Goal: Task Accomplishment & Management: Manage account settings

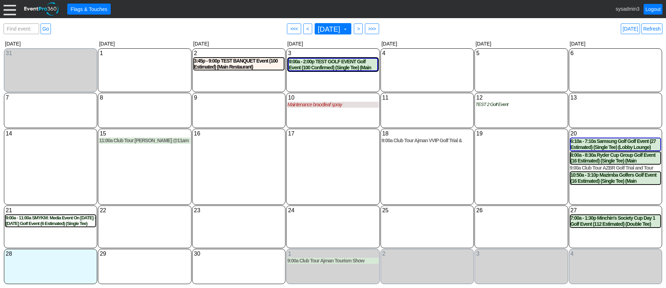
click at [8, 9] on div at bounding box center [10, 9] width 12 height 12
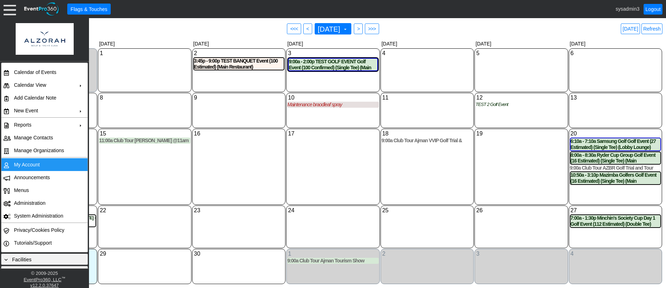
click at [31, 161] on td "My Account" at bounding box center [43, 164] width 64 height 13
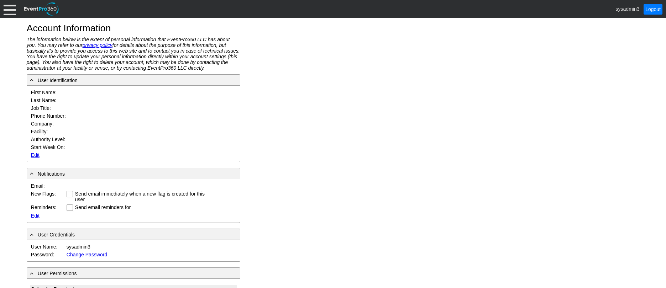
type input "System"
type input "Administrator"
type input "System Administrator"
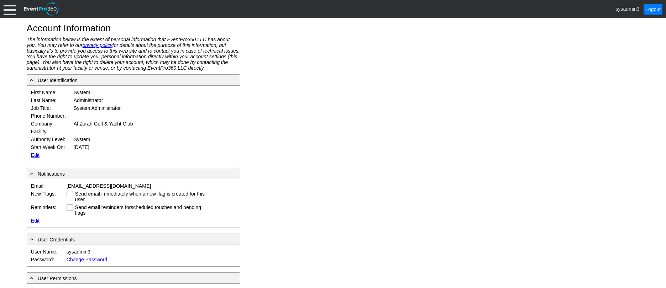
click at [33, 155] on link "Edit" at bounding box center [35, 155] width 9 height 6
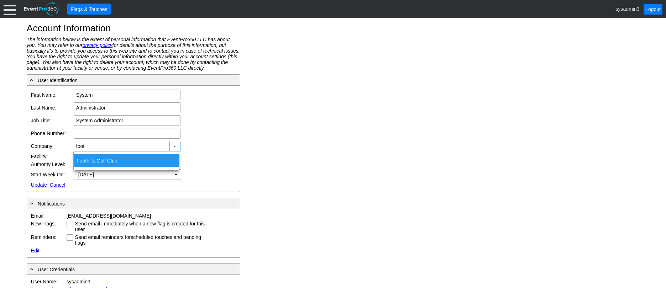
drag, startPoint x: 116, startPoint y: 161, endPoint x: 112, endPoint y: 158, distance: 5.1
click at [116, 161] on div "Foot hills Golf Club" at bounding box center [126, 161] width 105 height 13
type input "Foothills Golf Club"
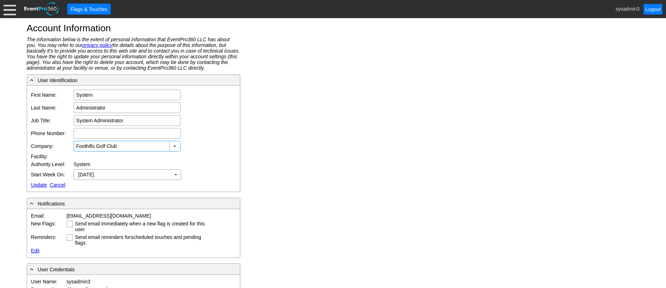
click at [41, 184] on link "Update" at bounding box center [39, 185] width 16 height 6
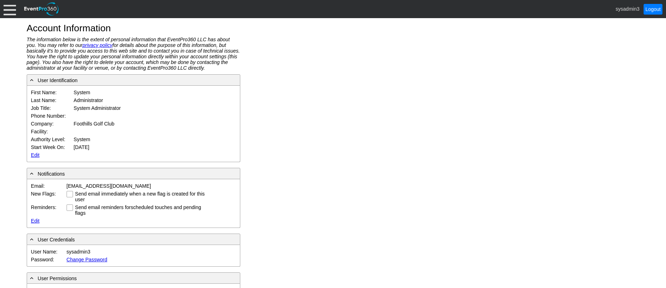
click at [12, 8] on div at bounding box center [10, 9] width 12 height 12
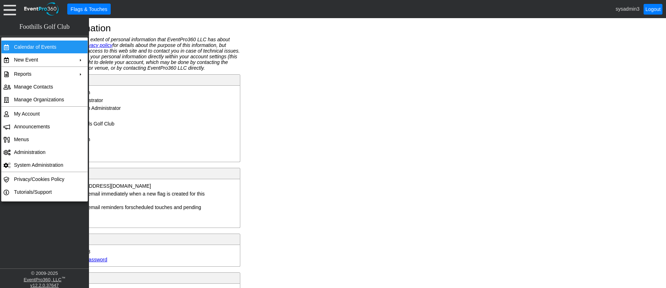
click at [40, 45] on td "Calendar of Events" at bounding box center [43, 47] width 64 height 13
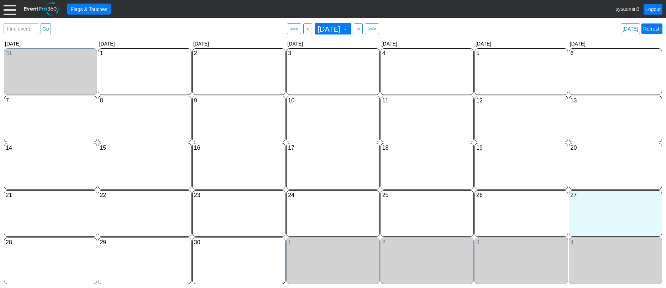
click at [649, 31] on link "Refresh" at bounding box center [652, 29] width 21 height 11
click at [8, 11] on div at bounding box center [10, 9] width 12 height 12
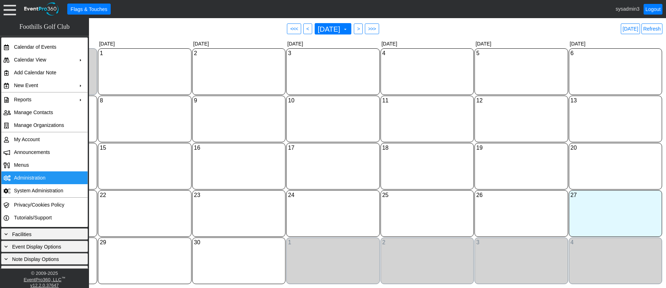
click at [35, 176] on td "Administration" at bounding box center [43, 178] width 64 height 13
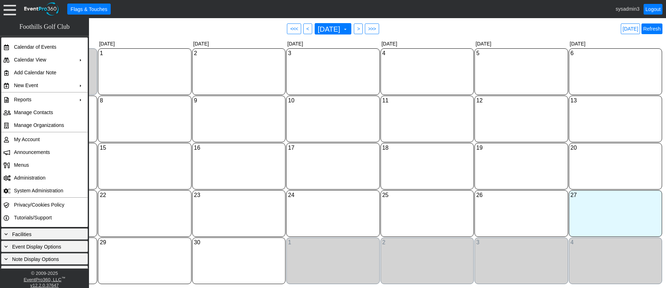
click at [659, 29] on link "Refresh" at bounding box center [652, 29] width 21 height 11
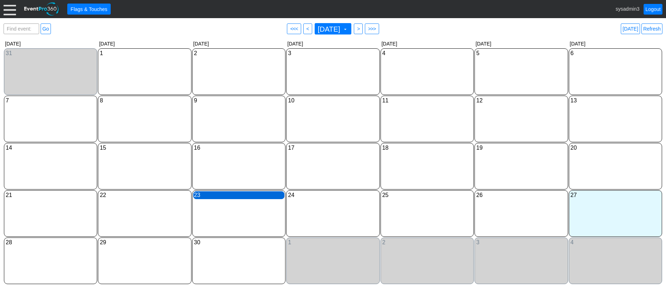
click at [216, 196] on div "23 Tuesday" at bounding box center [238, 196] width 91 height 8
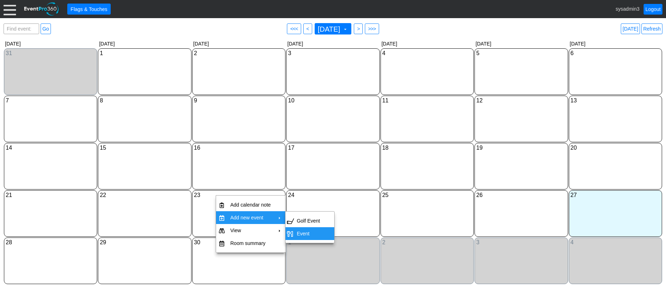
click at [305, 232] on td "Event" at bounding box center [308, 234] width 29 height 13
type input "9/23/2025"
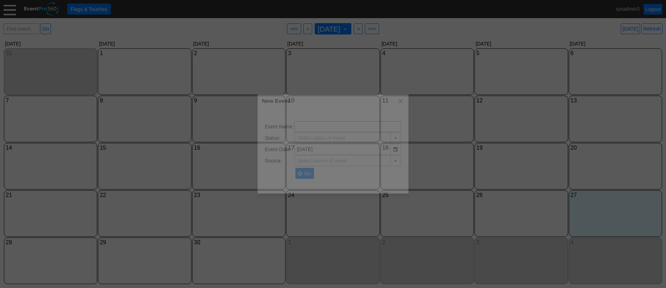
type input "Lead/Inquiry"
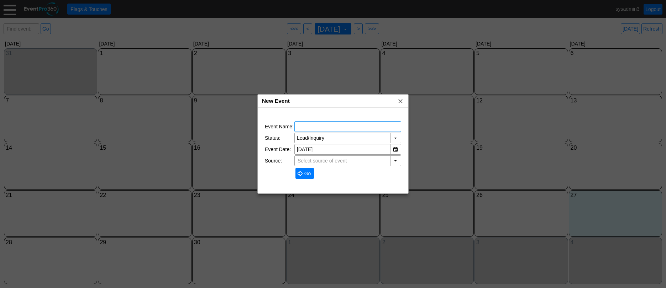
click at [325, 121] on div "Χ" at bounding box center [348, 126] width 107 height 11
click at [319, 128] on input "text" at bounding box center [348, 127] width 102 height 10
type input "TEST F&B"
click at [309, 175] on span "Go" at bounding box center [308, 173] width 10 height 7
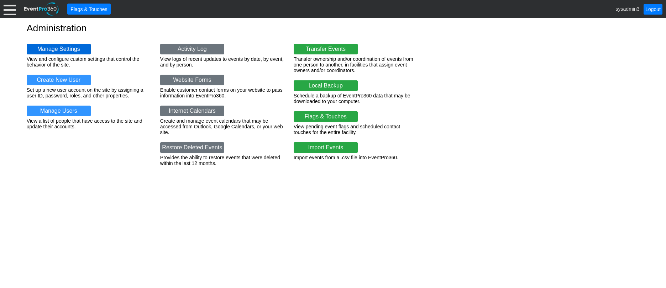
click at [57, 47] on link "Manage Settings" at bounding box center [59, 49] width 64 height 11
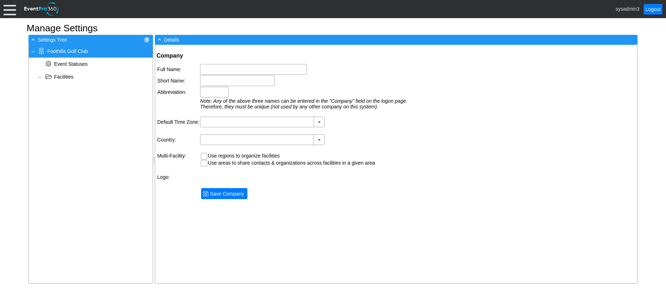
type input "Foothills Golf Club"
type input "Foothills GC"
type input "Foothills"
type input "(GMT-07:00) [US_STATE]"
type input "[GEOGRAPHIC_DATA] (English)"
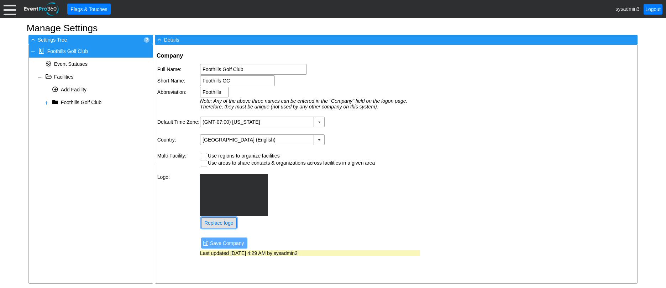
click at [225, 222] on span "Replace logo" at bounding box center [219, 223] width 32 height 7
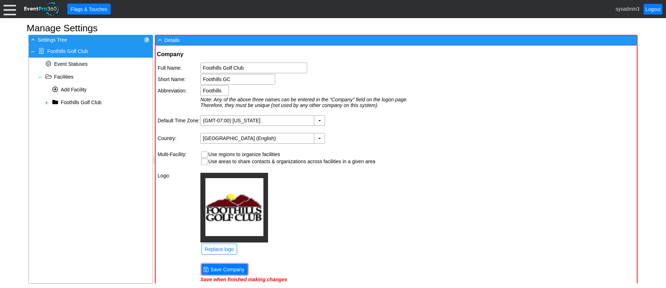
scroll to position [2, 0]
click at [232, 271] on span "Save Company" at bounding box center [227, 269] width 37 height 7
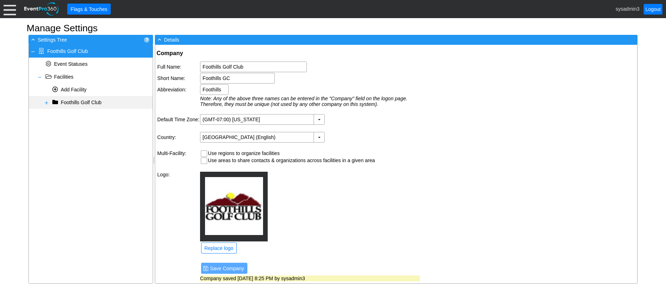
click at [47, 101] on span at bounding box center [47, 103] width 6 height 6
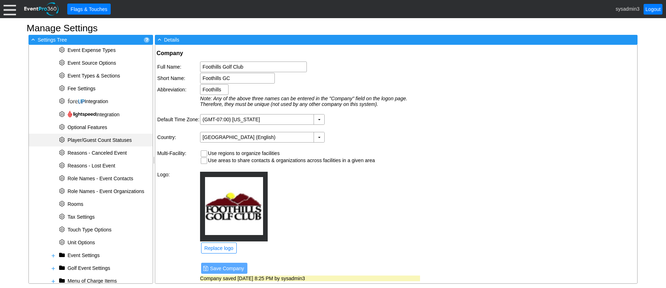
scroll to position [206, 0]
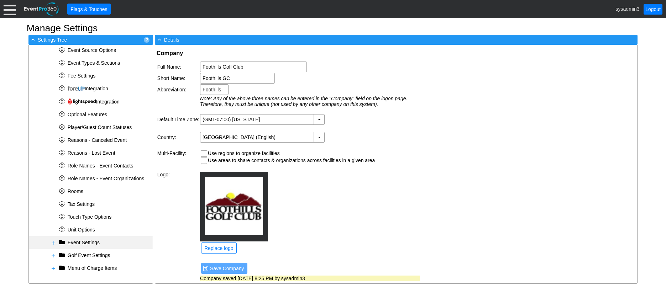
click at [53, 241] on span at bounding box center [54, 243] width 6 height 6
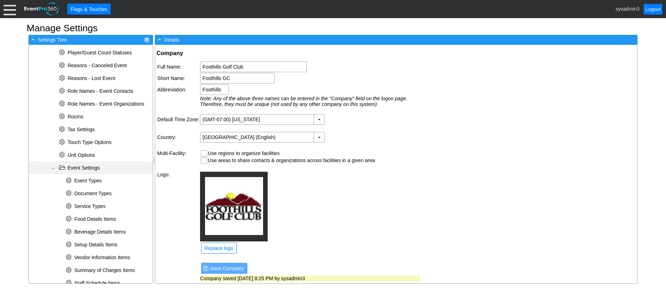
scroll to position [322, 0]
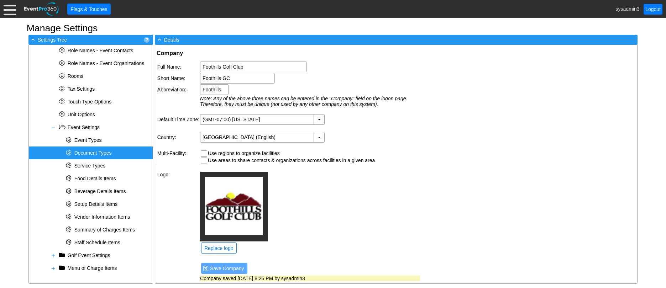
click at [90, 152] on span "Document Types" at bounding box center [92, 153] width 37 height 6
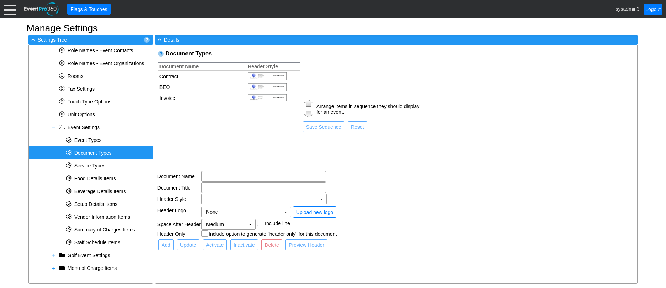
click at [189, 74] on td "Contract" at bounding box center [200, 76] width 85 height 11
type input "Contract"
checkbox input "true"
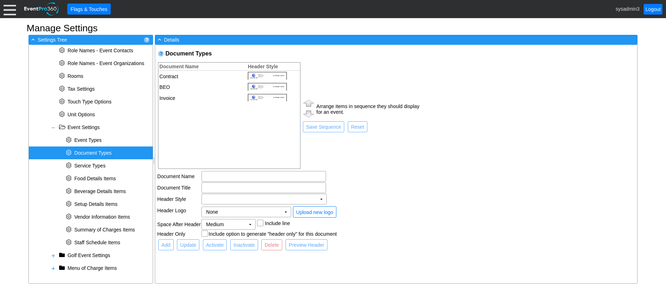
checkbox input "true"
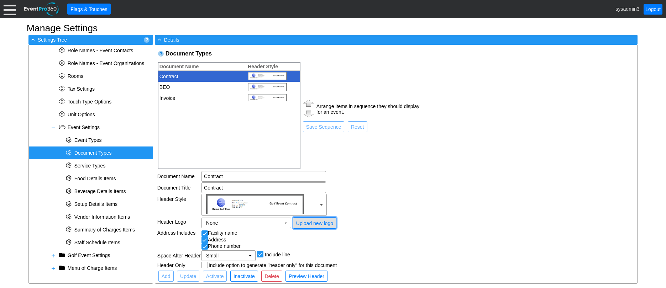
click at [312, 223] on span "Upload new logo" at bounding box center [315, 223] width 40 height 7
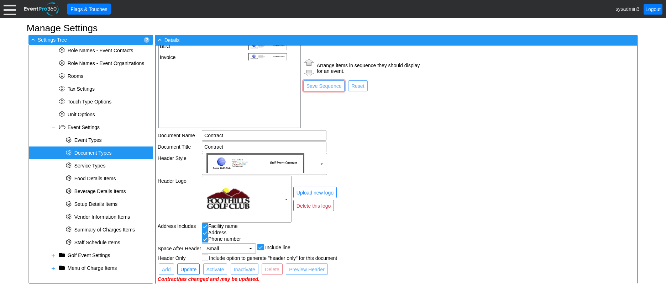
scroll to position [43, 0]
click at [187, 269] on span "Update" at bounding box center [188, 269] width 19 height 7
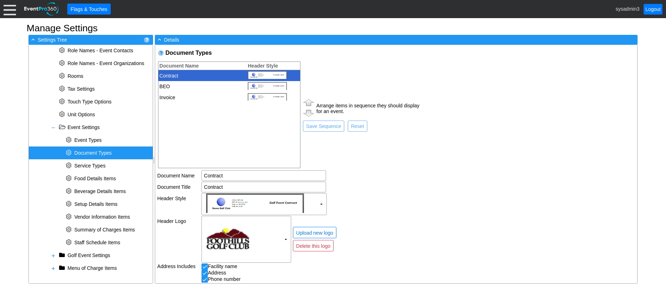
scroll to position [0, 0]
click at [180, 85] on td "BEO" at bounding box center [200, 87] width 85 height 11
type input "BEO"
type input "Banquet Event Order"
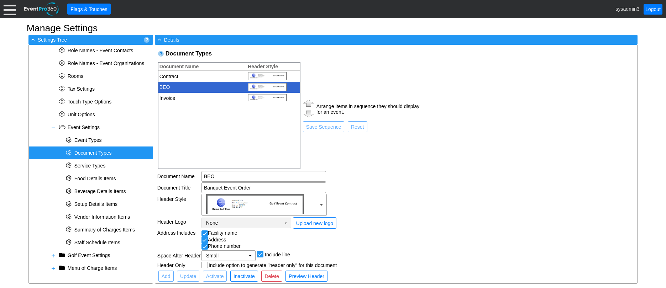
click at [260, 227] on td "None Χ" at bounding box center [241, 223] width 79 height 10
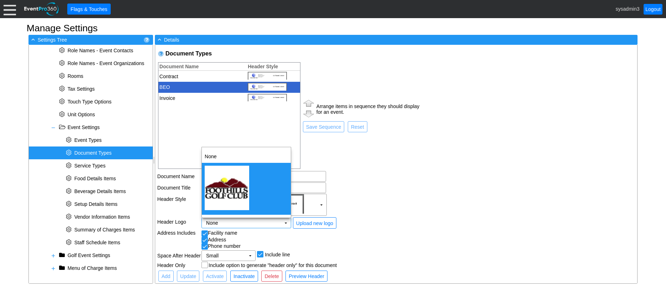
click at [234, 189] on img "<span><img src='/gems/images/logos/a0f2cd0c-5604-47da-b3f3-723c594a5307/facilit…" at bounding box center [227, 188] width 45 height 45
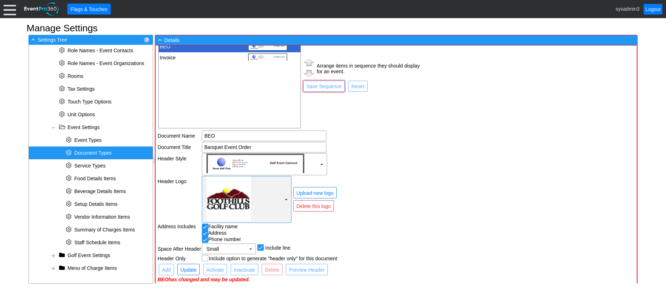
scroll to position [43, 0]
click at [190, 268] on span "Update" at bounding box center [188, 269] width 19 height 7
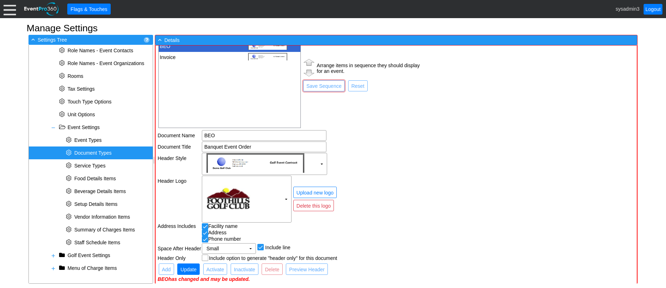
scroll to position [42, 0]
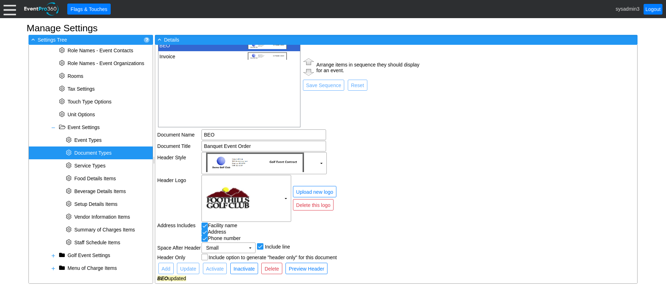
click at [197, 56] on td "Invoice" at bounding box center [200, 56] width 85 height 11
type input "Invoice"
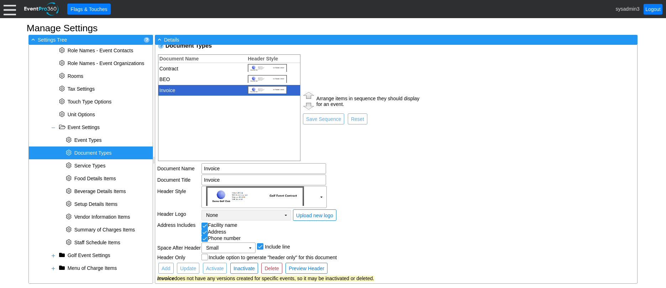
click at [253, 218] on td "None Χ" at bounding box center [241, 215] width 79 height 10
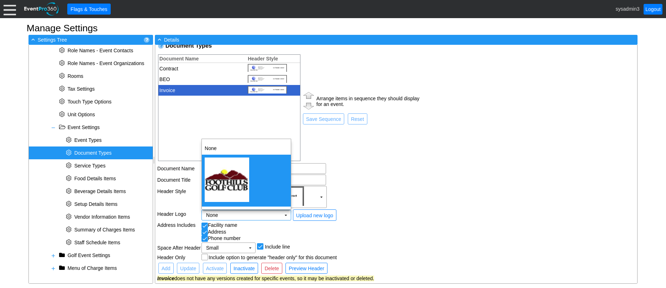
click at [234, 187] on img "<span><img src='/gems/images/logos/a0f2cd0c-5604-47da-b3f3-723c594a5307/facilit…" at bounding box center [227, 180] width 45 height 45
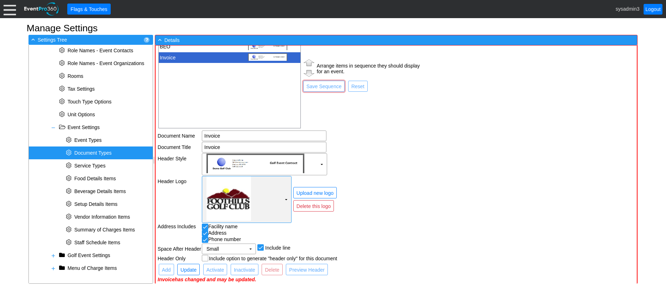
scroll to position [43, 0]
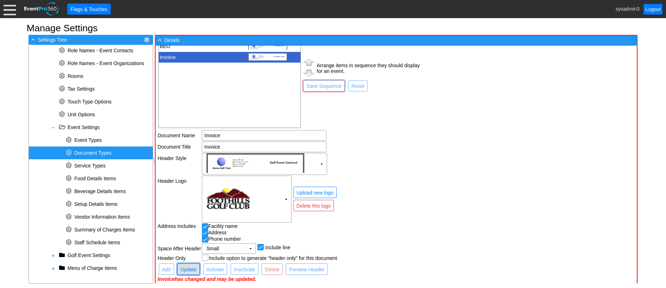
click at [184, 267] on span "Update" at bounding box center [188, 269] width 19 height 7
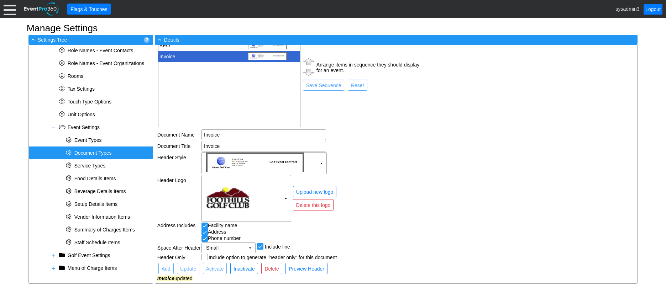
scroll to position [42, 0]
click at [55, 126] on span at bounding box center [54, 128] width 6 height 6
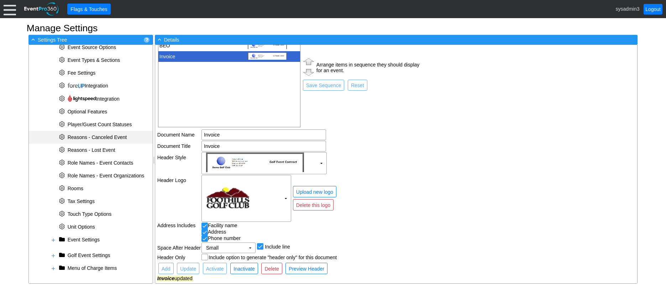
scroll to position [206, 0]
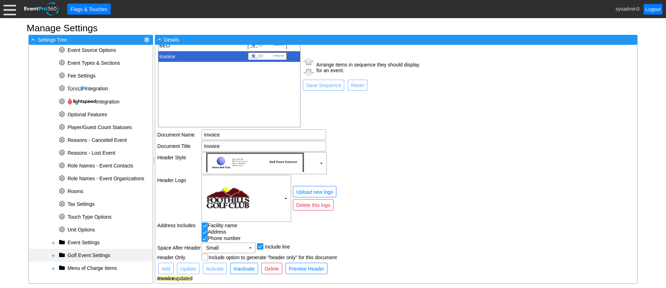
click at [53, 254] on span at bounding box center [54, 256] width 6 height 6
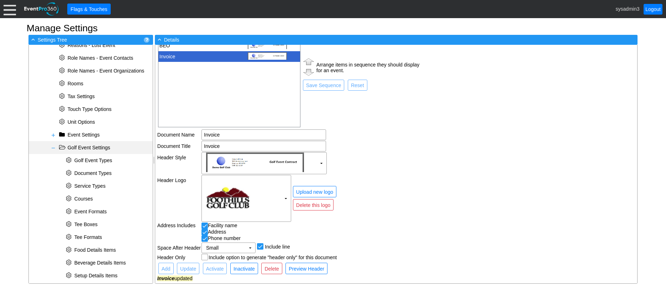
scroll to position [349, 0]
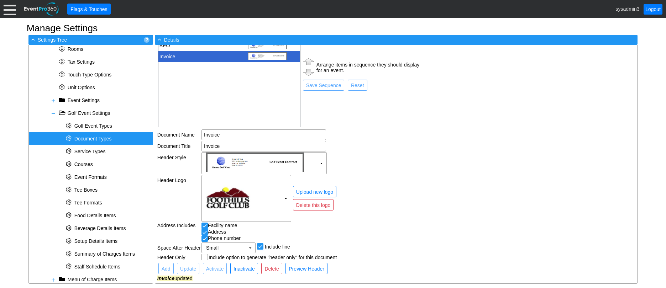
click at [99, 139] on span "Document Types" at bounding box center [92, 139] width 37 height 6
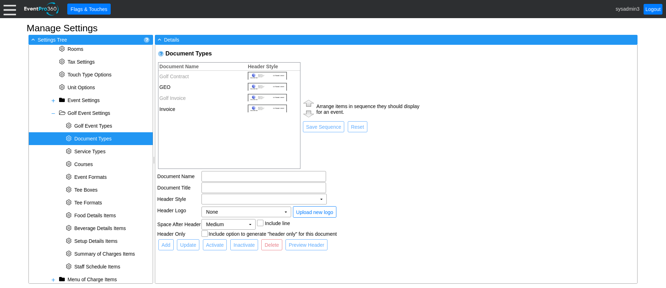
click at [197, 84] on td "GEO" at bounding box center [200, 87] width 85 height 11
type input "GEO"
type input "Golf Event Order"
checkbox input "true"
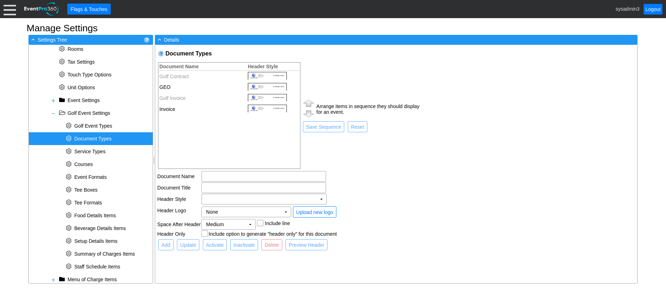
checkbox input "true"
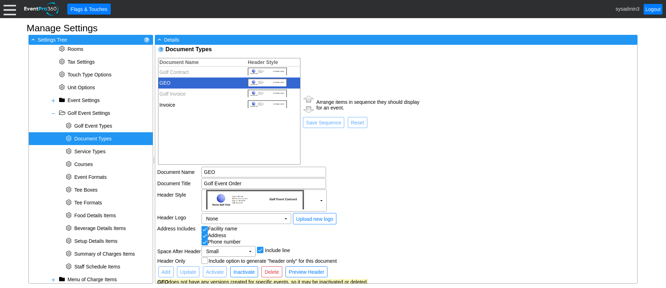
scroll to position [8, 0]
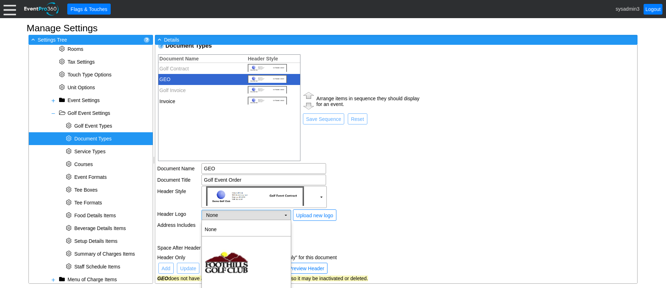
click at [250, 216] on td "None Χ" at bounding box center [241, 215] width 79 height 10
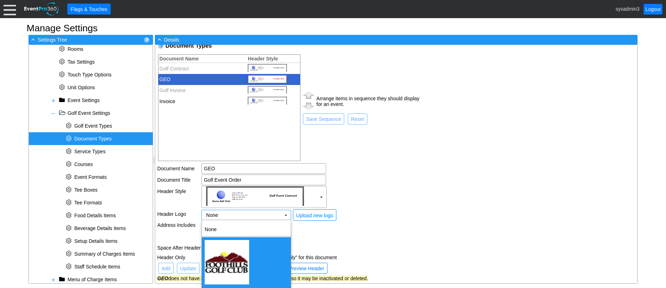
click at [230, 259] on img "<span><img src='/gems/images/logos/a0f2cd0c-5604-47da-b3f3-723c594a5307/facilit…" at bounding box center [227, 262] width 45 height 45
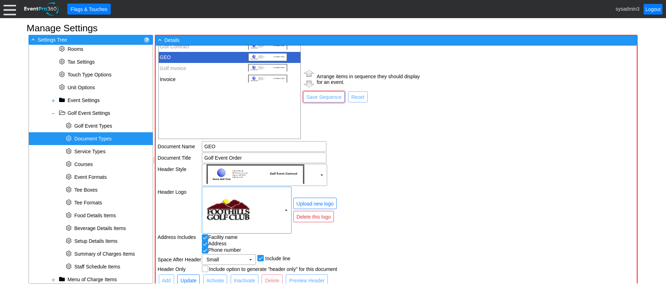
scroll to position [43, 0]
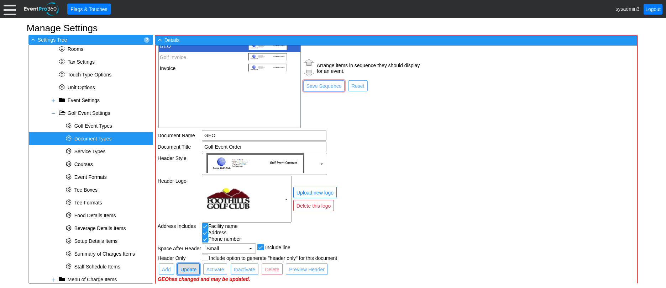
click at [188, 270] on span "Update" at bounding box center [188, 269] width 19 height 7
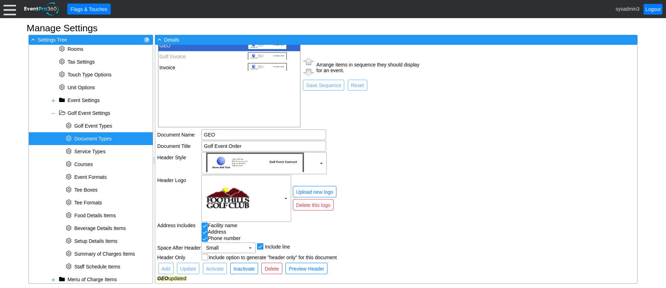
scroll to position [42, 0]
click at [204, 65] on td "Invoice" at bounding box center [200, 67] width 85 height 11
type input "Invoice"
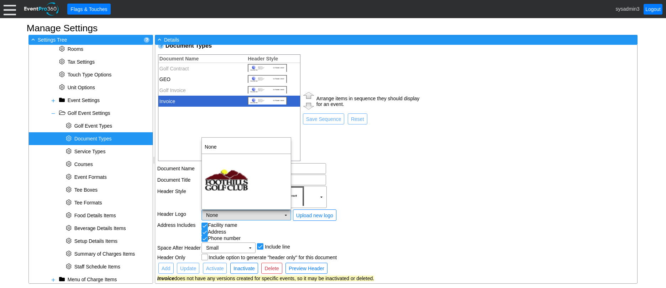
click at [249, 215] on td "None Χ" at bounding box center [241, 215] width 79 height 10
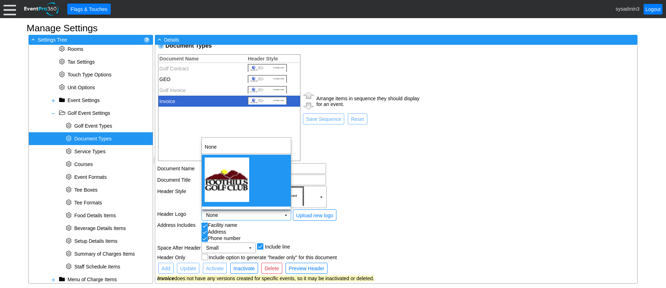
click at [228, 182] on img "<span><img src='/gems/images/logos/a0f2cd0c-5604-47da-b3f3-723c594a5307/facilit…" at bounding box center [227, 180] width 45 height 45
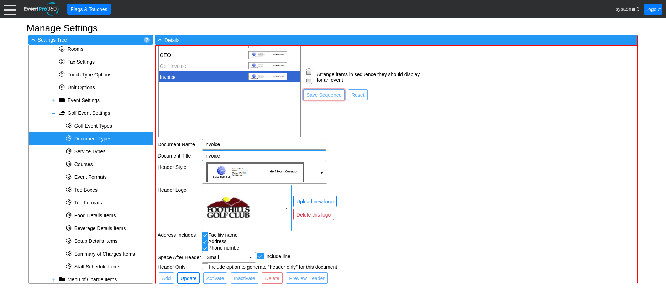
scroll to position [43, 0]
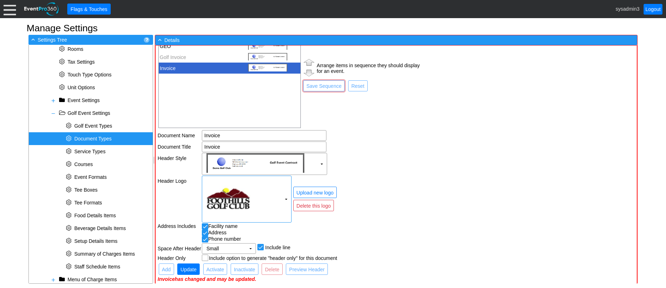
click at [192, 264] on span "● Update" at bounding box center [188, 269] width 22 height 11
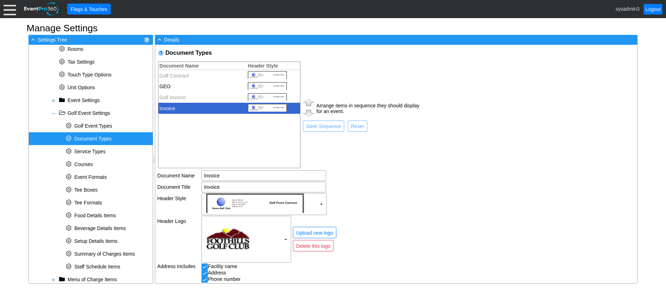
scroll to position [0, 0]
click at [210, 97] on td "Golf Invoice" at bounding box center [200, 98] width 85 height 11
type input "Golf Invoice"
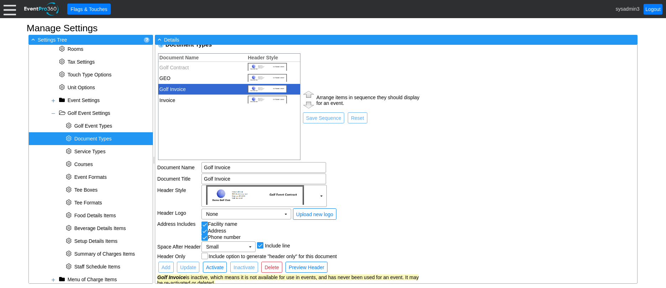
scroll to position [14, 0]
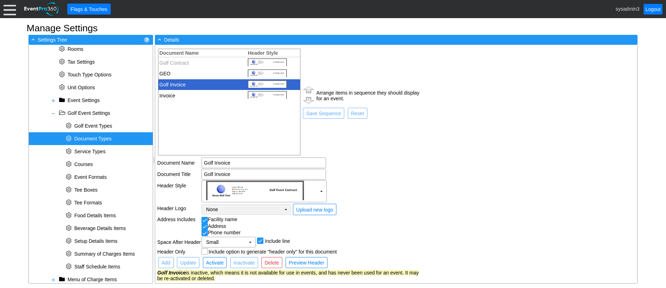
click at [231, 208] on td "None Χ" at bounding box center [241, 210] width 79 height 10
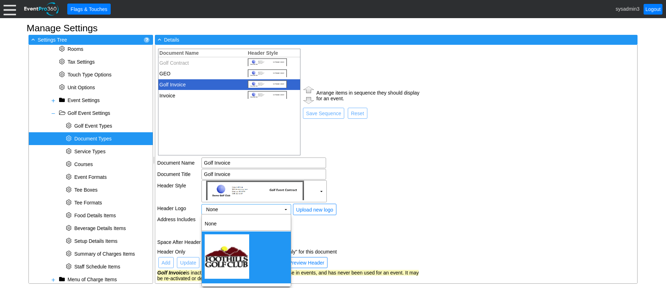
click at [228, 254] on img "<span><img src='/gems/images/logos/a0f2cd0c-5604-47da-b3f3-723c594a5307/facilit…" at bounding box center [227, 257] width 45 height 45
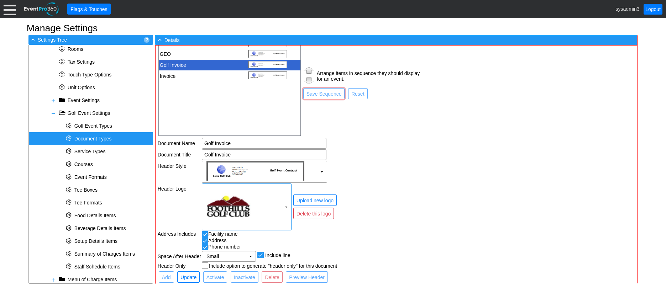
scroll to position [43, 0]
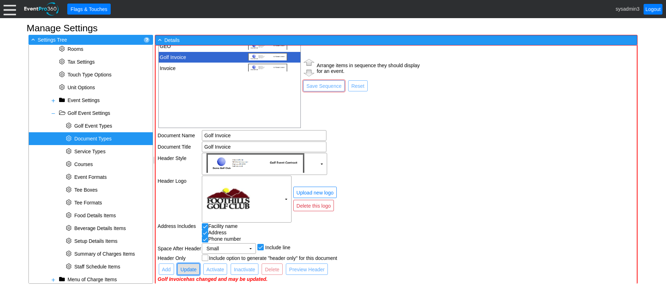
click at [190, 268] on span "Update" at bounding box center [188, 269] width 19 height 7
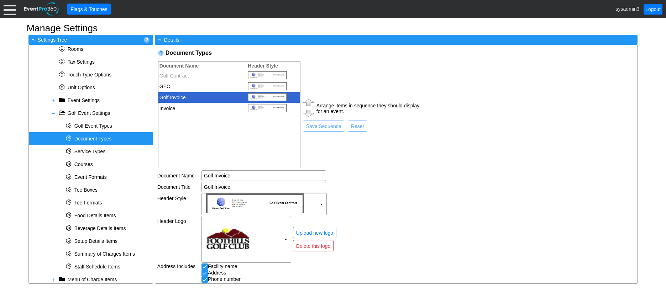
scroll to position [0, 0]
click at [209, 73] on td "Golf Contract" at bounding box center [200, 76] width 85 height 11
type input "Golf Contract"
checkbox input "false"
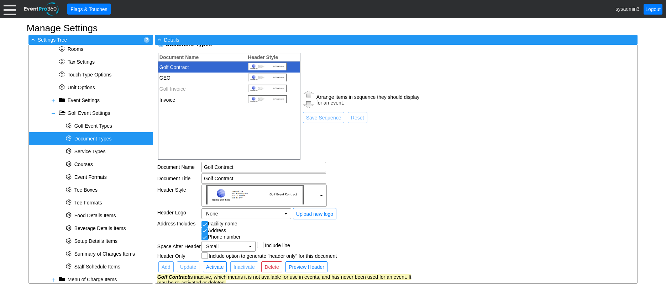
scroll to position [14, 0]
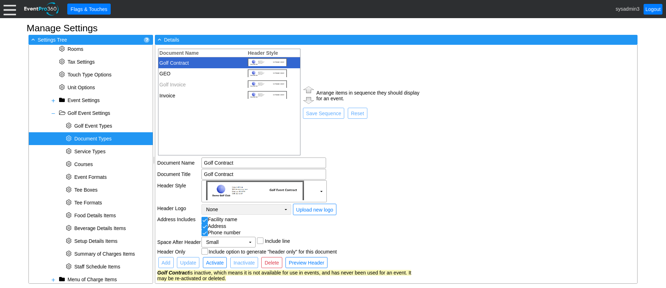
click at [241, 208] on td "None Χ" at bounding box center [241, 210] width 79 height 10
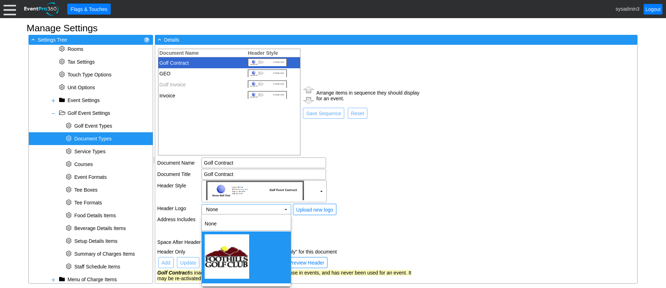
click at [228, 255] on img "<span><img src='/gems/images/logos/a0f2cd0c-5604-47da-b3f3-723c594a5307/facilit…" at bounding box center [227, 257] width 45 height 45
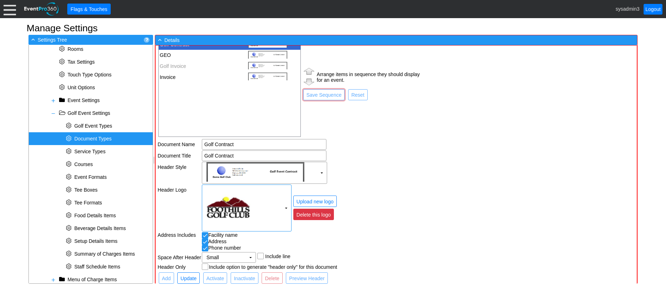
scroll to position [43, 0]
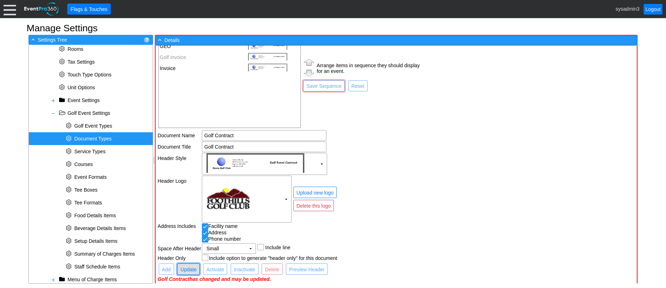
click at [192, 268] on span "Update" at bounding box center [188, 269] width 19 height 7
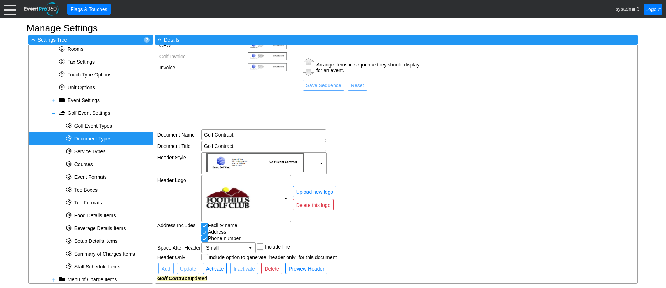
scroll to position [42, 0]
click at [363, 118] on td "Arrange items in sequence they should display for an event. ● Save Sequence ● R…" at bounding box center [361, 74] width 118 height 108
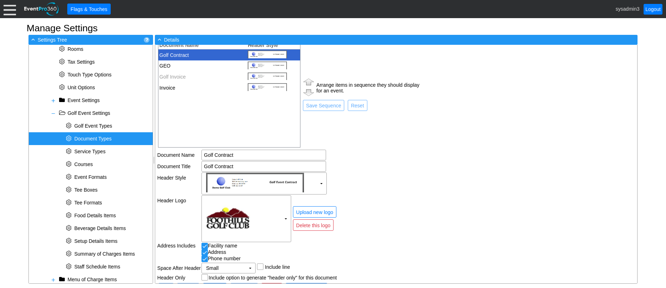
scroll to position [0, 0]
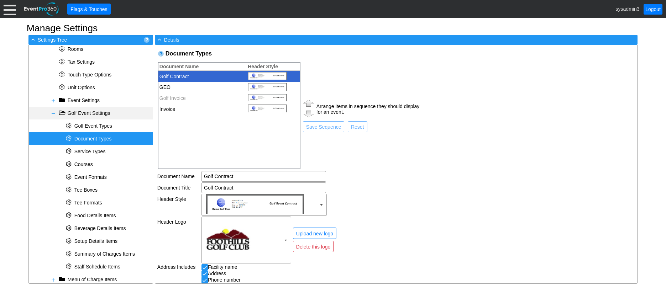
click at [53, 115] on span at bounding box center [54, 114] width 6 height 6
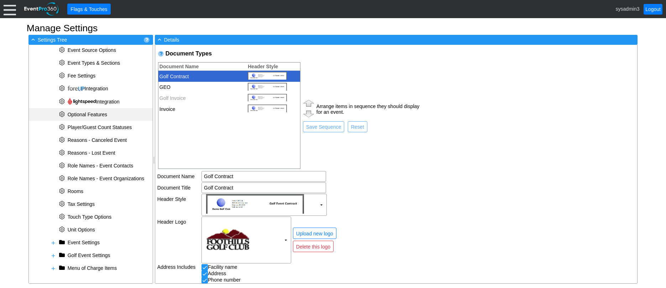
scroll to position [206, 0]
click at [53, 267] on span at bounding box center [54, 269] width 6 height 6
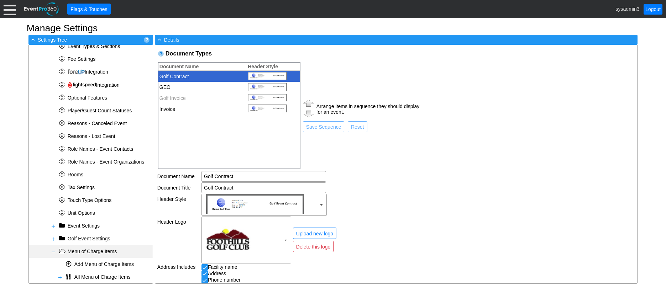
scroll to position [232, 0]
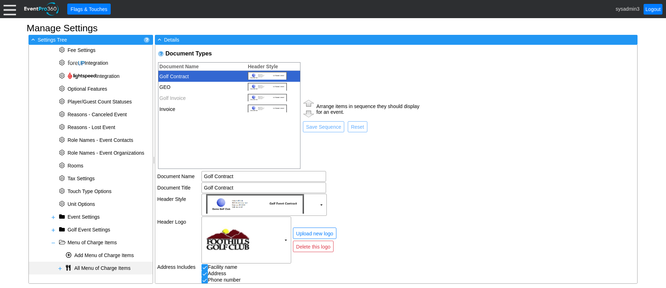
click at [59, 267] on span at bounding box center [60, 269] width 6 height 6
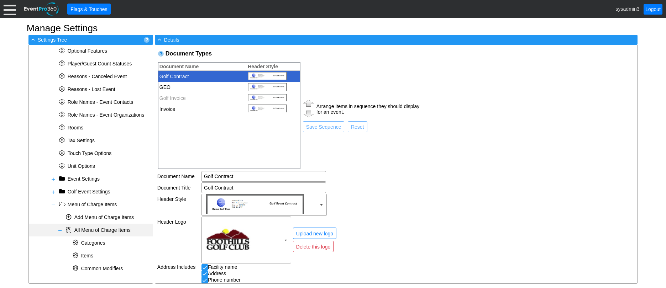
scroll to position [270, 0]
click at [100, 241] on span "Categories" at bounding box center [93, 243] width 24 height 6
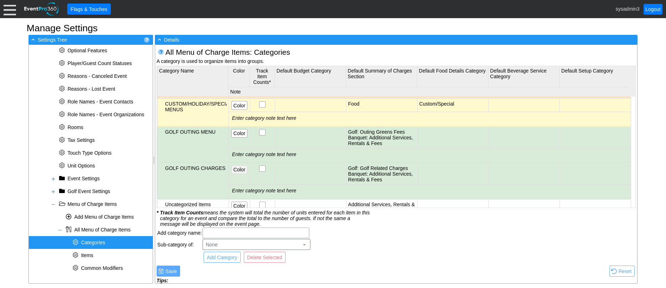
scroll to position [60, 0]
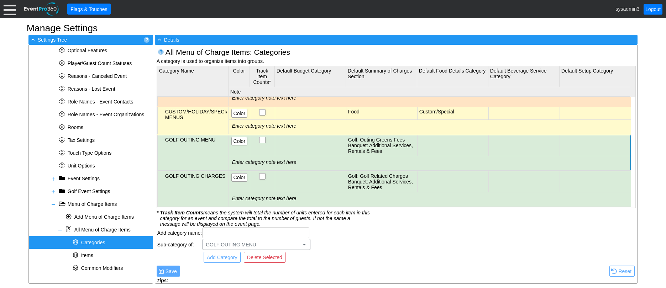
click at [204, 139] on div "GOLF OUTING MENU" at bounding box center [196, 140] width 62 height 6
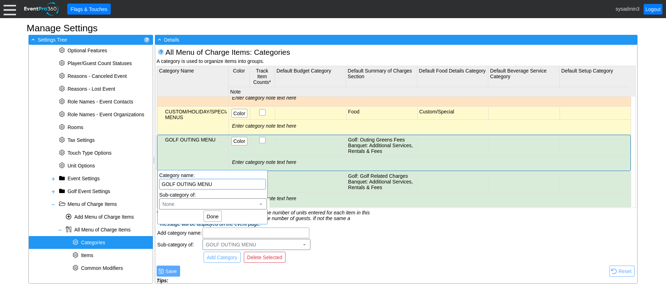
click at [214, 184] on input "GOLF OUTING MENU" at bounding box center [213, 185] width 102 height 10
click at [176, 184] on input "GOLF Outing Menu" at bounding box center [213, 185] width 102 height 10
type input "Golf Outing Menu"
click at [209, 216] on span "Done" at bounding box center [213, 216] width 15 height 7
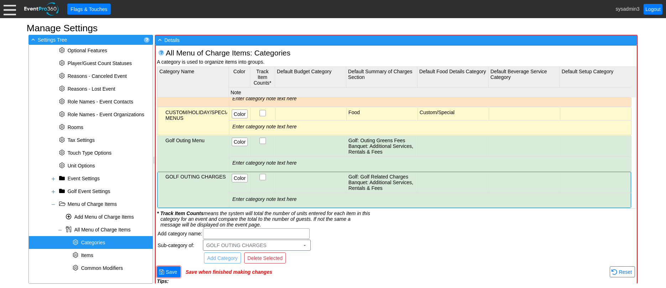
click at [203, 176] on div "GOLF OUTING CHARGES" at bounding box center [197, 177] width 62 height 6
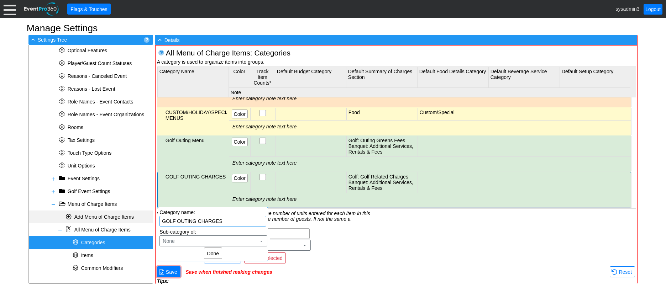
drag, startPoint x: 226, startPoint y: 219, endPoint x: 146, endPoint y: 221, distance: 79.8
click at [146, 221] on body "Foothills Golf Club Calendar of Events + New Event + Reports + Manage Contacts …" at bounding box center [333, 144] width 666 height 288
type input "Golf Outing Charges"
click at [213, 252] on span "Done" at bounding box center [213, 253] width 15 height 7
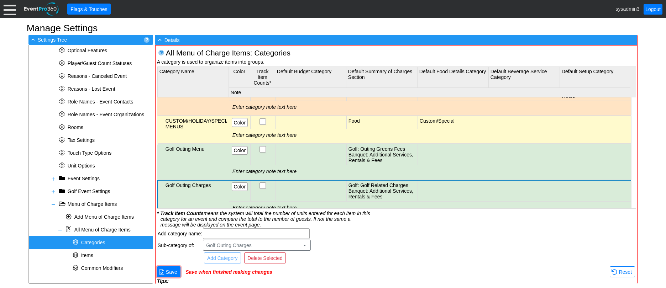
scroll to position [24, 0]
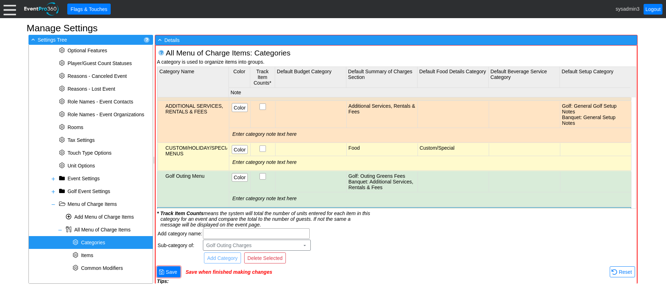
click at [204, 147] on div "CUSTOM/HOLIDAY/SPECIALTY MENUS" at bounding box center [197, 150] width 62 height 11
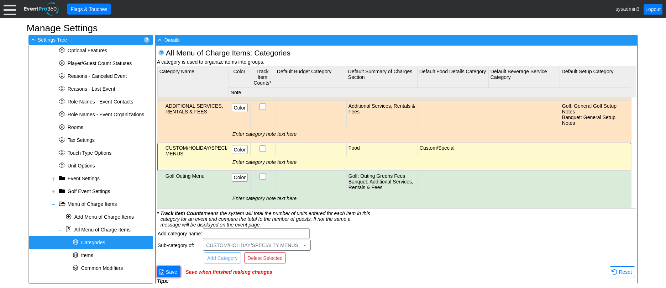
click at [204, 147] on div "CUSTOM/HOLIDAY/SPECIALTY MENUS" at bounding box center [197, 150] width 62 height 11
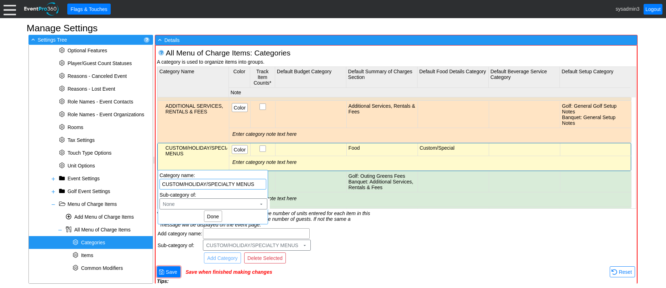
drag, startPoint x: 256, startPoint y: 183, endPoint x: 163, endPoint y: 181, distance: 93.4
click at [163, 181] on input "CUSTOM/HOLIDAY/SPECIALTY MENUS" at bounding box center [213, 185] width 102 height 10
type input "Custom Menu"
click at [215, 217] on span "Done" at bounding box center [213, 216] width 15 height 7
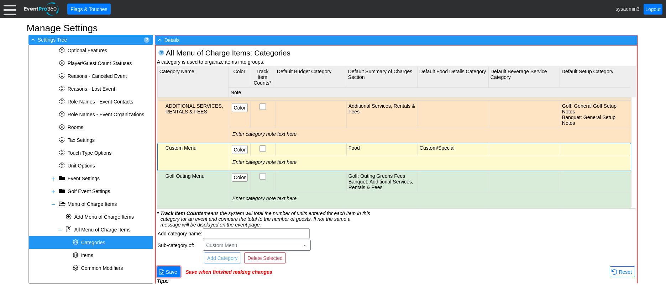
scroll to position [0, 0]
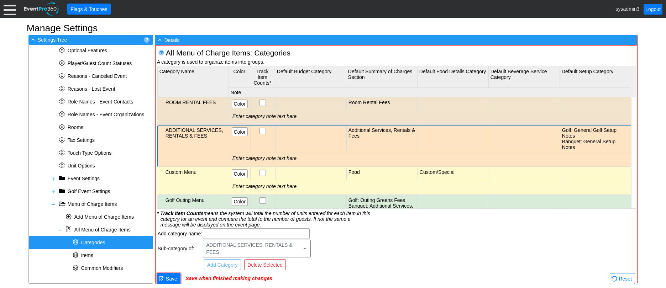
click at [198, 131] on div "ADDITIONAL SERVICES, RENTALS & FEES" at bounding box center [197, 133] width 62 height 11
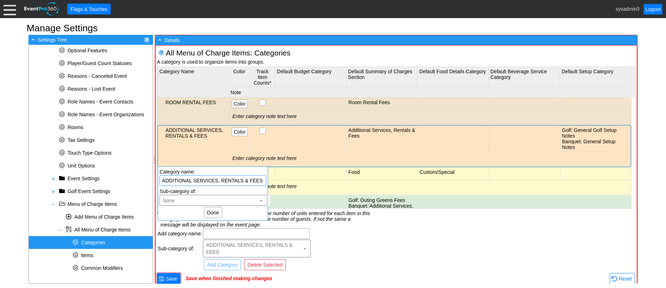
drag, startPoint x: 263, startPoint y: 181, endPoint x: 160, endPoint y: 180, distance: 103.3
click at [160, 180] on div "Χ ADDITIONAL SERVICES, RENTALS & FEES" at bounding box center [213, 181] width 107 height 11
type input "A"
type input "Add Ons & Equipment"
click at [218, 213] on span "Done" at bounding box center [213, 212] width 15 height 7
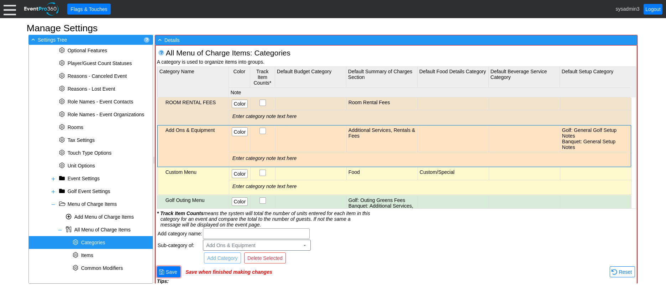
click at [199, 100] on div "ROOM RENTAL FEES" at bounding box center [197, 103] width 62 height 6
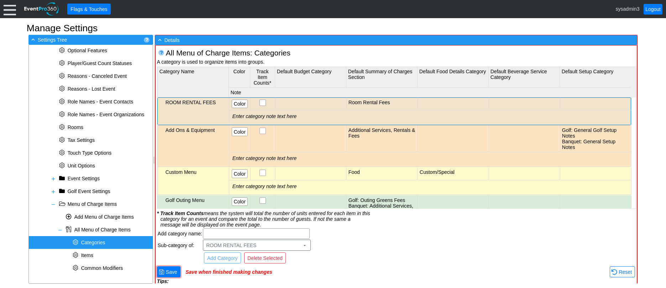
click at [199, 100] on div "ROOM RENTAL FEES" at bounding box center [197, 103] width 62 height 6
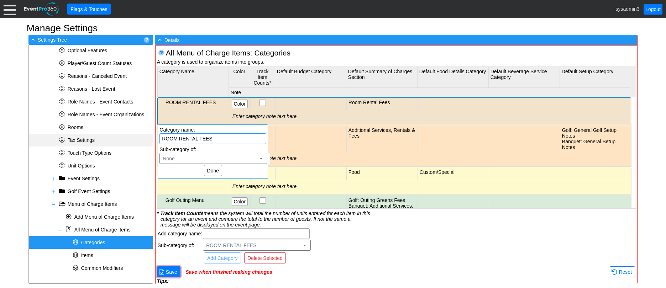
drag, startPoint x: 220, startPoint y: 136, endPoint x: 147, endPoint y: 134, distance: 72.7
click at [147, 134] on body "Foothills Golf Club Calendar of Events + New Event + Reports + Manage Contacts …" at bounding box center [333, 144] width 666 height 288
type input "Room Rental Fees"
click at [217, 171] on span "Done" at bounding box center [213, 170] width 15 height 7
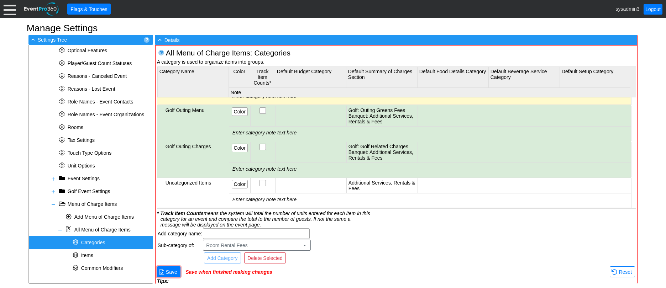
scroll to position [95, 0]
click at [172, 270] on span "Save" at bounding box center [172, 272] width 14 height 7
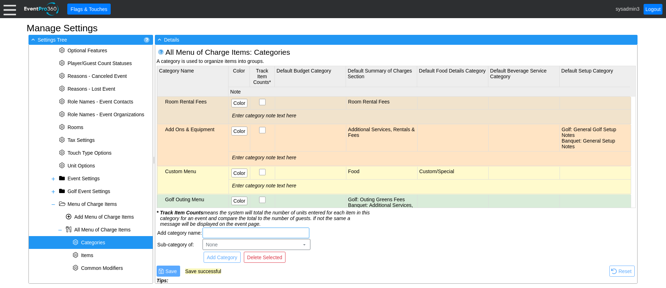
click at [236, 237] on input "text" at bounding box center [256, 233] width 102 height 10
type input "Brunch Menu"
click at [227, 259] on span "Add Category" at bounding box center [222, 257] width 33 height 7
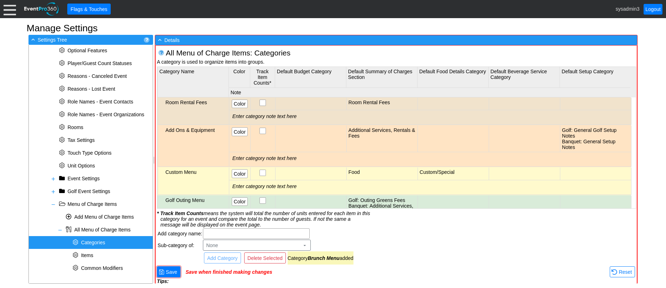
scroll to position [1, 0]
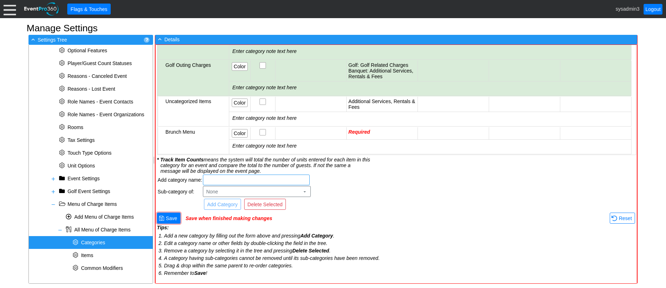
click at [221, 177] on input "text" at bounding box center [257, 180] width 102 height 10
type input "High School Banquets"
click at [233, 204] on span "Add Category" at bounding box center [222, 204] width 33 height 7
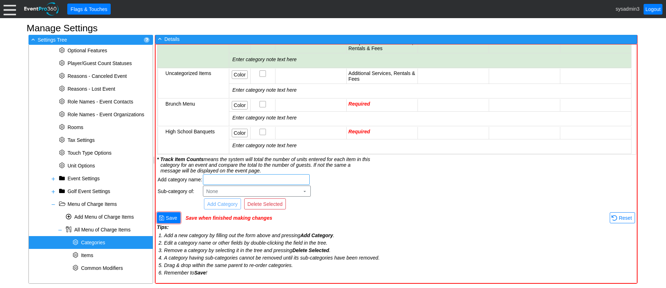
click at [225, 180] on input "text" at bounding box center [257, 180] width 102 height 10
type input "Stationary Appetizers"
click at [229, 206] on span "Add Category" at bounding box center [222, 204] width 33 height 7
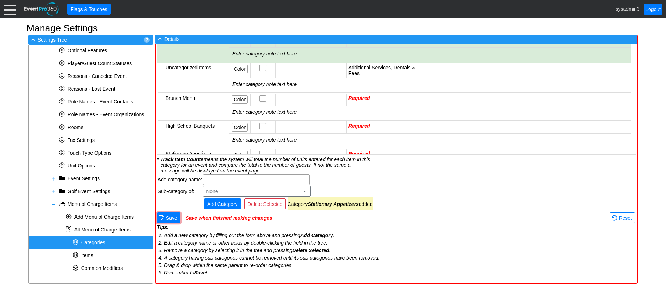
scroll to position [179, 0]
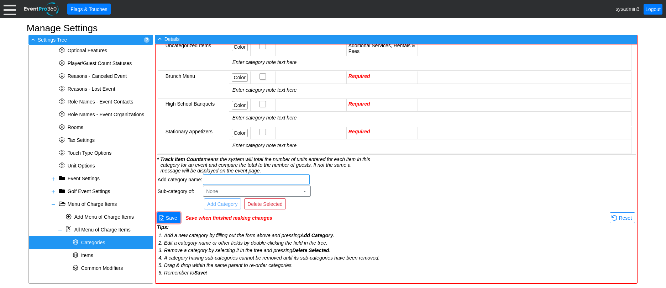
click at [238, 182] on input "text" at bounding box center [257, 180] width 102 height 10
type input "Tournament Menu"
click at [218, 203] on span "Add Category" at bounding box center [222, 204] width 33 height 7
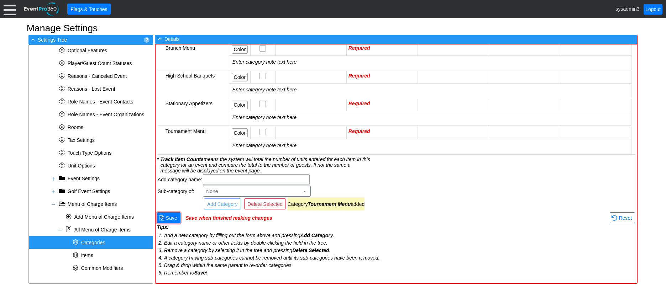
scroll to position [0, 0]
click at [216, 133] on td "Tournament Menu" at bounding box center [193, 140] width 71 height 27
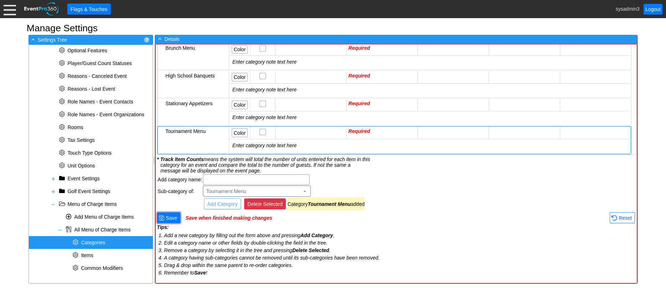
click at [275, 205] on span "Delete Selected" at bounding box center [265, 204] width 38 height 7
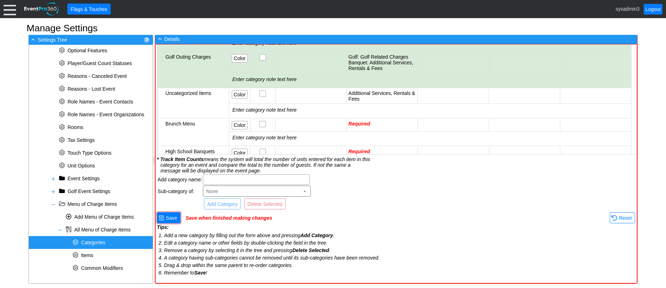
scroll to position [72, 0]
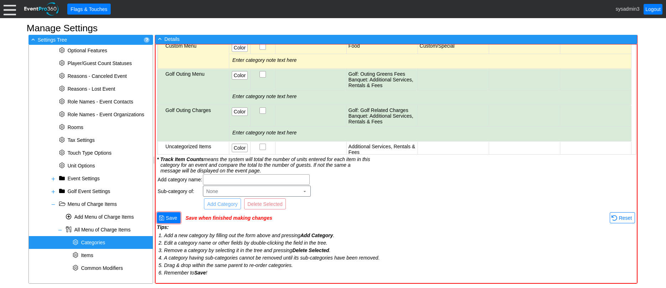
click at [187, 71] on td "Golf Outing Menu" at bounding box center [193, 87] width 71 height 36
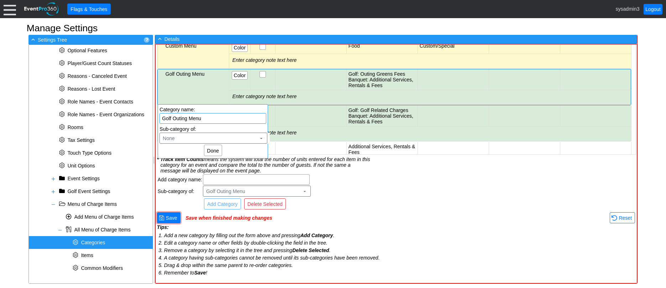
click at [187, 119] on input "Golf Outing Menu" at bounding box center [213, 119] width 102 height 10
type input "Tournament Menu"
click at [215, 150] on span "Done" at bounding box center [213, 150] width 15 height 7
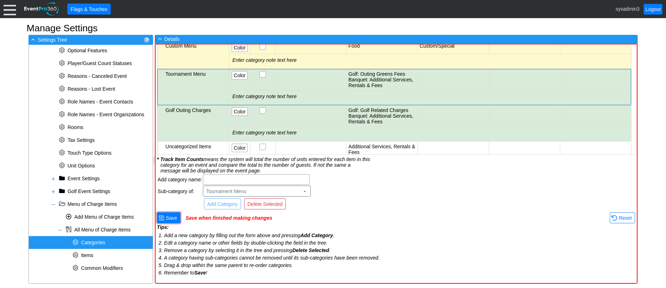
scroll to position [108, 0]
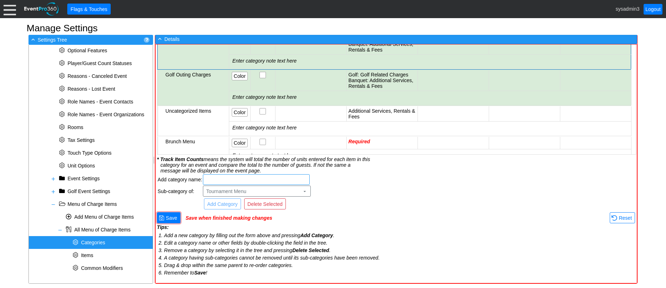
click at [233, 180] on input "text" at bounding box center [257, 180] width 102 height 10
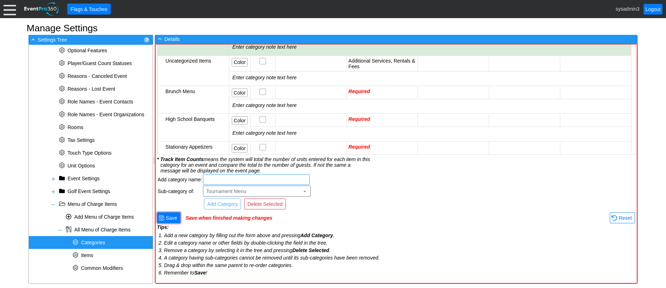
scroll to position [179, 0]
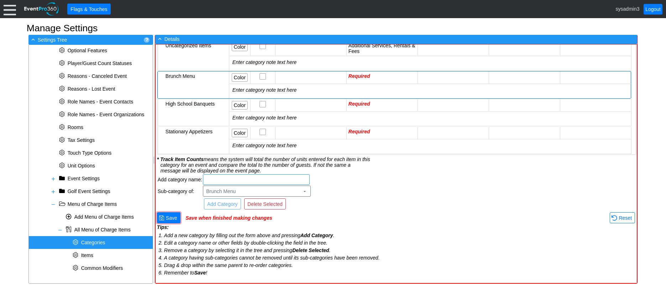
click at [376, 72] on td "Required" at bounding box center [382, 78] width 71 height 12
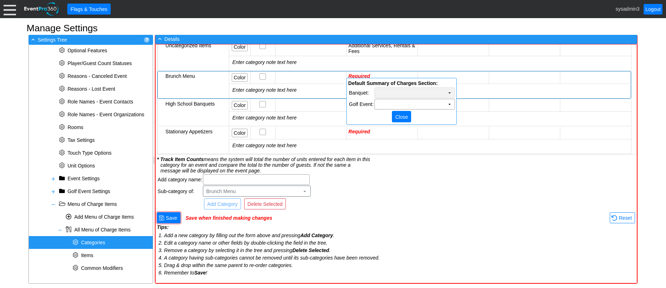
click at [420, 93] on td "Χ" at bounding box center [415, 93] width 80 height 10
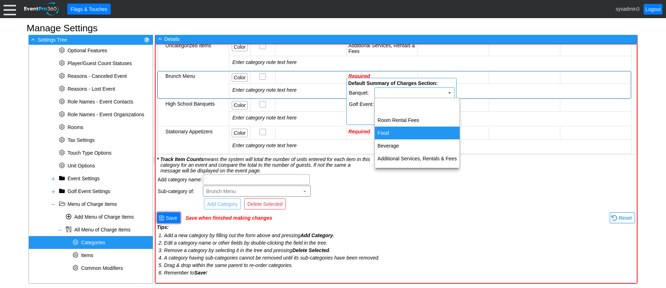
click at [398, 132] on td "Food" at bounding box center [417, 133] width 85 height 13
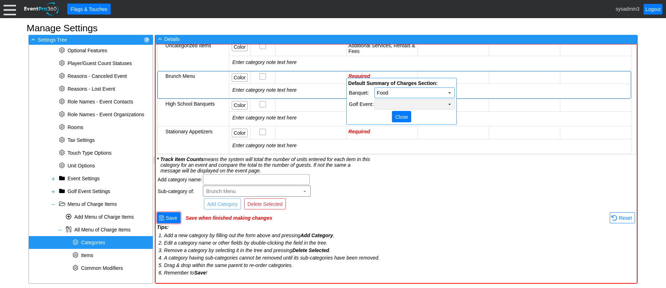
click at [410, 99] on td "Χ" at bounding box center [415, 104] width 80 height 10
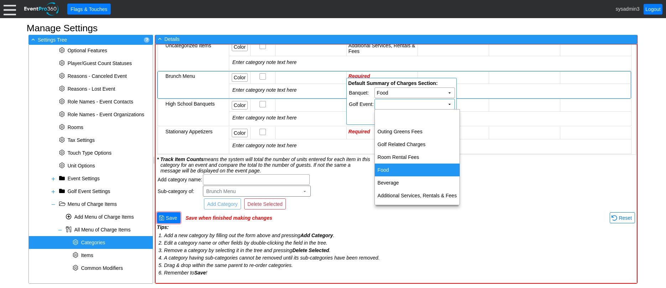
click at [388, 170] on td "Food" at bounding box center [417, 170] width 85 height 13
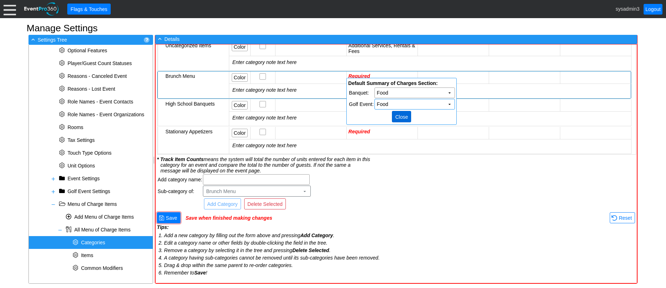
click at [401, 112] on span "● Close" at bounding box center [401, 116] width 19 height 11
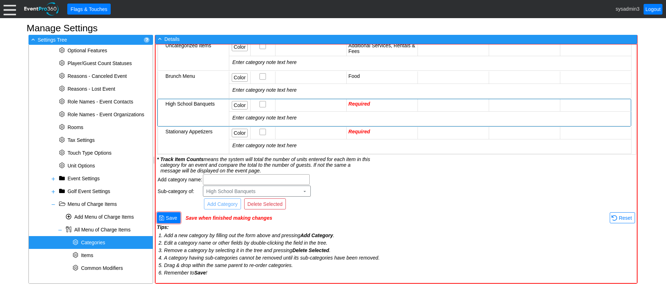
click at [383, 99] on td "Required" at bounding box center [382, 105] width 71 height 12
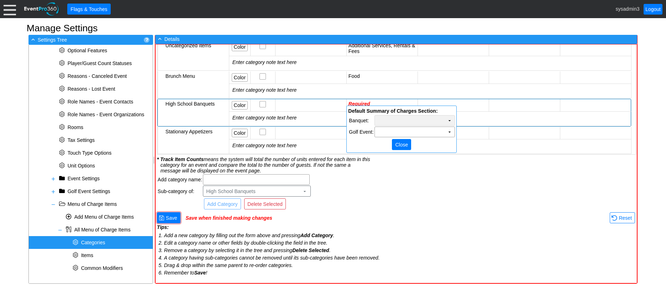
click at [419, 123] on td "Χ" at bounding box center [415, 121] width 80 height 10
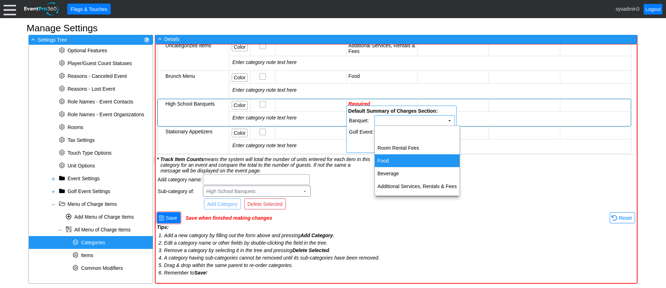
click at [395, 161] on td "Food" at bounding box center [417, 161] width 85 height 13
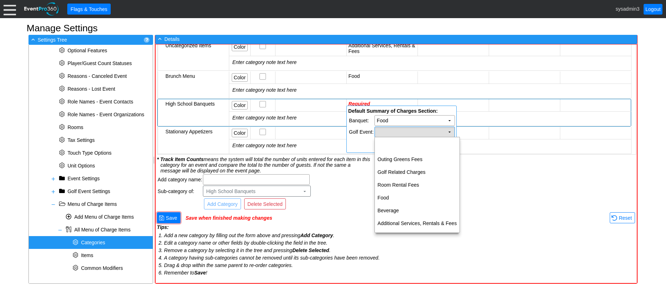
click at [394, 130] on td "Χ" at bounding box center [415, 132] width 80 height 10
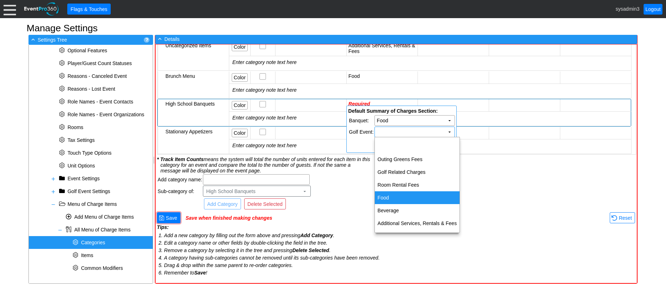
click at [387, 194] on td "Food" at bounding box center [417, 198] width 85 height 13
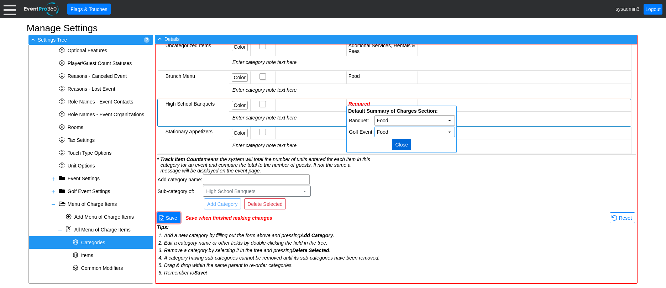
click at [397, 145] on span "Close" at bounding box center [402, 144] width 16 height 7
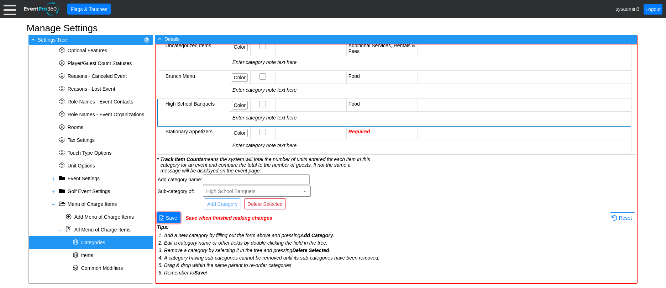
click at [375, 127] on td "Required" at bounding box center [382, 133] width 71 height 12
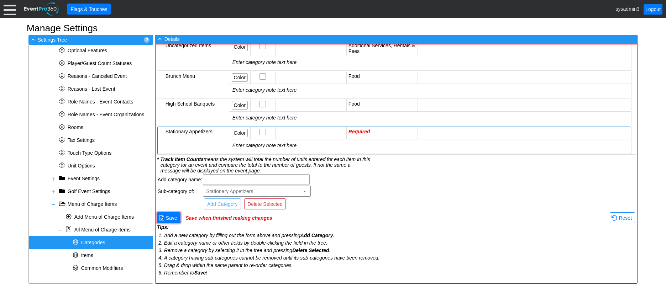
click at [375, 127] on td "Required" at bounding box center [382, 133] width 71 height 12
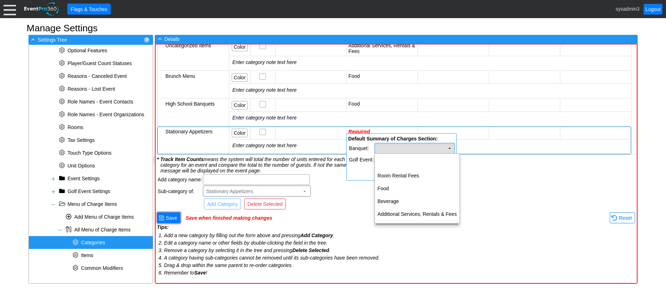
click at [391, 147] on td "Χ" at bounding box center [415, 149] width 80 height 10
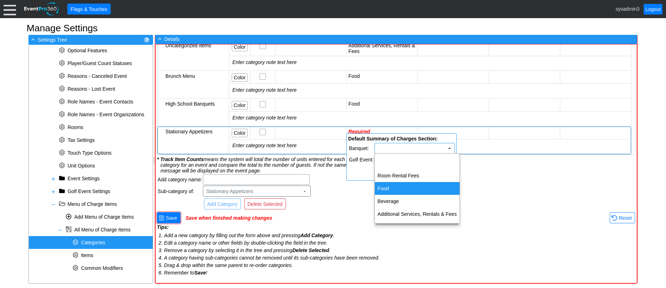
click at [393, 187] on td "Food" at bounding box center [417, 188] width 85 height 13
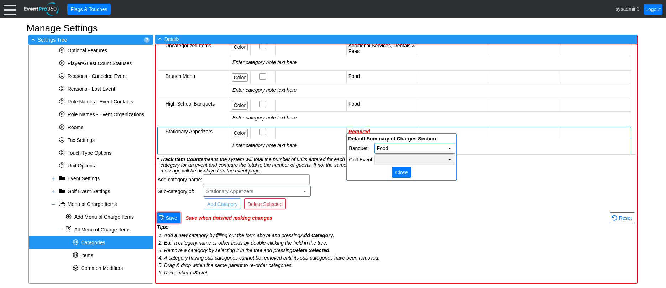
click at [401, 159] on td "Χ" at bounding box center [415, 160] width 80 height 10
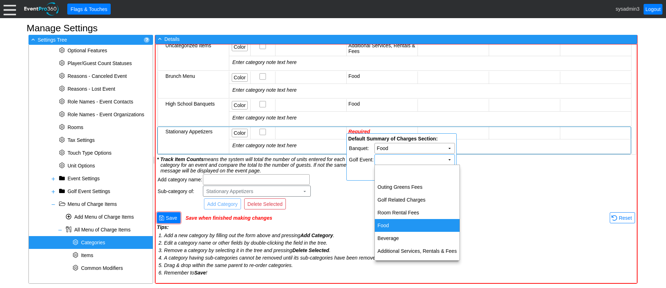
click at [392, 223] on td "Food" at bounding box center [417, 225] width 85 height 13
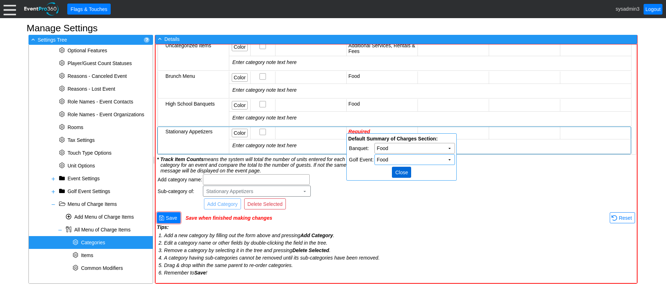
click at [402, 175] on span "Close" at bounding box center [402, 172] width 16 height 7
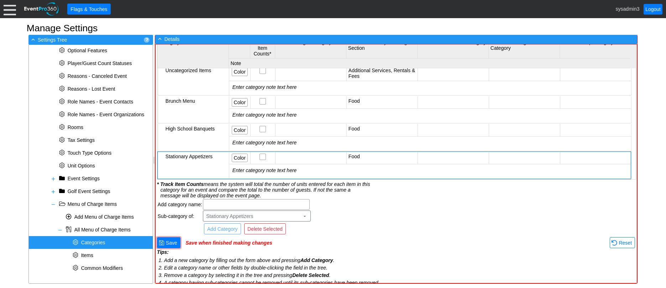
scroll to position [53, 0]
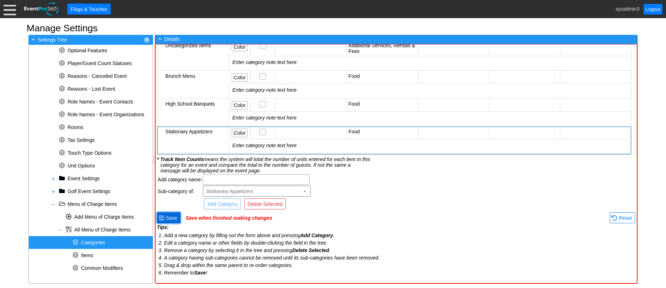
click at [174, 219] on span "Save" at bounding box center [172, 218] width 14 height 7
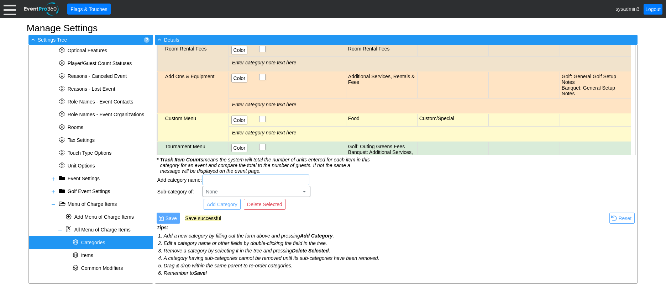
click at [215, 181] on input "text" at bounding box center [256, 180] width 102 height 10
type input "Weddings & Receptions"
click at [224, 208] on span "Add Category" at bounding box center [222, 204] width 33 height 7
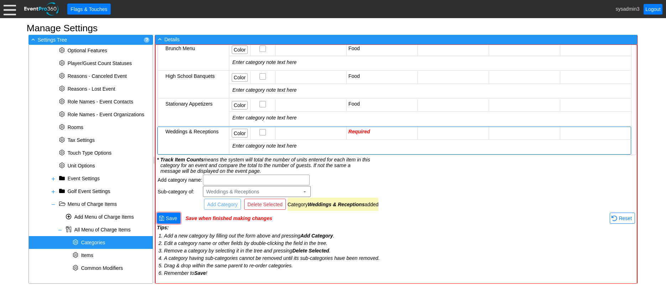
scroll to position [0, 0]
click at [384, 127] on td "Required" at bounding box center [382, 133] width 71 height 12
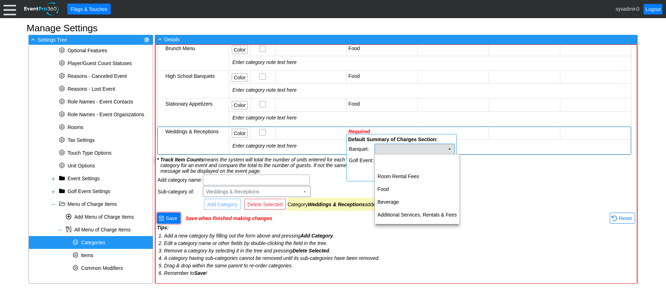
click at [406, 152] on td "Χ" at bounding box center [415, 149] width 80 height 10
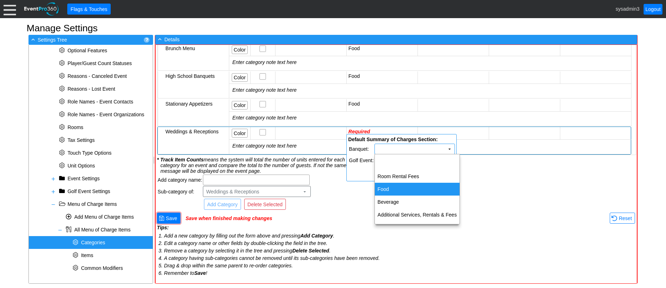
click at [407, 186] on td "Food" at bounding box center [417, 189] width 85 height 13
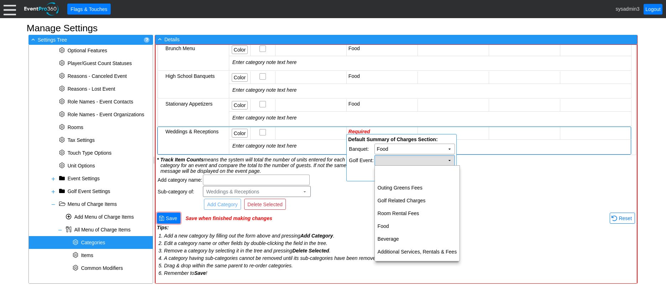
click at [415, 161] on td "Χ" at bounding box center [415, 161] width 80 height 10
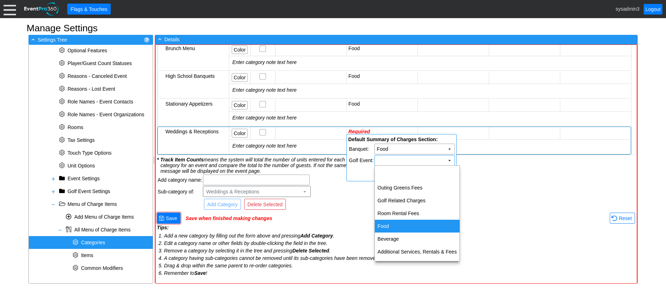
click at [386, 223] on td "Food" at bounding box center [417, 226] width 85 height 13
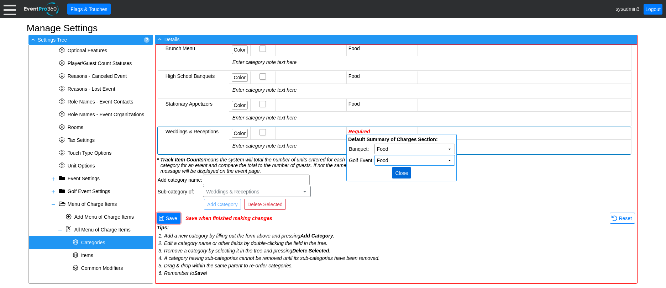
click at [405, 169] on span "● Close" at bounding box center [401, 172] width 19 height 11
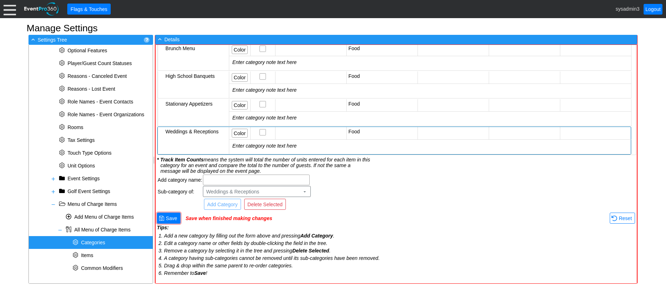
click at [466, 127] on td at bounding box center [453, 133] width 71 height 12
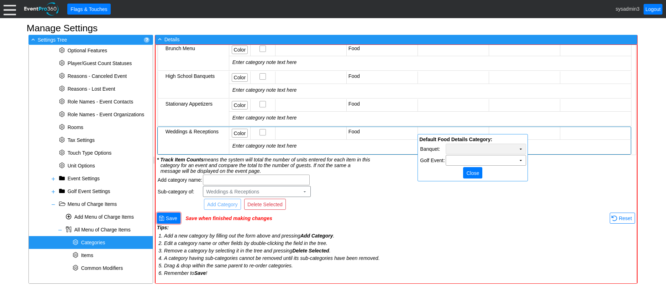
click at [481, 149] on td "Χ" at bounding box center [486, 149] width 80 height 10
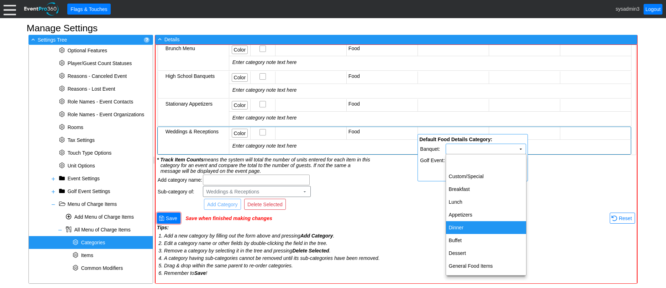
click at [470, 228] on td "Dinner" at bounding box center [486, 228] width 80 height 13
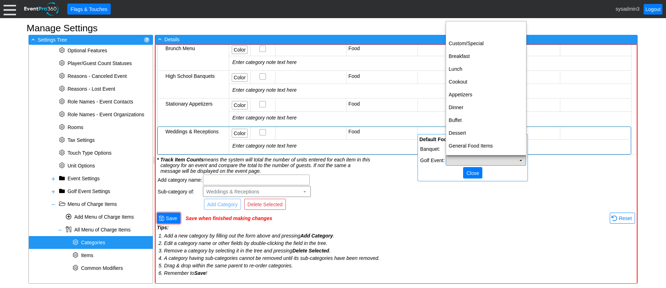
click at [483, 158] on td "Χ" at bounding box center [486, 161] width 80 height 10
click at [463, 104] on td "Dinner" at bounding box center [486, 107] width 80 height 13
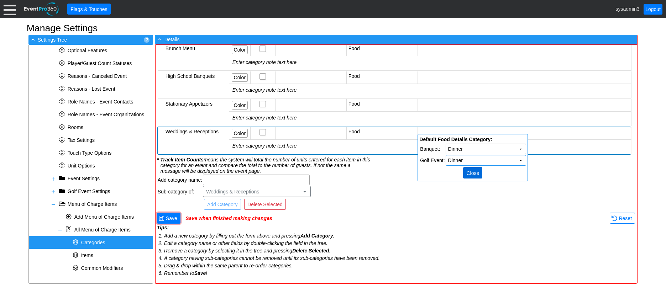
click at [472, 171] on span "Close" at bounding box center [473, 173] width 16 height 7
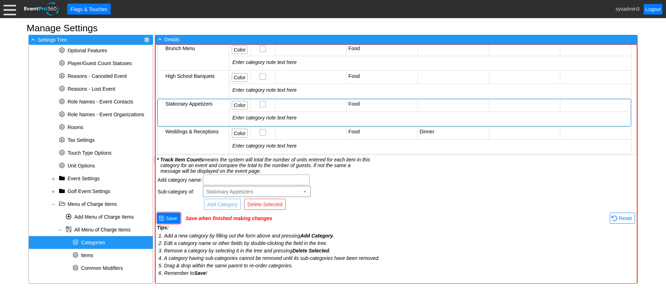
click at [459, 99] on td at bounding box center [453, 105] width 71 height 12
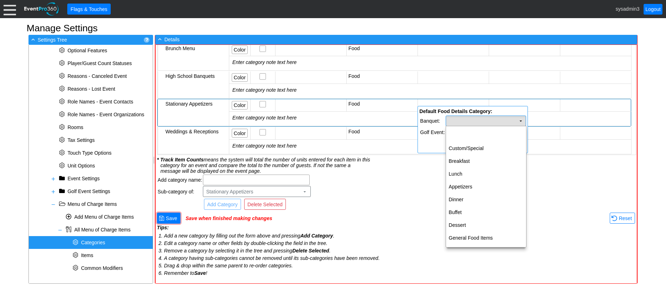
click at [472, 121] on td "Χ" at bounding box center [486, 121] width 80 height 10
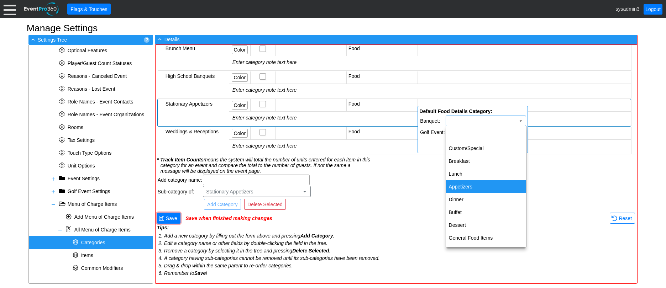
click at [469, 186] on td "Appetizers" at bounding box center [486, 187] width 80 height 13
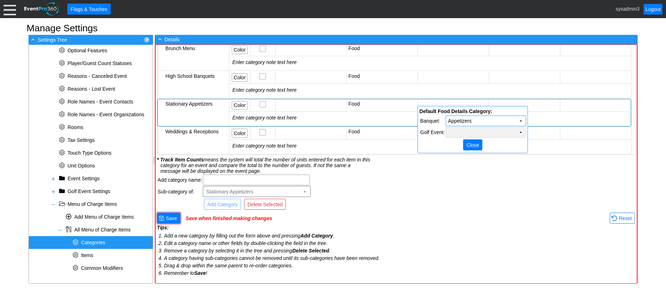
click at [482, 132] on td "Χ" at bounding box center [486, 133] width 80 height 10
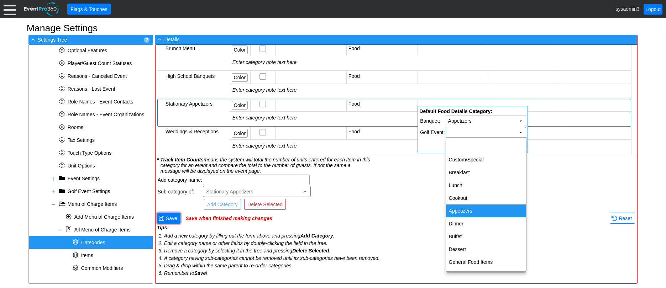
click at [464, 208] on td "Appetizers" at bounding box center [486, 211] width 80 height 13
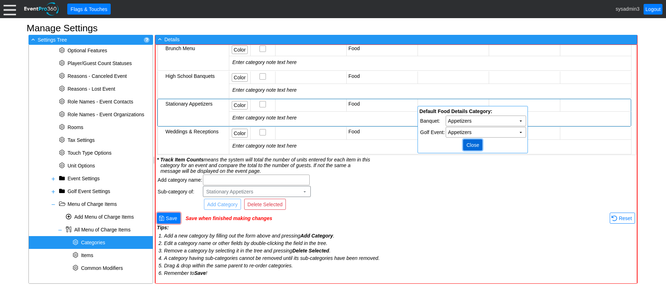
click at [473, 144] on span "Close" at bounding box center [473, 145] width 16 height 7
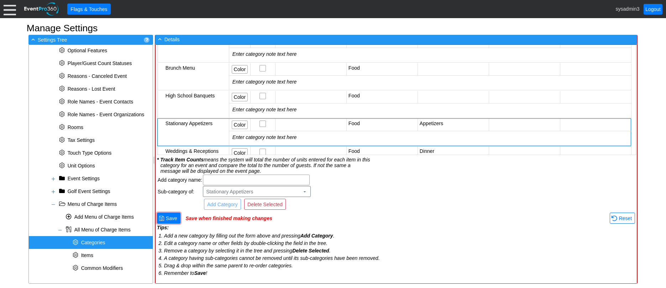
scroll to position [171, 0]
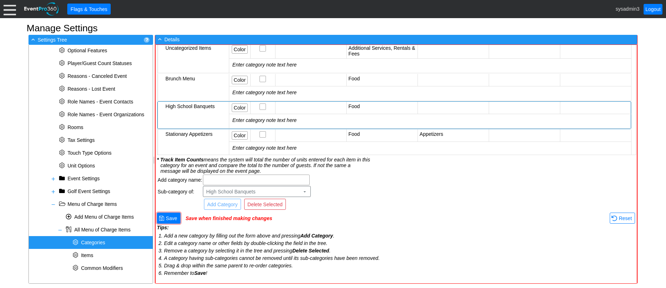
click at [463, 104] on td at bounding box center [453, 108] width 71 height 12
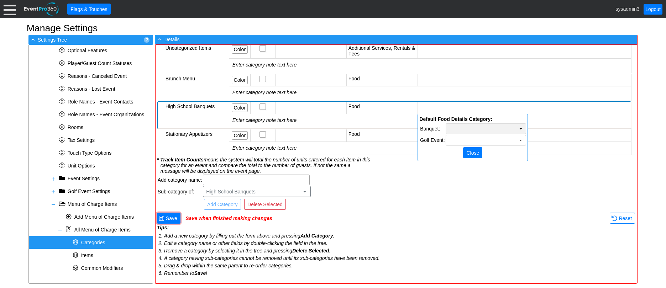
click at [464, 129] on td "Χ" at bounding box center [486, 129] width 80 height 10
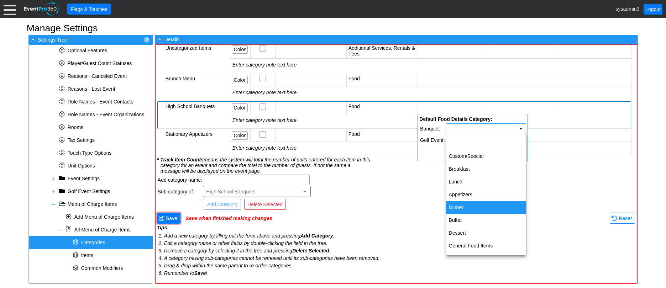
click at [459, 207] on td "Dinner" at bounding box center [486, 207] width 80 height 13
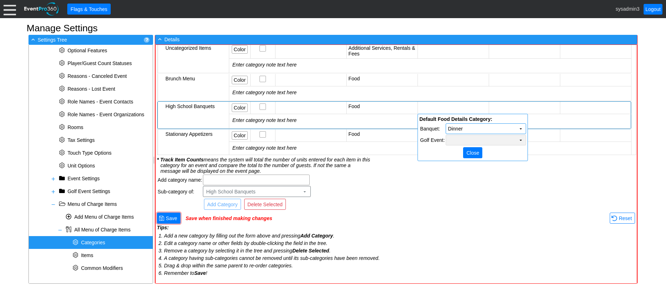
click at [470, 143] on td "Χ" at bounding box center [486, 140] width 80 height 10
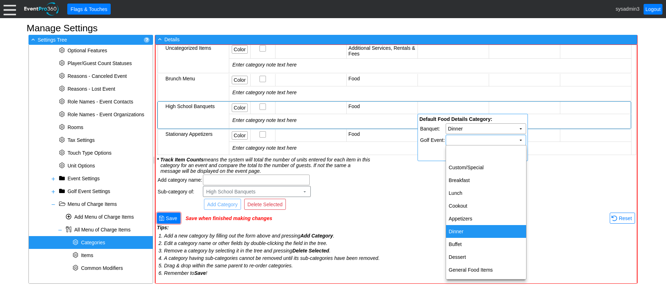
click at [462, 233] on td "Dinner" at bounding box center [486, 231] width 80 height 13
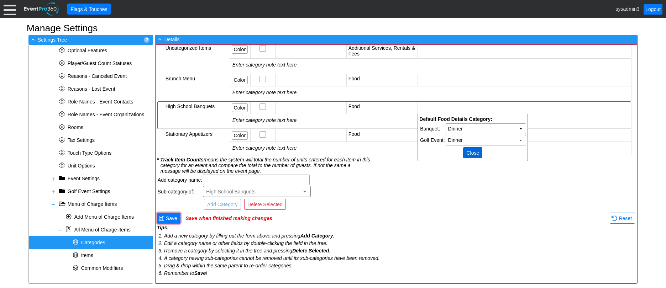
click at [468, 151] on span "Close" at bounding box center [473, 153] width 16 height 7
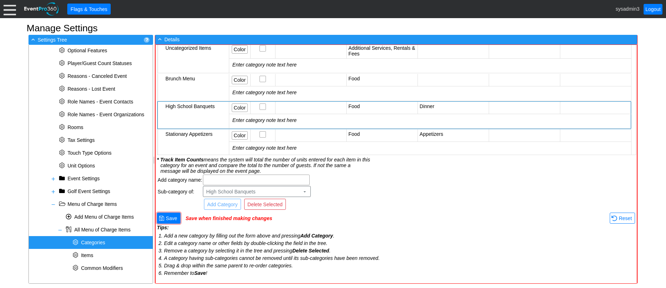
click at [464, 78] on td at bounding box center [453, 80] width 71 height 12
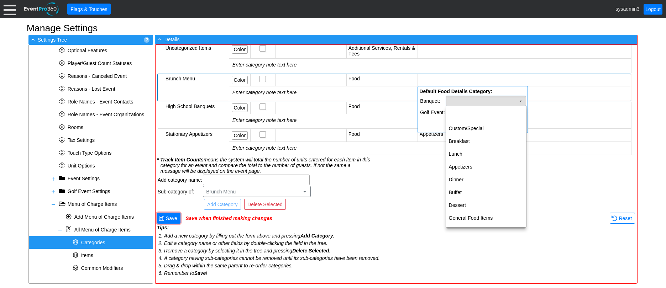
click at [475, 100] on td "Χ" at bounding box center [486, 101] width 80 height 10
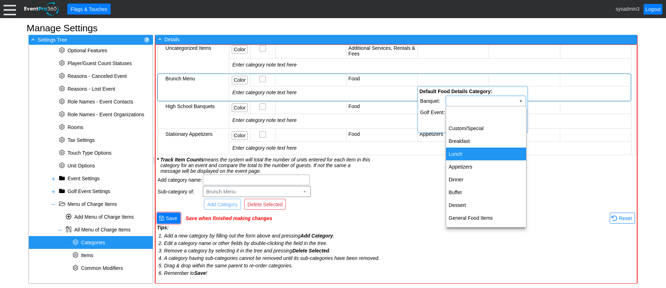
click at [466, 155] on td "Lunch" at bounding box center [486, 154] width 80 height 13
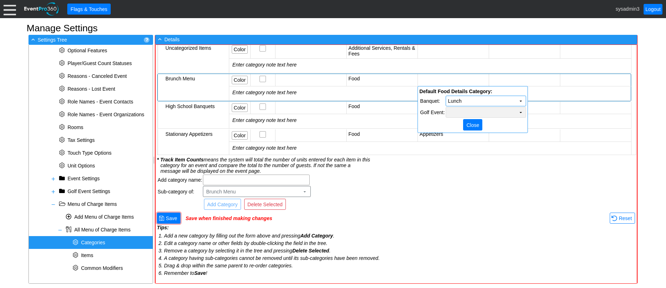
click at [470, 112] on td "Χ" at bounding box center [486, 113] width 80 height 10
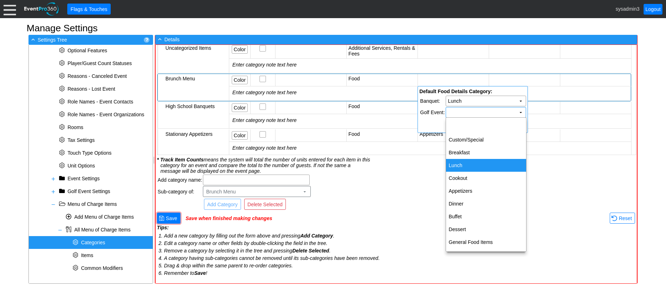
click at [465, 164] on td "Lunch" at bounding box center [486, 165] width 80 height 13
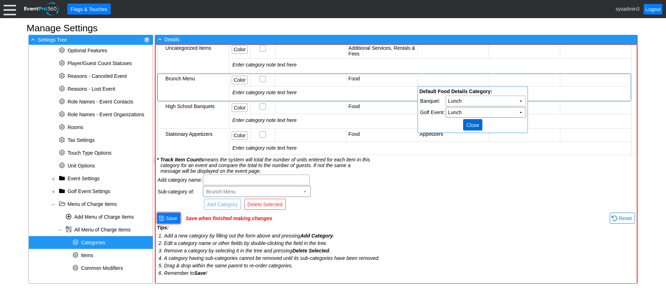
click at [475, 120] on span "● Close" at bounding box center [472, 124] width 19 height 11
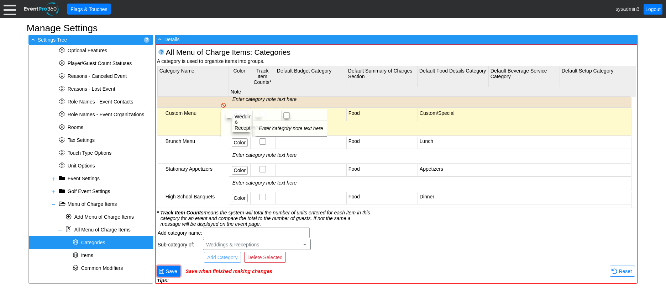
scroll to position [0, 0]
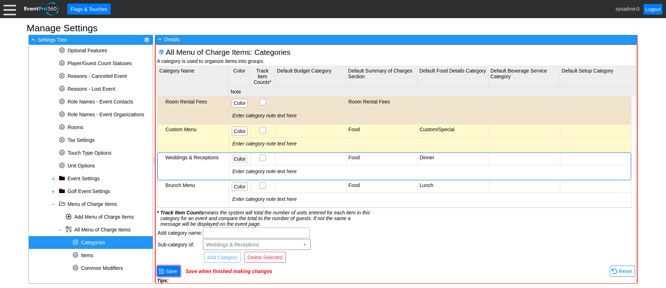
click at [237, 156] on span "Color" at bounding box center [240, 159] width 15 height 7
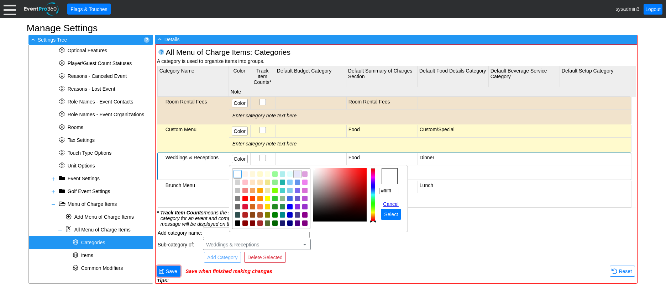
click at [297, 173] on img "focusNode" at bounding box center [298, 174] width 6 height 6
type input "#e6e6fa"
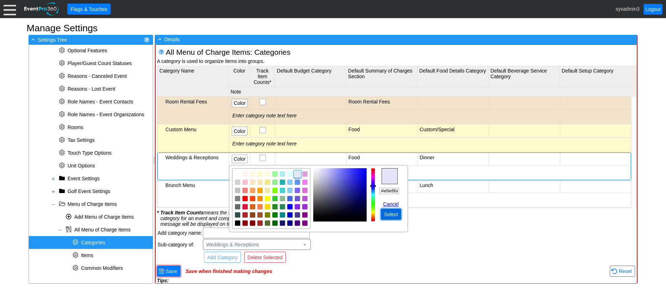
click at [390, 212] on span "Select" at bounding box center [391, 214] width 17 height 7
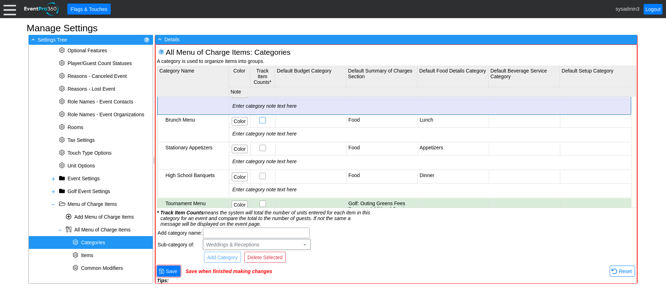
scroll to position [71, 0]
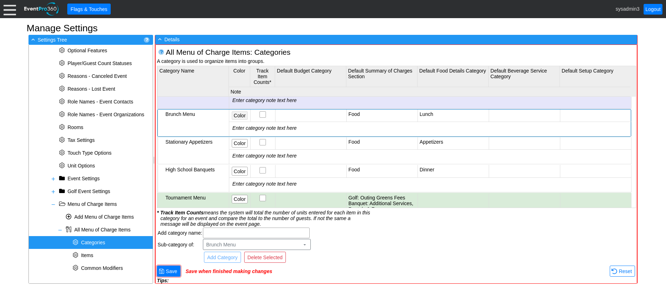
click at [244, 114] on span "Color" at bounding box center [240, 115] width 15 height 7
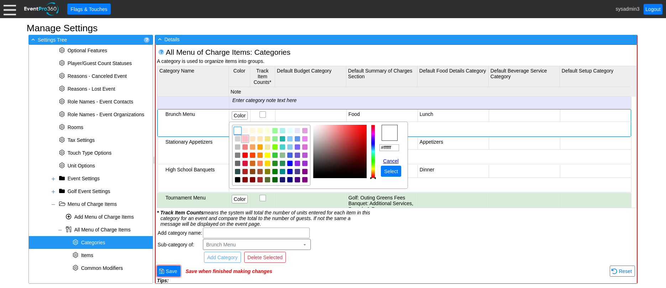
click at [246, 140] on img "focusNode" at bounding box center [245, 139] width 6 height 6
type input "#f3dbdf"
click at [319, 129] on img "focusNode" at bounding box center [319, 128] width 4 height 4
click at [392, 170] on span "Select" at bounding box center [391, 171] width 17 height 7
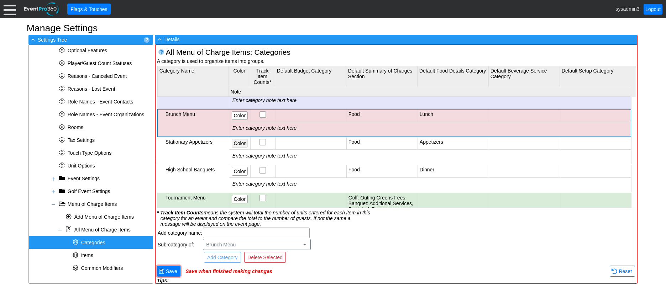
click at [239, 142] on span "Color" at bounding box center [240, 143] width 15 height 7
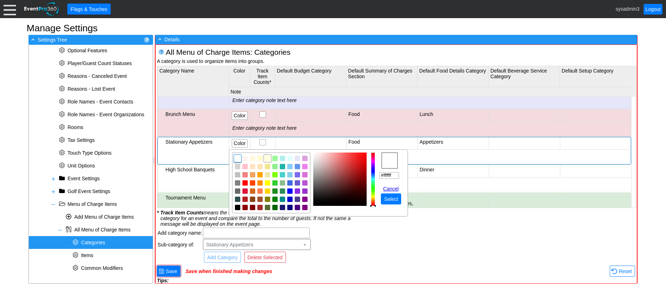
click at [268, 158] on img "focusNode" at bounding box center [268, 159] width 6 height 6
type input "#ffffe0"
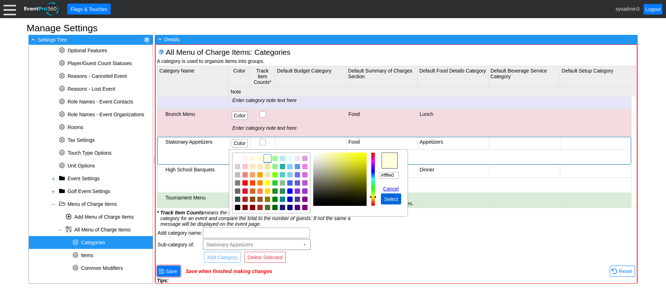
click at [388, 199] on span "Select" at bounding box center [391, 199] width 17 height 7
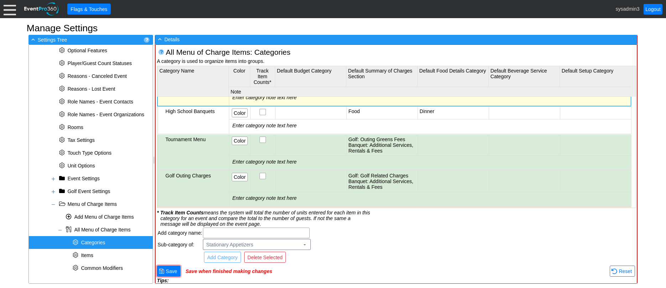
scroll to position [142, 0]
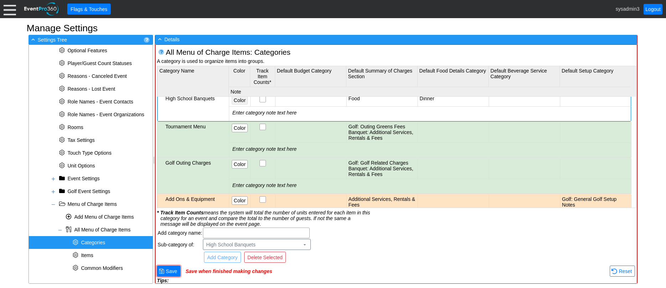
click at [241, 101] on span "Color" at bounding box center [240, 100] width 15 height 7
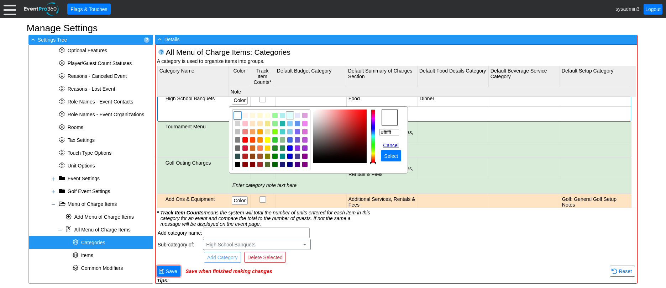
click at [291, 116] on img "focusNode" at bounding box center [290, 115] width 6 height 6
type input "#e0ffff"
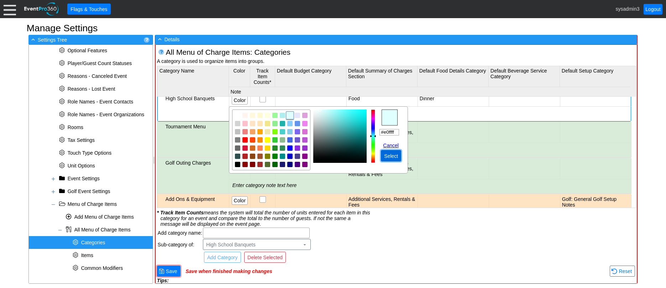
click at [394, 155] on span "Select" at bounding box center [391, 156] width 17 height 7
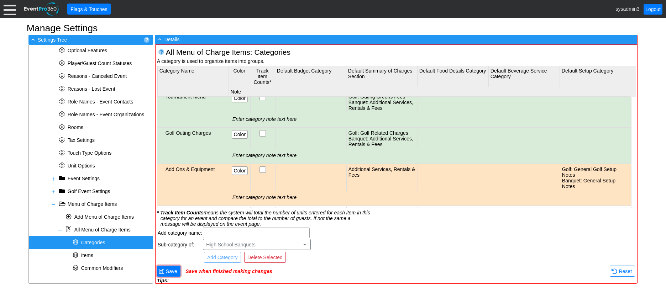
scroll to position [178, 0]
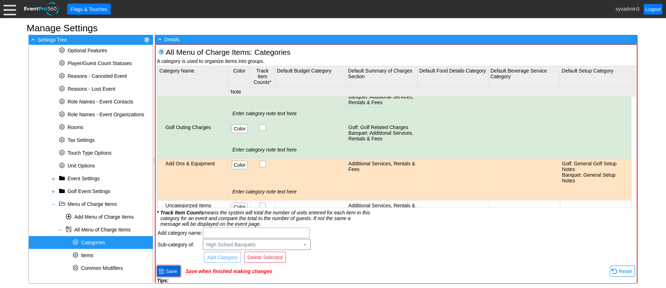
click at [171, 271] on span "Save" at bounding box center [172, 271] width 14 height 7
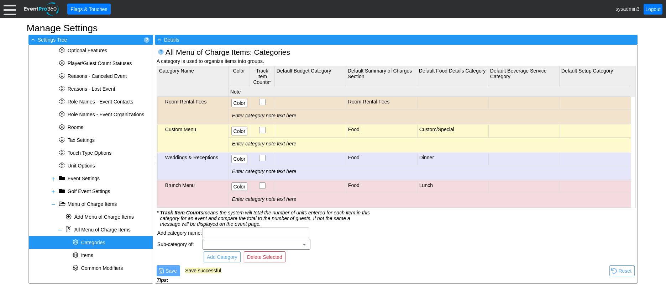
scroll to position [0, 0]
click at [232, 232] on input "text" at bounding box center [256, 233] width 102 height 10
type input "Events Menu"
click at [230, 256] on span "Add Category" at bounding box center [222, 257] width 33 height 7
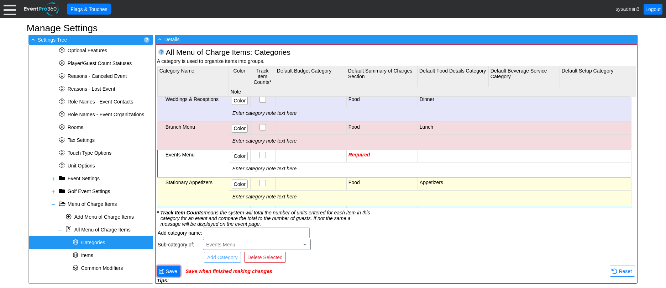
scroll to position [57, 0]
click at [389, 158] on td "Required" at bounding box center [382, 158] width 71 height 12
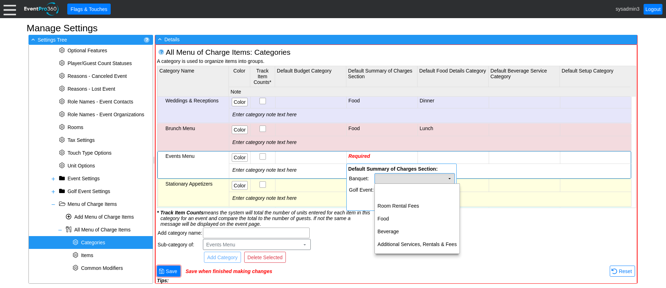
click at [403, 177] on td "Χ" at bounding box center [415, 179] width 80 height 10
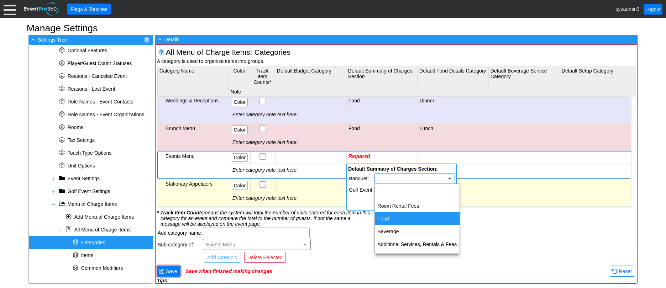
click at [385, 215] on td "Food" at bounding box center [417, 219] width 85 height 13
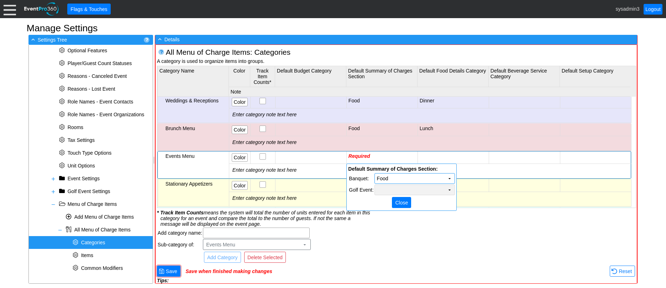
click at [397, 188] on td "Χ" at bounding box center [415, 190] width 80 height 10
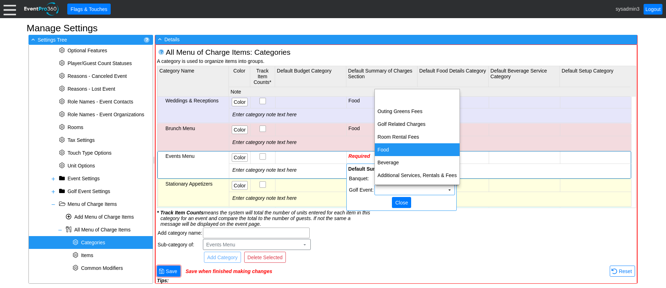
click at [399, 149] on td "Food" at bounding box center [417, 150] width 85 height 13
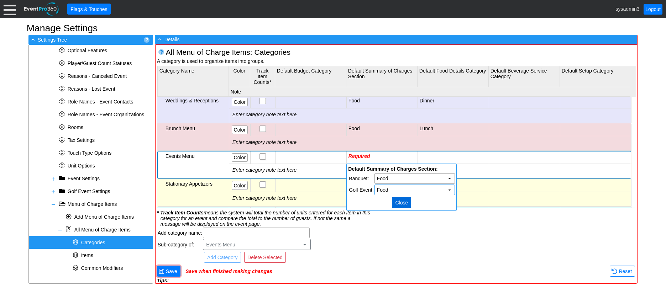
click at [402, 204] on span "Close" at bounding box center [402, 202] width 16 height 7
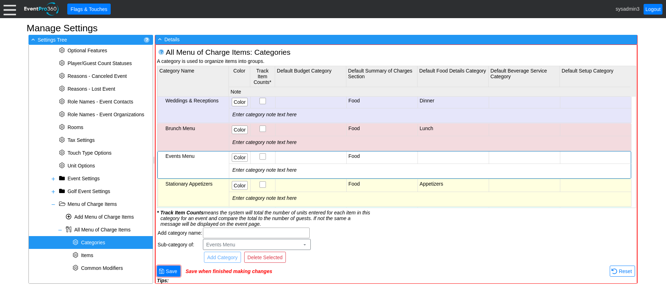
click at [466, 160] on td at bounding box center [453, 158] width 71 height 12
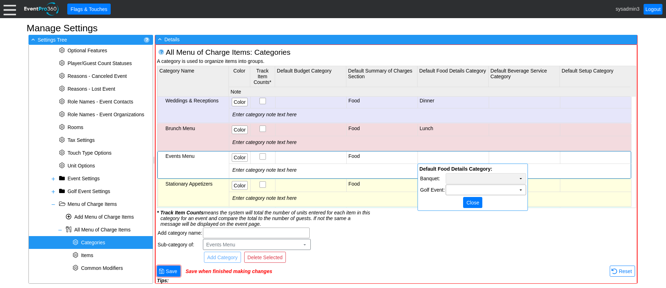
click at [482, 175] on td "Χ" at bounding box center [486, 179] width 80 height 10
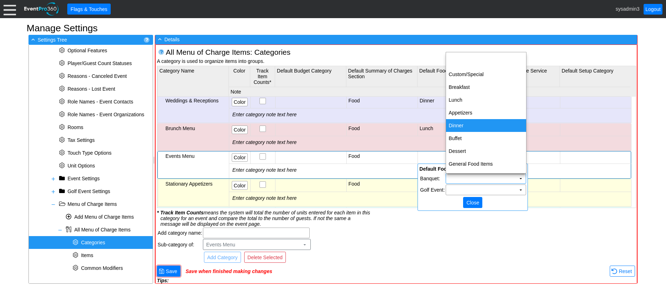
click at [484, 128] on td "Dinner" at bounding box center [486, 125] width 80 height 13
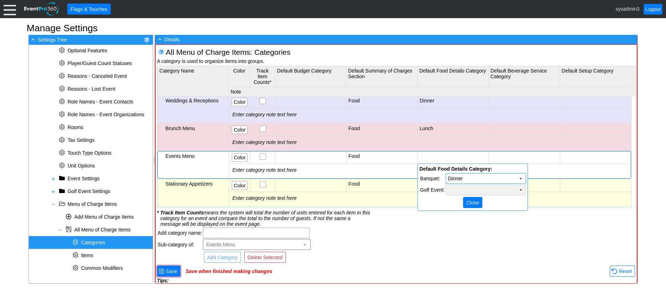
click at [477, 189] on td "Χ" at bounding box center [486, 190] width 80 height 10
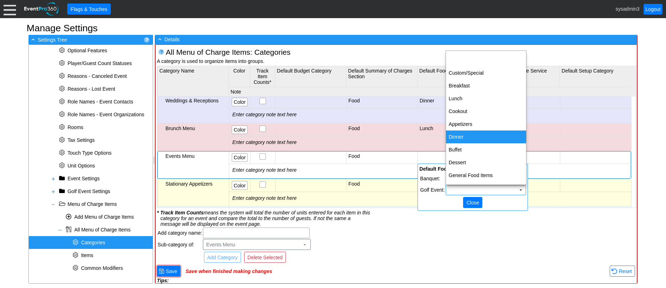
click at [470, 137] on td "Dinner" at bounding box center [486, 137] width 80 height 13
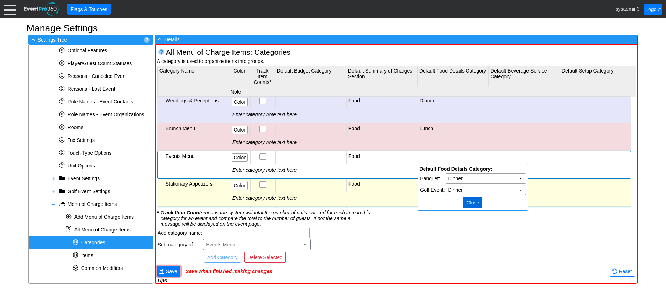
click at [471, 204] on span "Close" at bounding box center [473, 202] width 16 height 7
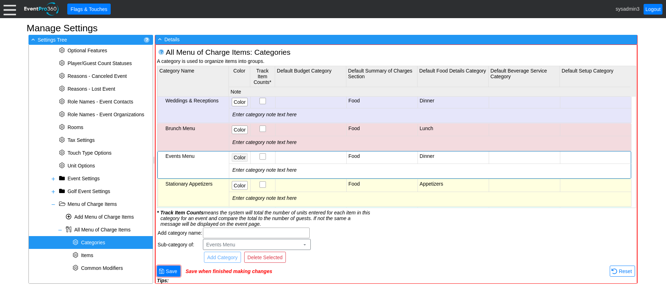
click at [238, 159] on span "Color" at bounding box center [240, 157] width 15 height 7
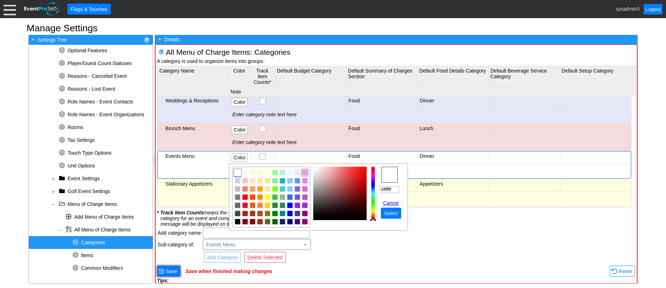
click at [305, 174] on img "focusNode" at bounding box center [305, 173] width 6 height 6
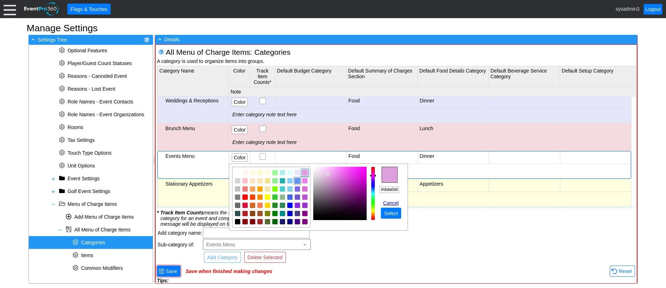
click at [298, 181] on img "focusNode" at bounding box center [298, 181] width 6 height 6
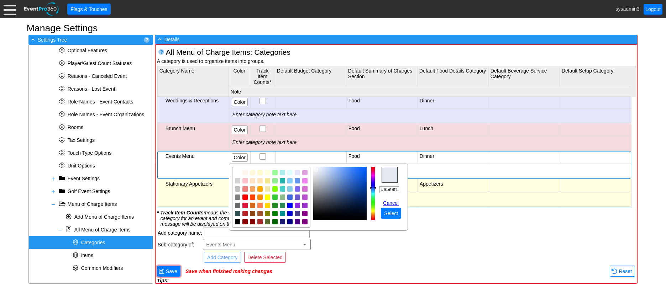
type input "#e3e8f1"
click at [317, 170] on img "focusNode" at bounding box center [317, 170] width 4 height 4
click at [393, 212] on span "Select" at bounding box center [391, 213] width 17 height 7
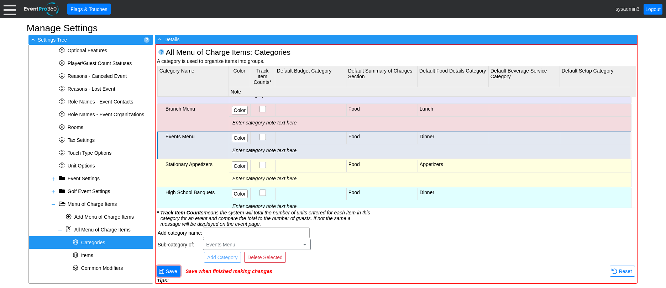
scroll to position [142, 0]
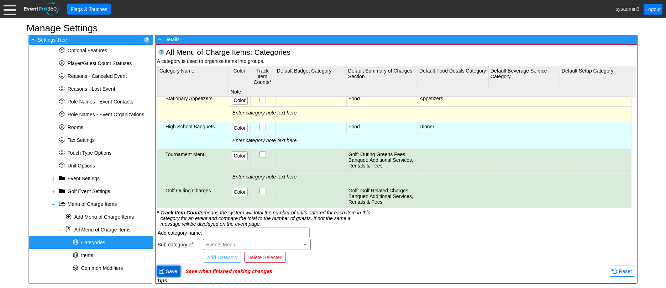
click at [173, 271] on span "Save" at bounding box center [172, 271] width 14 height 7
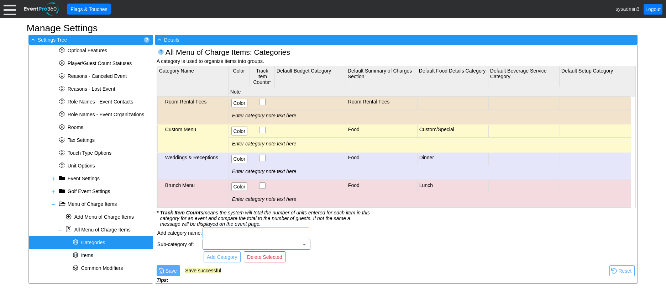
scroll to position [0, 0]
click at [220, 232] on input "text" at bounding box center [256, 233] width 102 height 10
type input "Beverage Menu"
click at [236, 256] on span "Add Category" at bounding box center [222, 257] width 33 height 7
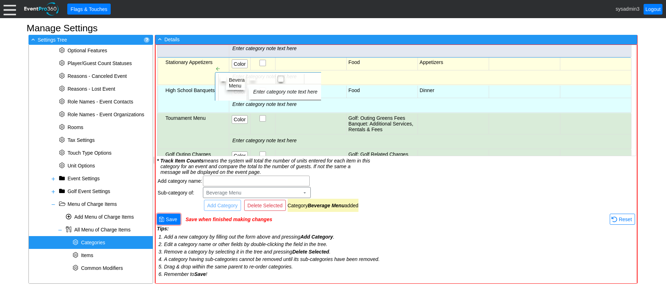
scroll to position [126, 0]
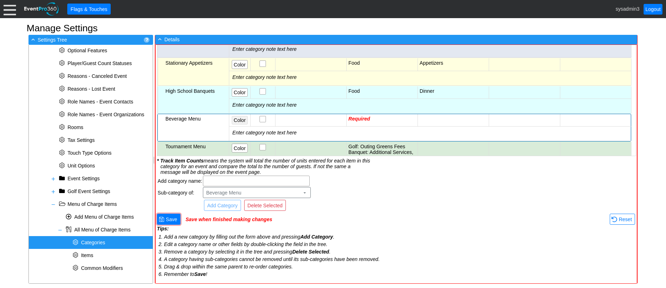
click at [241, 121] on span "Color" at bounding box center [240, 120] width 15 height 7
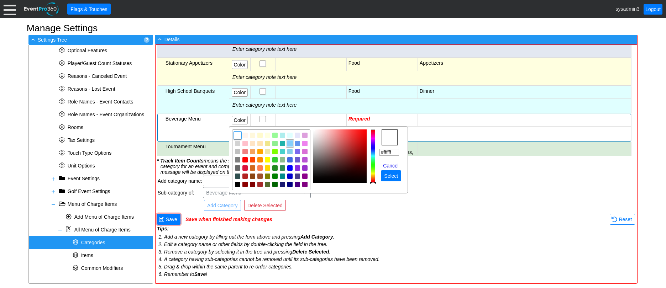
click at [290, 145] on img "focusNode" at bounding box center [290, 144] width 6 height 6
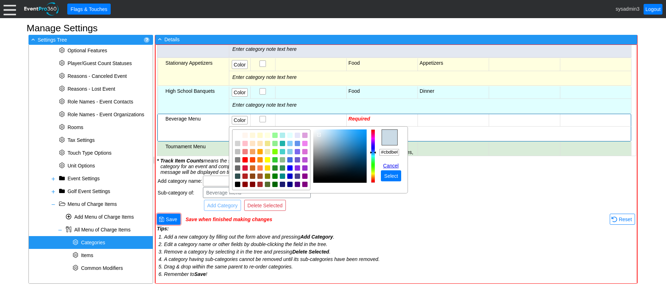
type input "#cddce6"
click at [320, 135] on img "focusNode" at bounding box center [319, 135] width 4 height 4
click at [394, 175] on span "Select" at bounding box center [391, 176] width 17 height 7
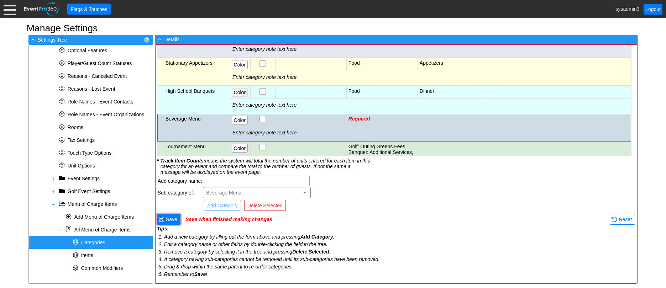
click at [245, 93] on span "Color" at bounding box center [240, 92] width 15 height 7
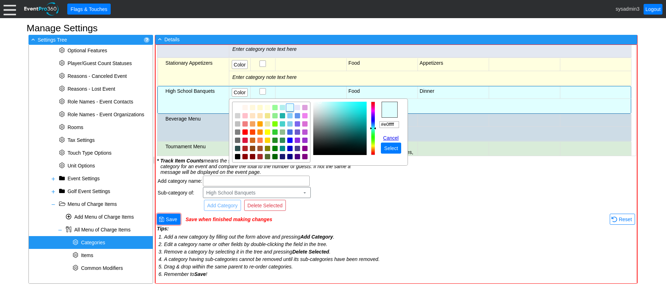
click at [317, 103] on img "focusNode" at bounding box center [339, 128] width 53 height 53
click at [315, 104] on img "focusNode" at bounding box center [316, 105] width 4 height 4
click at [261, 116] on img "focusNode" at bounding box center [260, 116] width 6 height 6
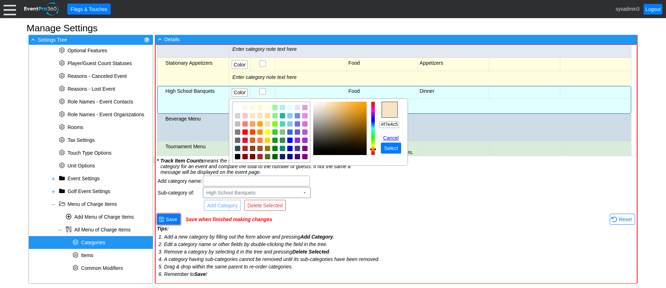
type input "#f7e5c7"
click at [324, 104] on img "focusNode" at bounding box center [324, 104] width 4 height 4
click at [394, 149] on span "Select" at bounding box center [391, 148] width 17 height 7
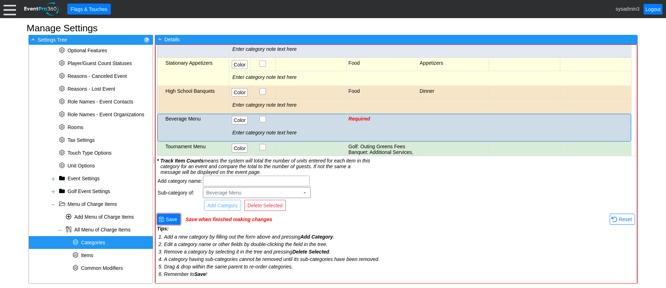
click at [373, 118] on td "Required" at bounding box center [382, 120] width 71 height 12
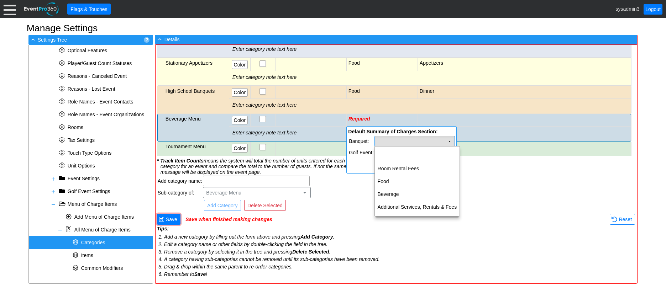
click at [421, 141] on td "Χ" at bounding box center [415, 141] width 80 height 10
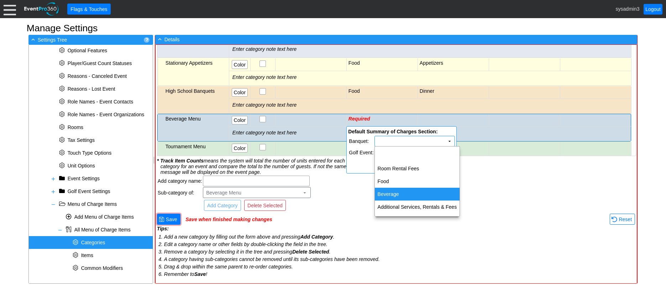
click at [402, 190] on td "Beverage" at bounding box center [417, 194] width 85 height 13
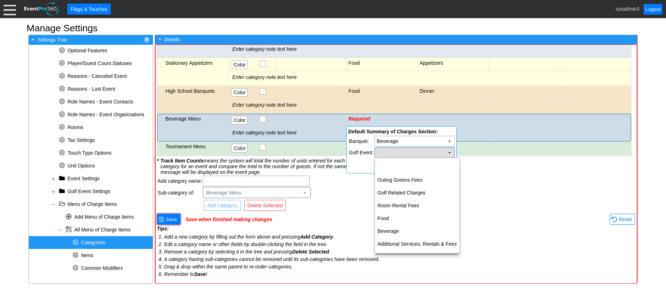
click at [412, 149] on td "Χ" at bounding box center [415, 153] width 80 height 10
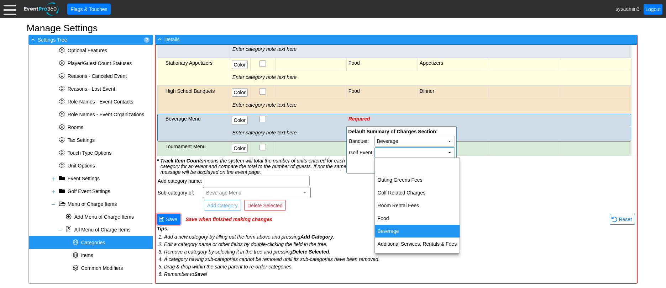
click at [398, 228] on td "Beverage" at bounding box center [417, 231] width 85 height 13
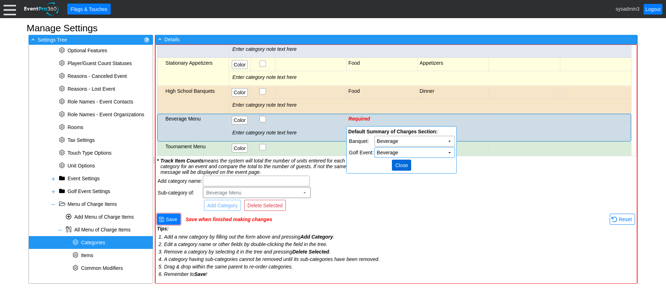
click at [403, 164] on span "Close" at bounding box center [402, 165] width 16 height 7
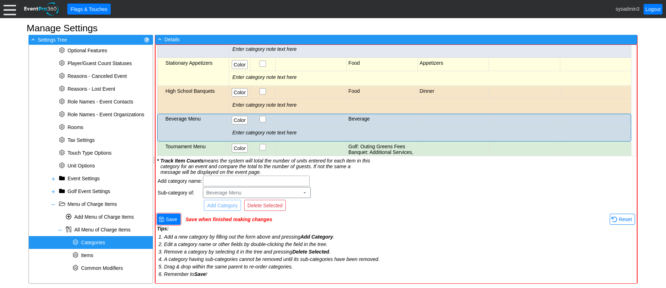
click at [516, 118] on td at bounding box center [524, 120] width 71 height 12
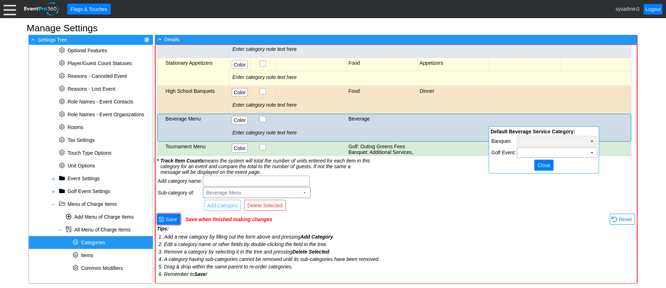
click at [550, 142] on td "Χ" at bounding box center [558, 141] width 80 height 10
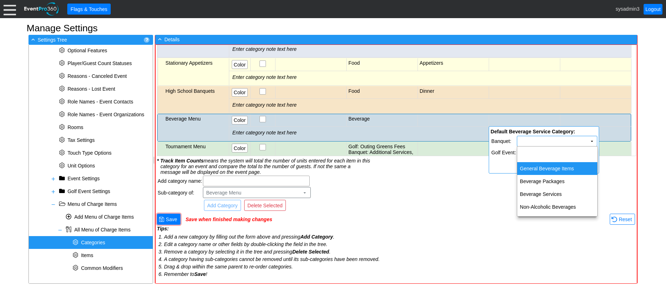
click at [545, 166] on td "General Beverage Items" at bounding box center [558, 168] width 80 height 13
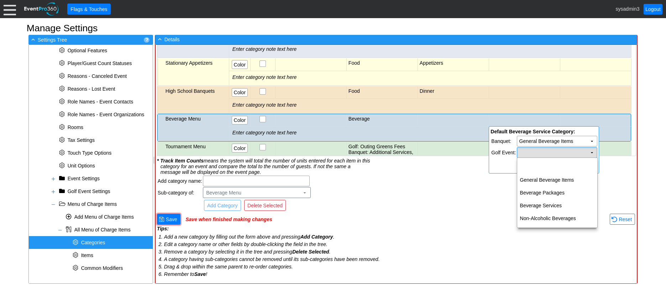
click at [552, 155] on td "Χ" at bounding box center [558, 153] width 80 height 10
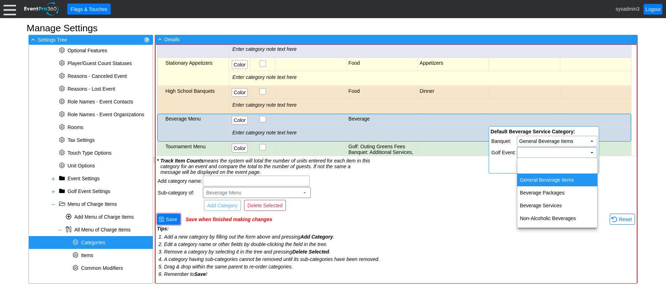
click at [550, 178] on td "General Beverage Items" at bounding box center [558, 180] width 80 height 13
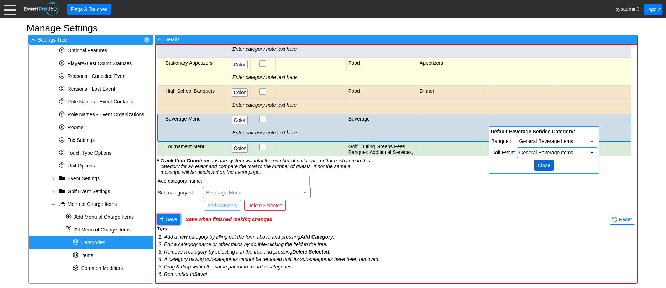
click at [540, 164] on span "Close" at bounding box center [544, 165] width 16 height 7
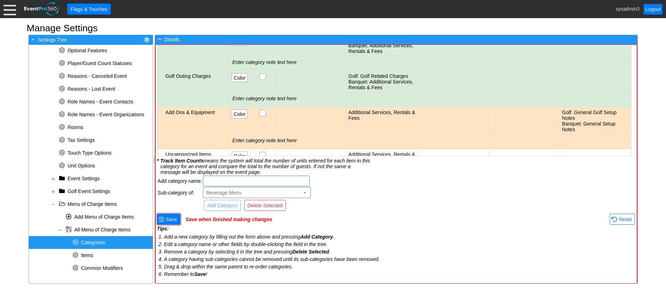
scroll to position [53, 0]
click at [172, 215] on span "● Save" at bounding box center [169, 218] width 20 height 7
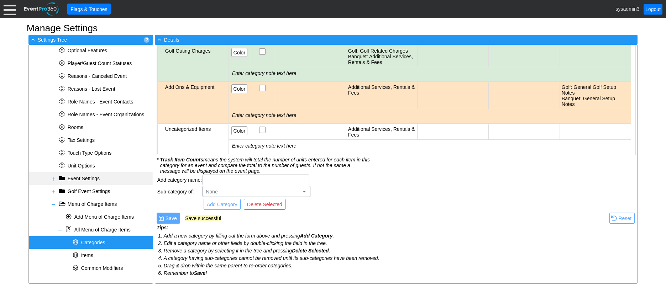
click at [53, 180] on span at bounding box center [54, 179] width 6 height 6
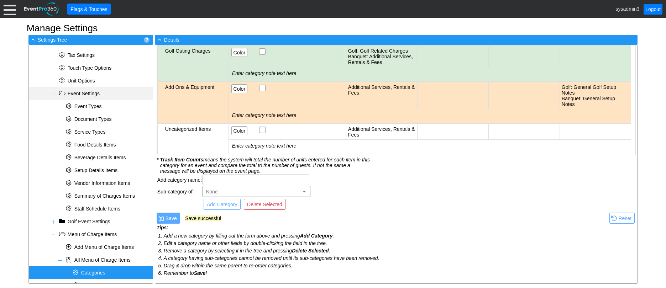
scroll to position [377, 0]
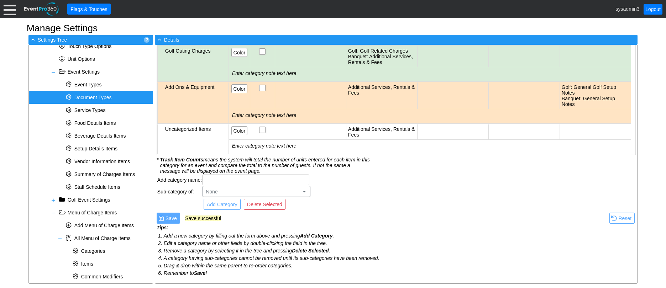
click at [93, 97] on span "Document Types" at bounding box center [92, 98] width 37 height 6
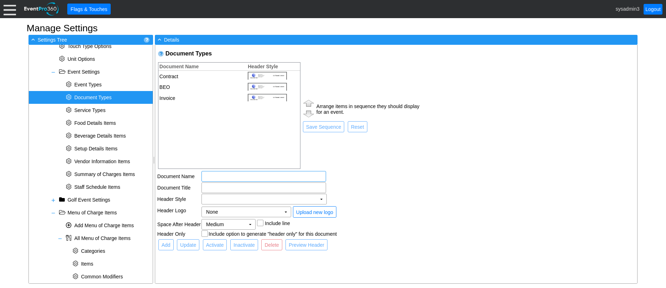
click at [217, 177] on input "text" at bounding box center [264, 177] width 120 height 10
type input "C"
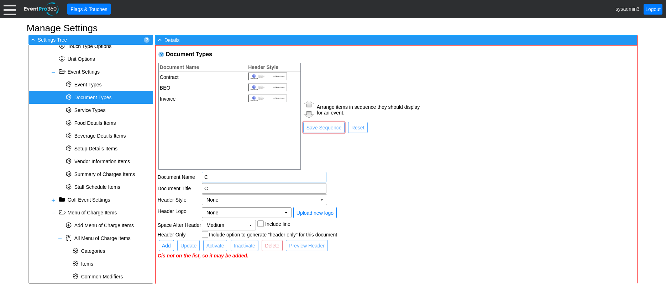
type input "C"
type input "Cr"
type input "Cre"
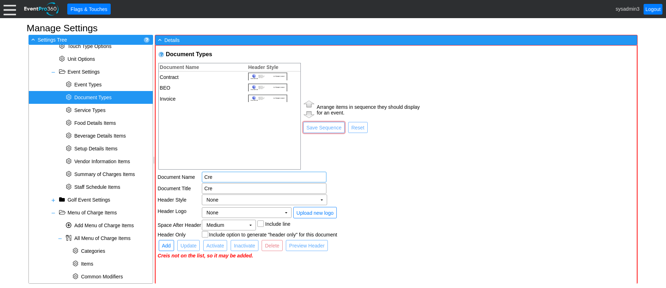
type input "Cred"
type input "Credi"
type input "Credit"
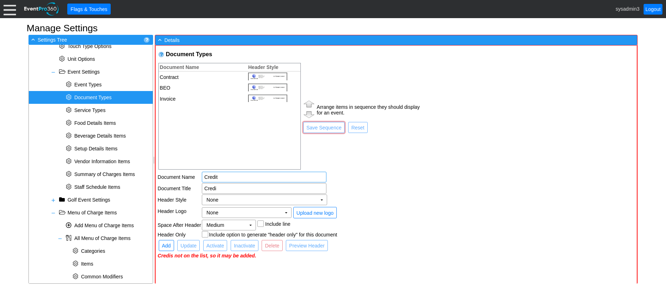
type input "Credit"
type input "Credit C"
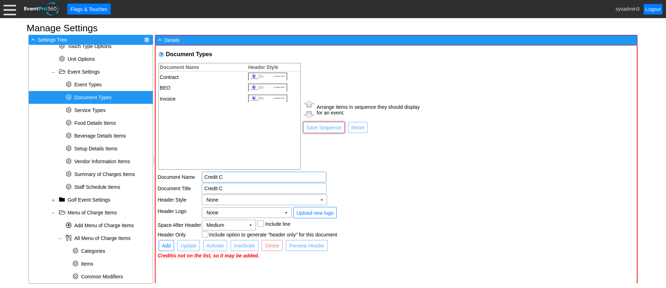
type input "Credit Ca"
type input "Credit Car"
type input "Credit Card"
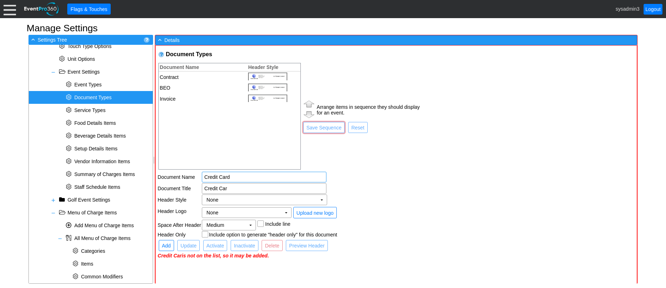
type input "Credit Card"
type input "Credit Card A"
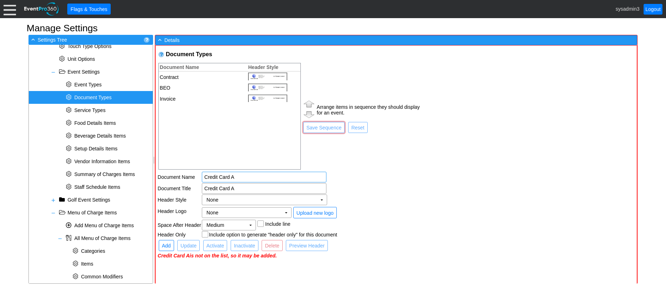
type input "Credit Card Au"
type input "Credit Card Aut"
type input "Credit Card Auth"
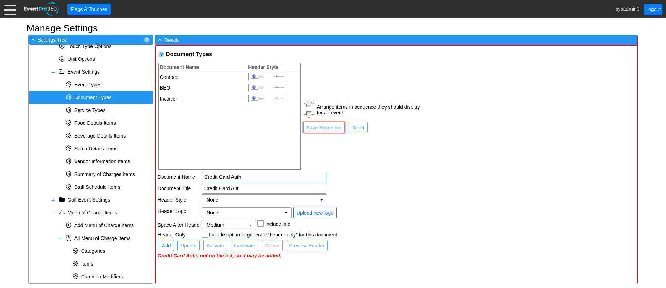
type input "Credit Card Auth"
type input "Credit Card Autho"
type input "Credit Card Author"
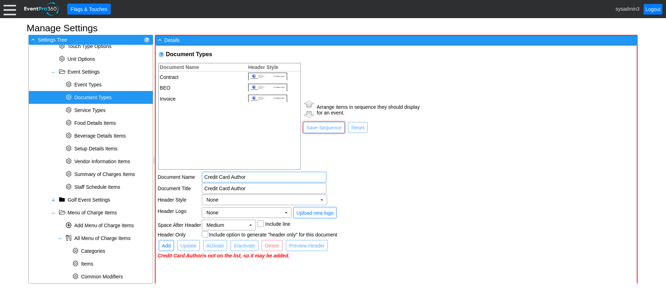
type input "Credit Card Authori"
type input "Credit Card Authoriz"
type input "Credit Card Authoriza"
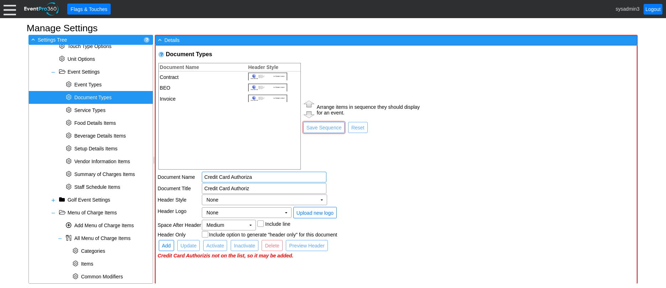
type input "Credit Card Authoriza"
type input "Credit Card Authorizat"
type input "Credit Card Authorizati"
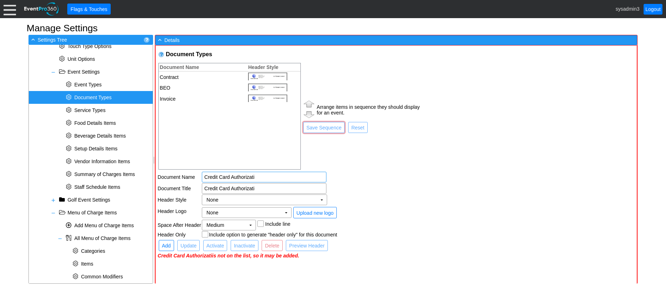
type input "Credit Card Authorizatio"
type input "Credit Card Authorization"
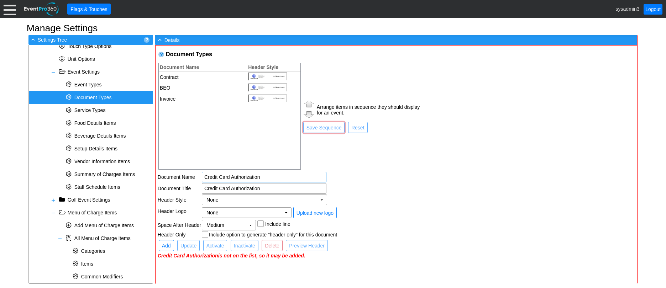
type input "Credit Card Authorization"
type input "Credit Card Authorization F"
type input "Credit Card Authorization Fo"
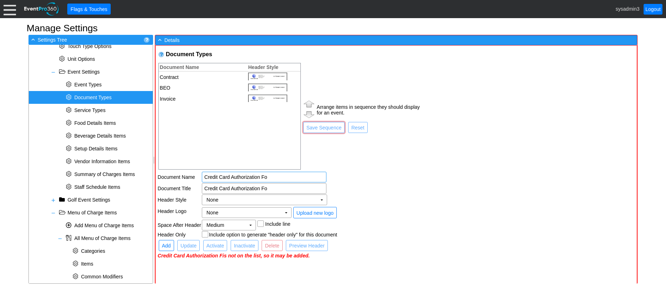
type input "Credit Card Authorization For"
type input "Credit Card Authorization Form"
click at [241, 202] on td "None Χ" at bounding box center [259, 200] width 115 height 10
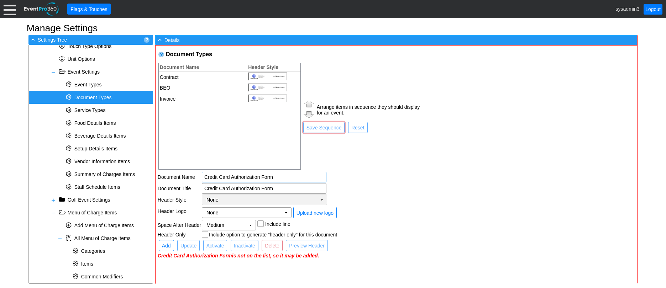
type input "Credit Card Authorization Form"
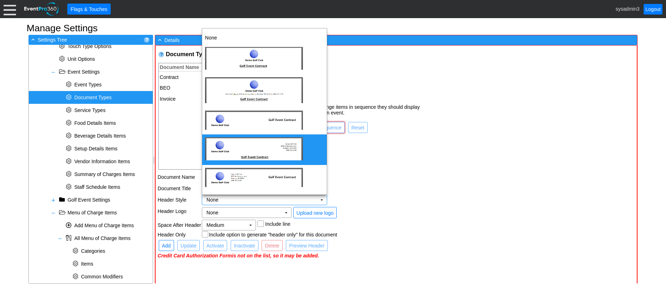
click at [271, 144] on img "dijit_form_Select_30_menu" at bounding box center [254, 148] width 98 height 23
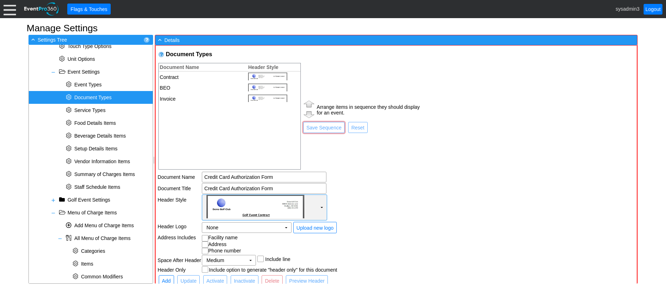
scroll to position [13, 0]
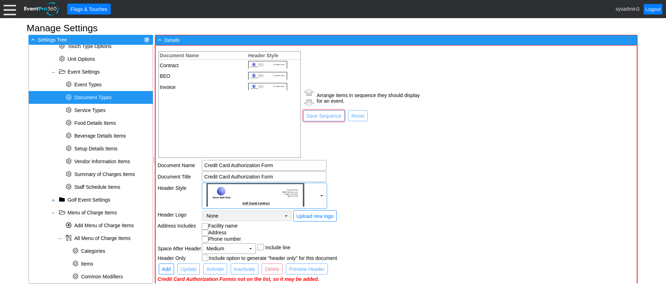
click at [252, 215] on td "None Χ" at bounding box center [241, 216] width 79 height 10
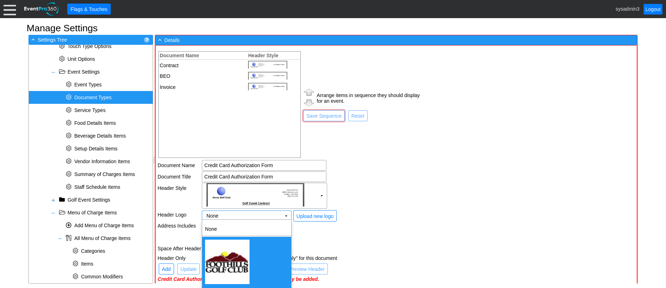
click at [232, 251] on img "<span><img src='/gems/images/logos/a0f2cd0c-5604-47da-b3f3-723c594a5307/facilit…" at bounding box center [227, 262] width 45 height 45
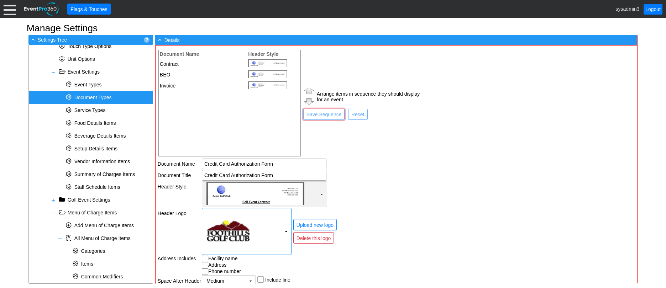
scroll to position [47, 0]
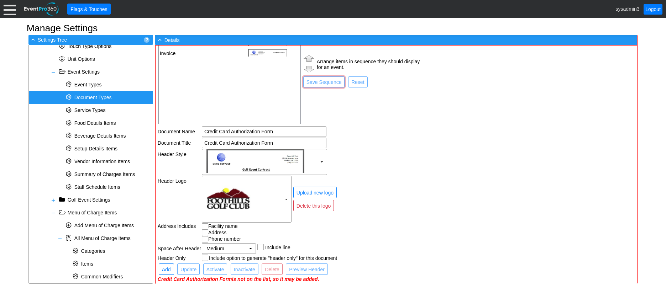
click at [206, 227] on input "checkbox" at bounding box center [205, 227] width 7 height 7
checkbox input "true"
click at [206, 233] on input "checkbox" at bounding box center [205, 233] width 7 height 7
checkbox input "true"
click at [205, 239] on input "checkbox" at bounding box center [205, 240] width 7 height 7
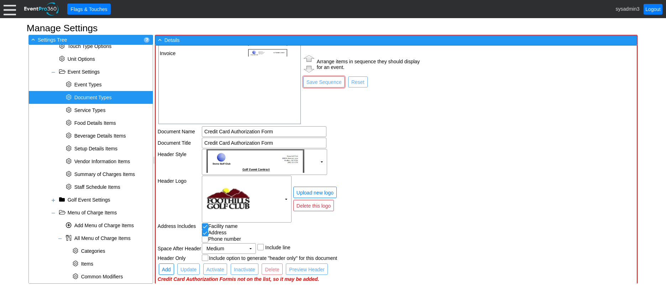
checkbox input "true"
click at [168, 270] on span "Add" at bounding box center [167, 269] width 12 height 7
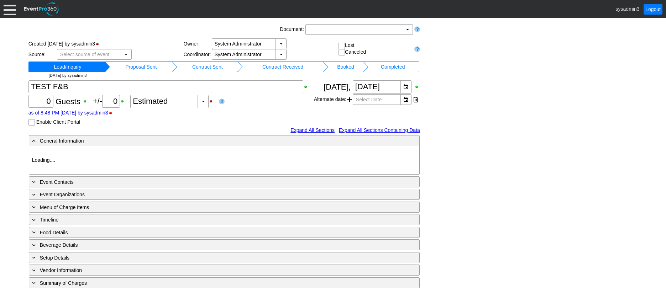
type input "Foothills GC"
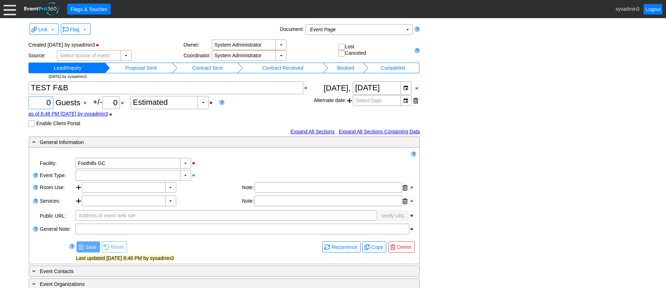
click at [50, 100] on input "0" at bounding box center [41, 103] width 20 height 12
type input "100"
click at [344, 69] on td "Booked" at bounding box center [345, 68] width 35 height 11
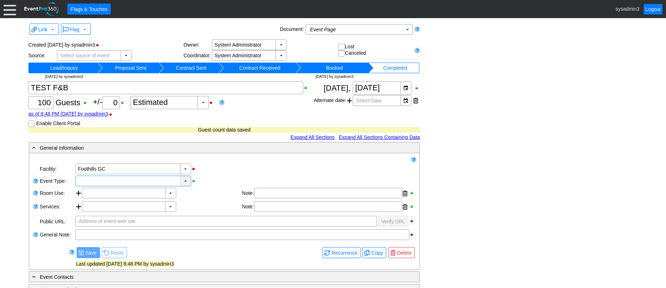
click at [183, 180] on div "▼" at bounding box center [185, 181] width 11 height 10
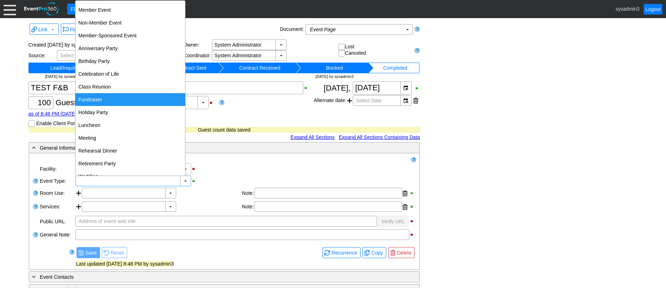
click at [93, 100] on div "Fundraiser" at bounding box center [131, 99] width 110 height 13
type input "Fundraiser"
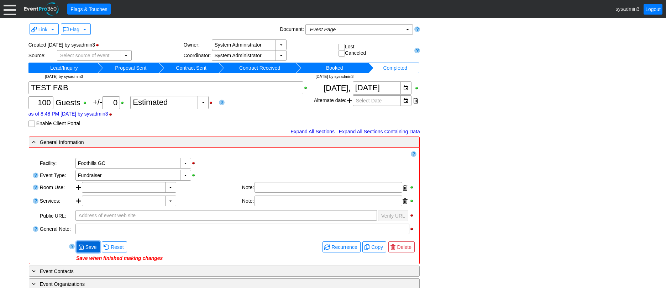
click at [89, 248] on span "Save" at bounding box center [91, 247] width 14 height 7
click at [122, 189] on input "text" at bounding box center [123, 188] width 79 height 10
click at [173, 188] on div "▼" at bounding box center [170, 188] width 11 height 10
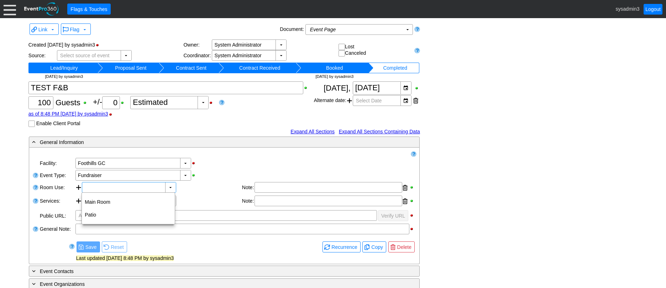
click at [234, 167] on div "▼ Χ Foothills GC" at bounding box center [246, 163] width 342 height 12
click at [352, 27] on td "Event Page Χ" at bounding box center [354, 30] width 97 height 10
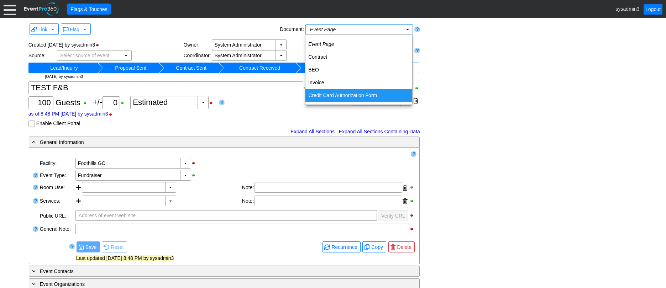
click at [327, 95] on td "Credit Card Authorization Form" at bounding box center [359, 95] width 107 height 13
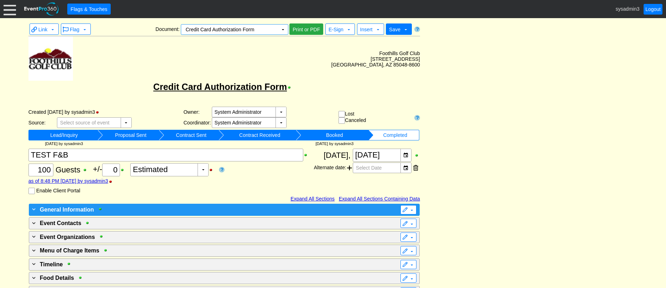
click at [188, 210] on div "+ General Information" at bounding box center [210, 210] width 358 height 9
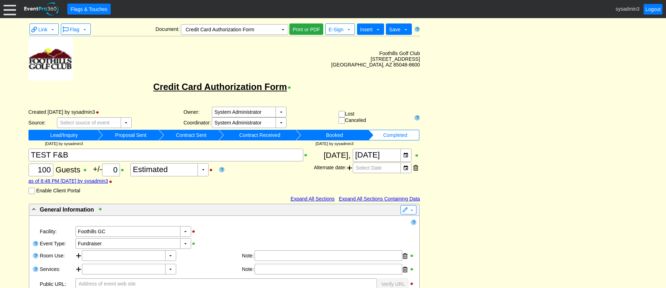
click at [364, 27] on span "Insert" at bounding box center [366, 30] width 12 height 6
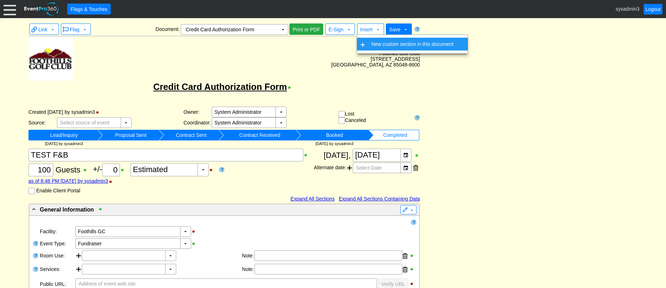
click at [378, 43] on td "New custom section in this document" at bounding box center [413, 44] width 88 height 13
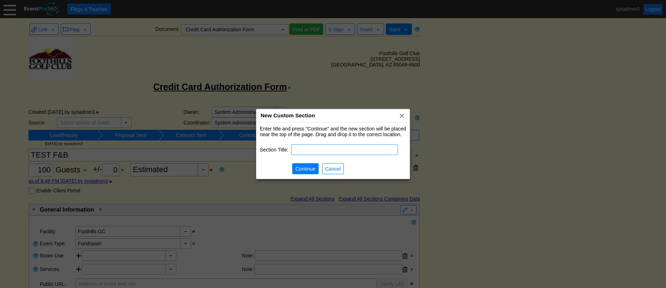
paste input "AUTHORIZATION FORM"
click at [338, 151] on input "Authorization Forms Terms & Conditions" at bounding box center [345, 150] width 102 height 10
click at [295, 149] on input "Authorization Form Terms & Conditions" at bounding box center [345, 150] width 102 height 10
type input "Credit Card Authorization Form Terms & Conditions"
click at [309, 170] on span "Continue" at bounding box center [305, 169] width 23 height 7
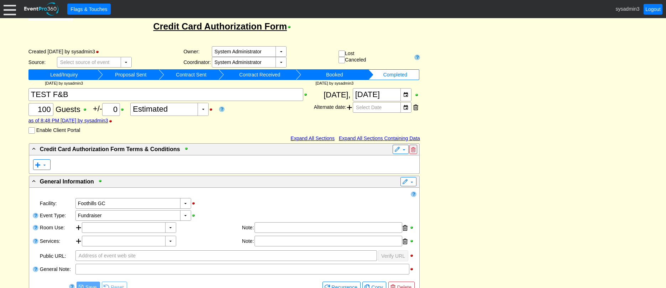
scroll to position [107, 0]
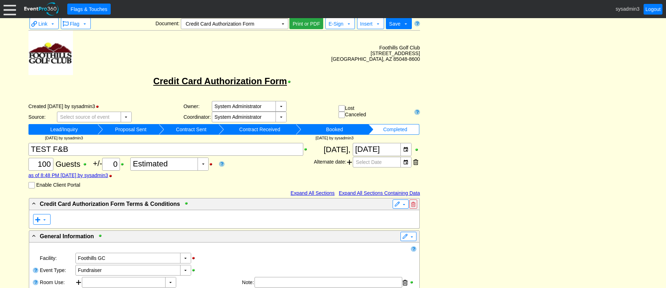
click at [45, 118] on div "Source:" at bounding box center [42, 117] width 28 height 6
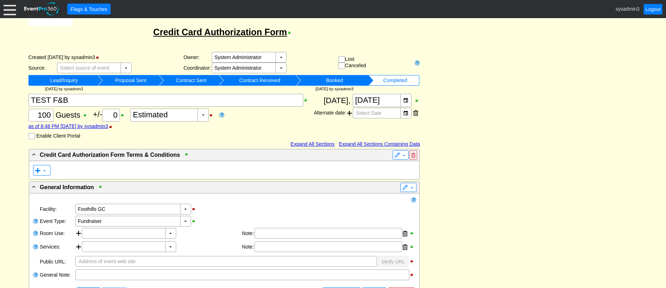
scroll to position [77, 0]
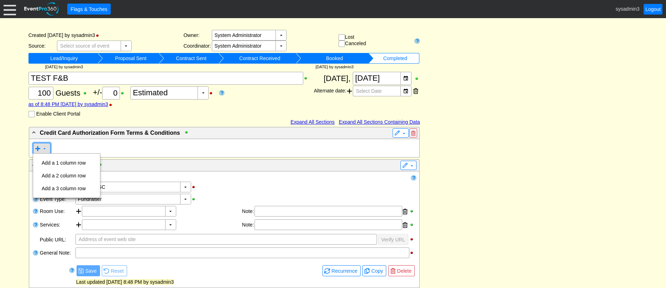
click at [43, 147] on span at bounding box center [45, 149] width 6 height 6
click at [59, 163] on td "Add a 1 column row" at bounding box center [64, 163] width 50 height 13
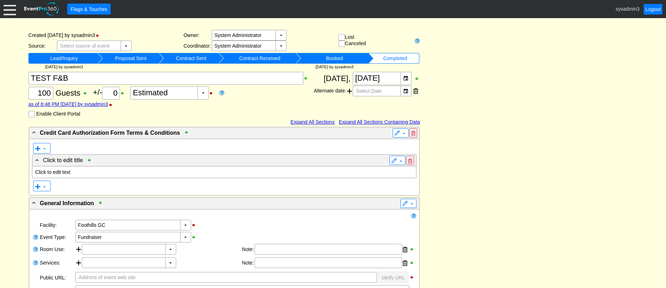
click at [68, 172] on p "Click to edit text" at bounding box center [224, 173] width 378 height 6
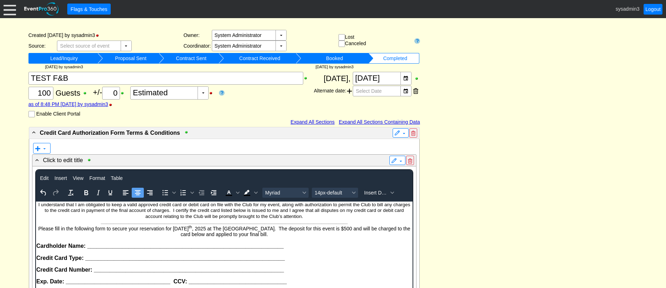
scroll to position [138, 0]
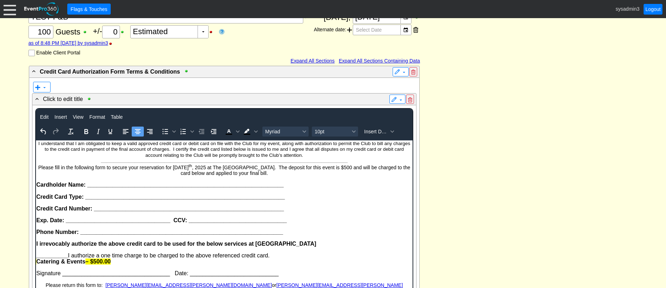
click at [37, 145] on p "I understand that I am obligated to keep a valid approved credit card or debit …" at bounding box center [224, 149] width 376 height 17
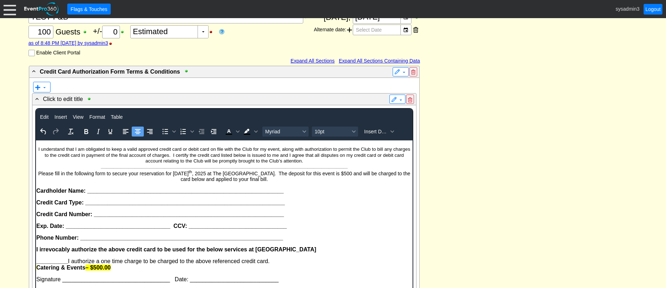
click at [292, 180] on p "Please fill in the following form to secure your reservation for Saturday, Sept…" at bounding box center [224, 176] width 376 height 13
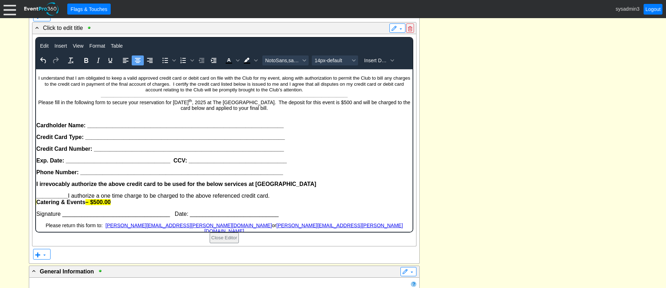
scroll to position [245, 0]
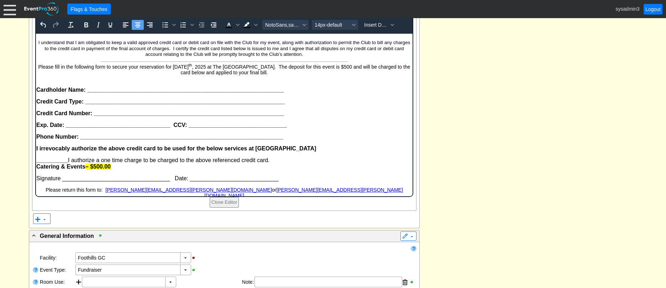
click at [36, 177] on span "Signature __________________________________ Date: ____________________________" at bounding box center [157, 179] width 243 height 6
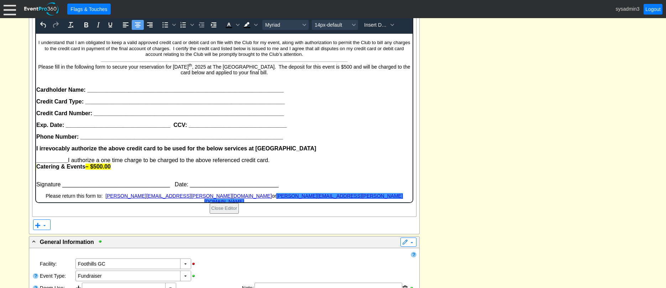
click at [340, 198] on body "I understand that I am obligated to keep a valid approved credit card or debit …" at bounding box center [224, 121] width 377 height 175
click at [342, 197] on p "Please return this form to: cindy.williams@thefoothillsgc.com or Kelly.lockett@…" at bounding box center [224, 198] width 376 height 11
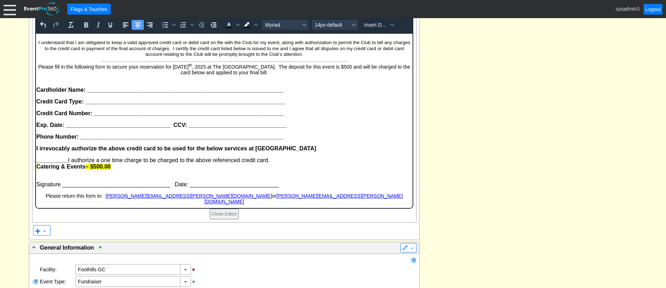
scroll to position [174, 0]
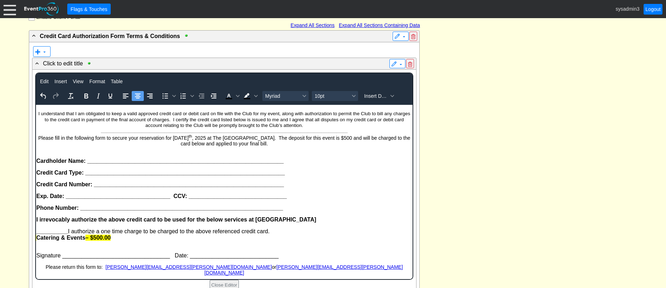
click at [37, 114] on p "I understand that I am obligated to keep a valid approved credit card or debit …" at bounding box center [224, 119] width 376 height 17
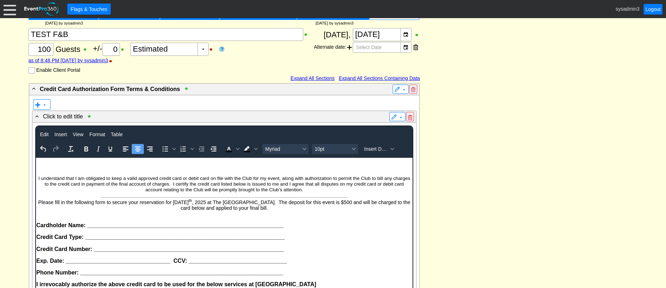
scroll to position [67, 0]
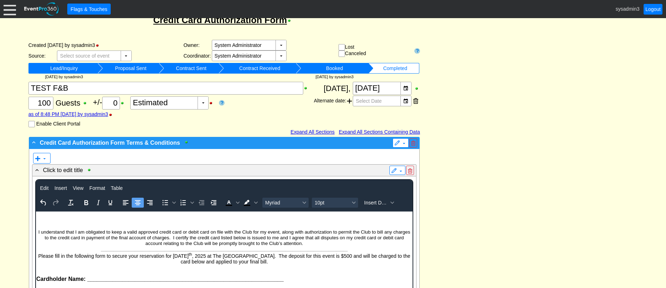
click at [123, 142] on span "Credit Card Authorization Form Terms & Conditions" at bounding box center [110, 143] width 140 height 6
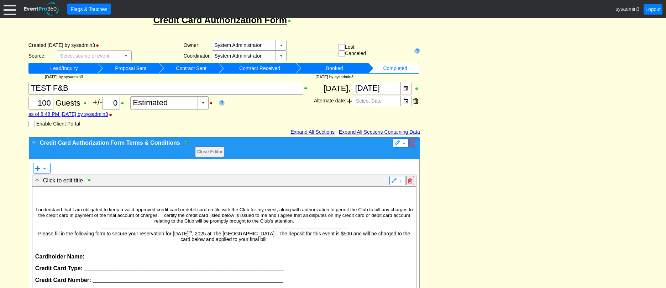
click at [126, 143] on span "Credit Card Authorization Form Terms & Conditions" at bounding box center [110, 143] width 140 height 6
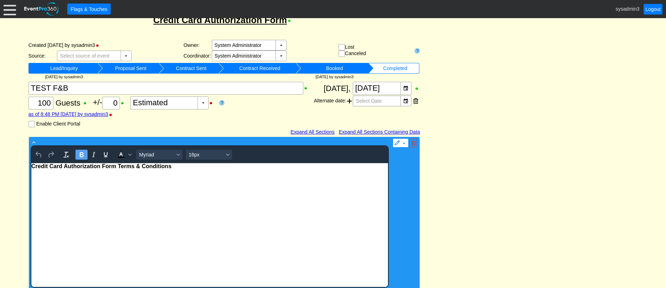
scroll to position [0, 0]
drag, startPoint x: 115, startPoint y: 165, endPoint x: 30, endPoint y: 164, distance: 84.8
click at [31, 164] on html "Credit Card Authorization Form Terms & Conditions" at bounding box center [209, 225] width 357 height 124
copy span "Credit Card Authorization Form"
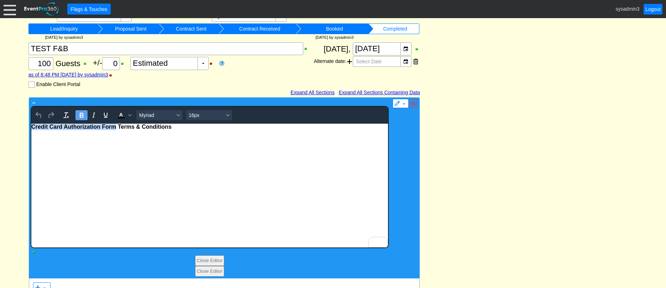
scroll to position [245, 0]
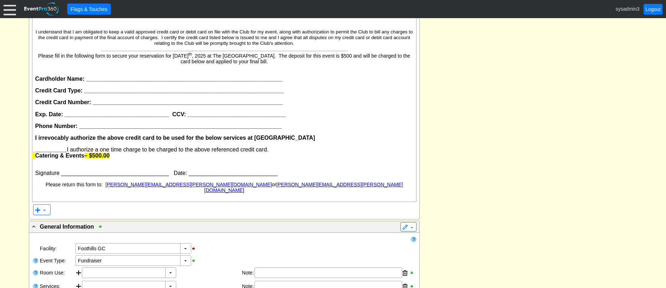
click at [527, 124] on div "- Credit Card Authorization Form Terms & Conditions Close Editor ▼ ▼ - Click to…" at bounding box center [333, 237] width 613 height 556
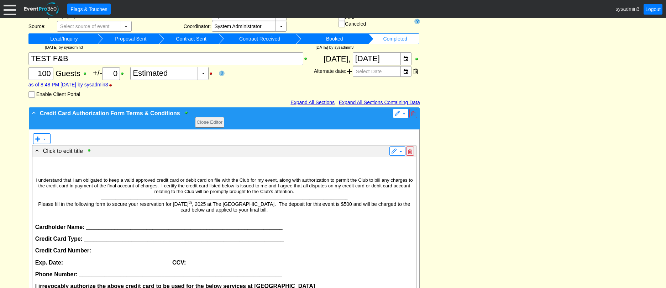
click at [32, 113] on span at bounding box center [34, 113] width 6 height 6
click at [205, 119] on button "Close Editor" at bounding box center [210, 122] width 30 height 11
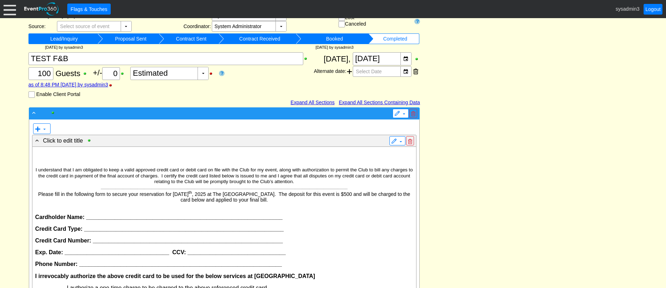
click at [37, 111] on div "-" at bounding box center [210, 113] width 358 height 8
click at [35, 112] on span at bounding box center [34, 113] width 6 height 6
click at [33, 113] on span at bounding box center [34, 113] width 6 height 6
click at [230, 113] on div "-" at bounding box center [210, 113] width 358 height 8
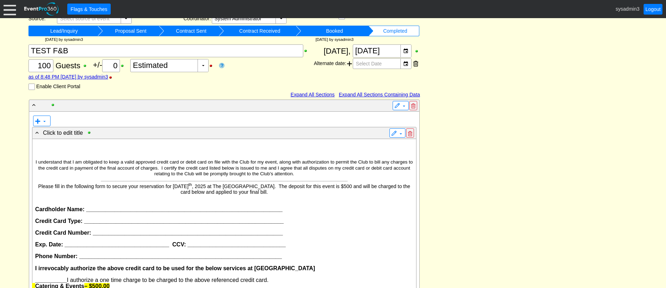
scroll to position [61, 0]
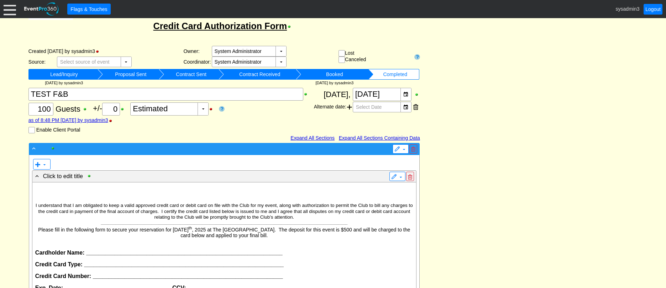
click at [85, 149] on div "-" at bounding box center [210, 149] width 358 height 8
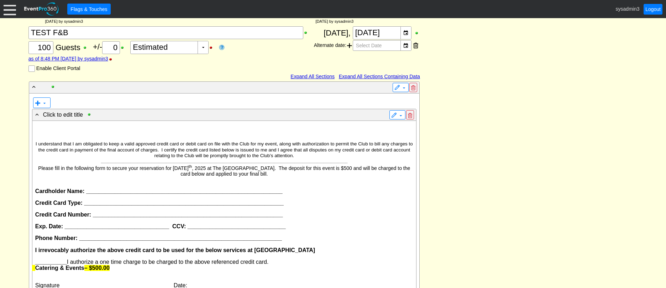
scroll to position [168, 0]
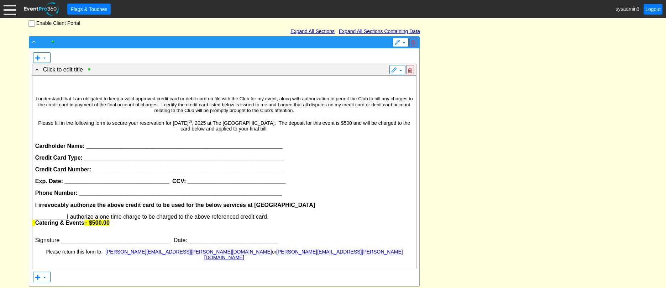
click at [33, 42] on span at bounding box center [34, 41] width 6 height 6
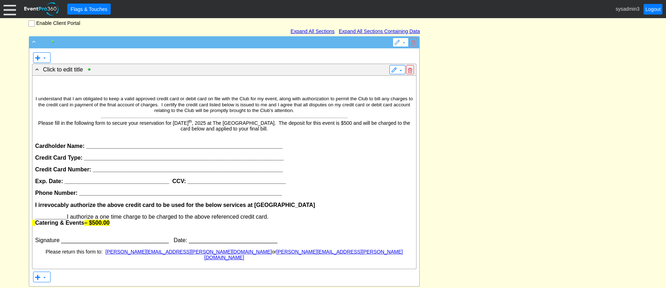
click at [56, 39] on div at bounding box center [55, 41] width 8 height 5
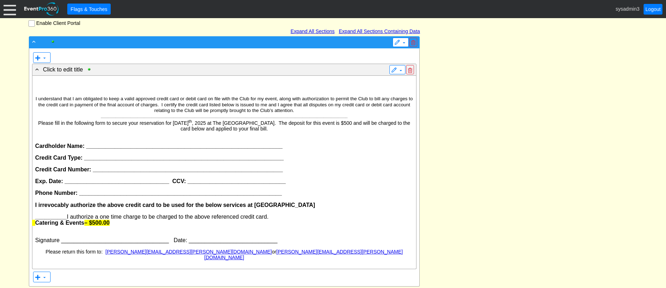
click at [77, 40] on div "-" at bounding box center [210, 42] width 358 height 8
click at [116, 43] on div "-" at bounding box center [210, 42] width 358 height 8
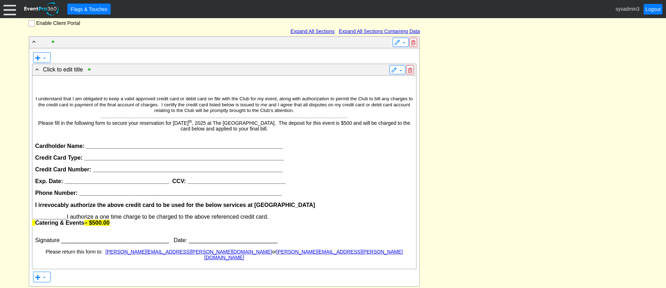
click at [156, 55] on div "▼ - Click to edit title ▼ I understand that I am obligated to keep a valid appr…" at bounding box center [224, 167] width 385 height 233
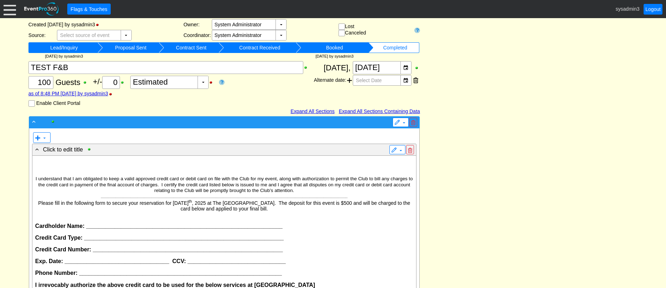
scroll to position [0, 0]
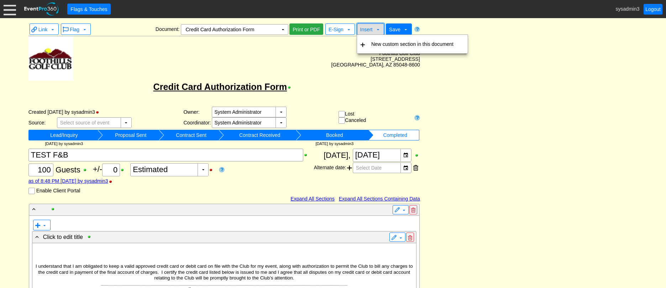
click at [372, 31] on span "Insert" at bounding box center [366, 30] width 12 height 6
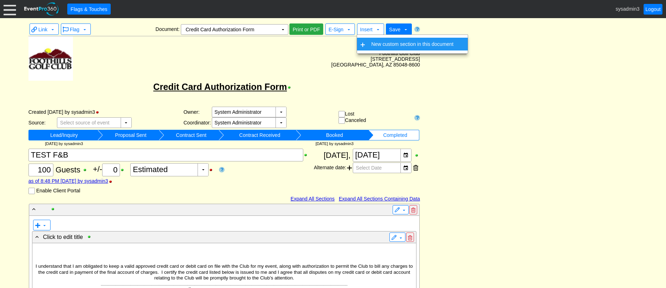
click at [375, 45] on td "New custom section in this document" at bounding box center [413, 44] width 88 height 13
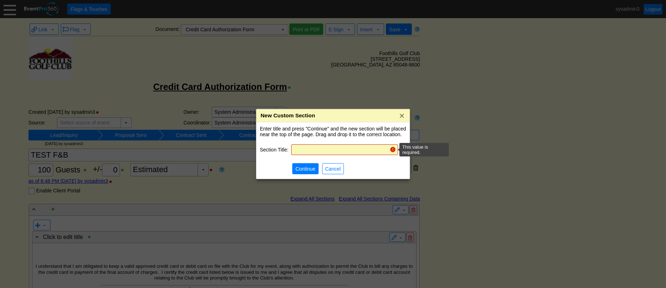
paste input "Credit Card Authorization Form"
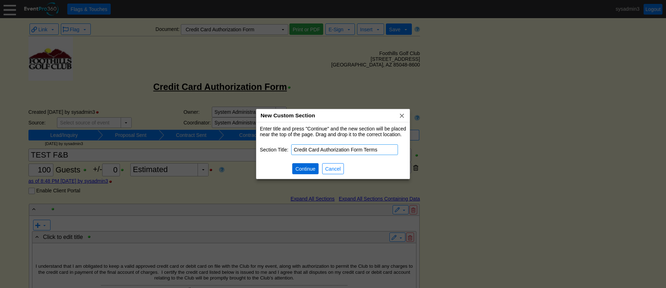
type input "Credit Card Authorization Form Terms"
click at [310, 171] on span "Continue" at bounding box center [305, 169] width 23 height 7
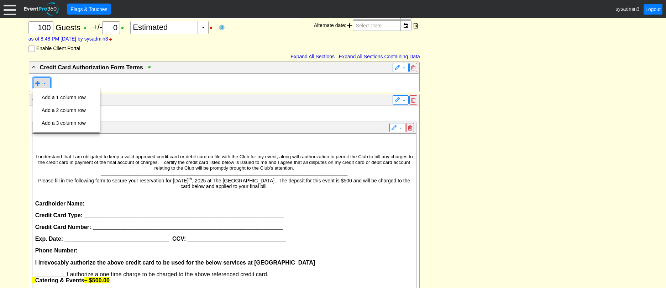
click at [40, 83] on span at bounding box center [38, 83] width 6 height 6
click at [67, 97] on td "Add a 1 column row" at bounding box center [64, 97] width 50 height 13
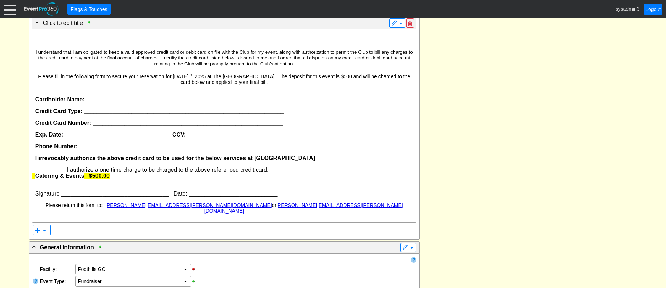
click at [358, 196] on p "Signature __________________________________ Date: ____________________________" at bounding box center [224, 194] width 378 height 6
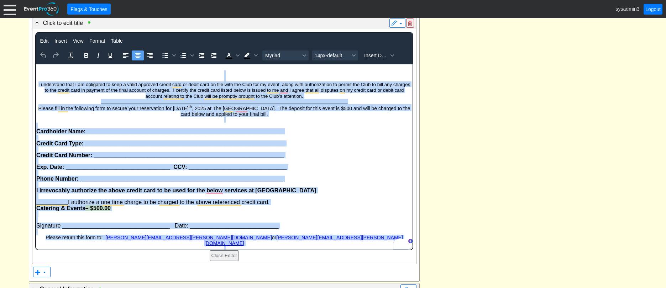
drag, startPoint x: 231, startPoint y: 246, endPoint x: 53, endPoint y: 71, distance: 249.6
click at [53, 71] on body "I understand that I am obligated to keep a valid approved credit card or debit …" at bounding box center [224, 159] width 377 height 191
copy body "I understand that I am obligated to keep a valid approved credit card or debit …"
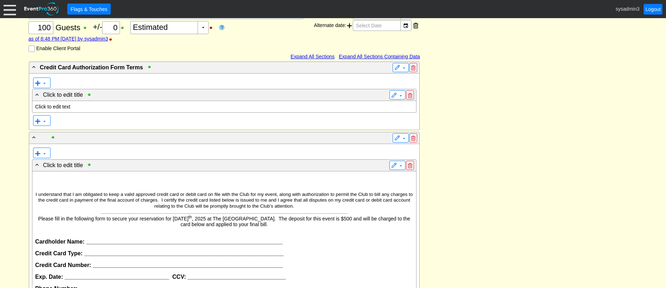
click at [65, 106] on p "Click to edit text" at bounding box center [224, 107] width 378 height 6
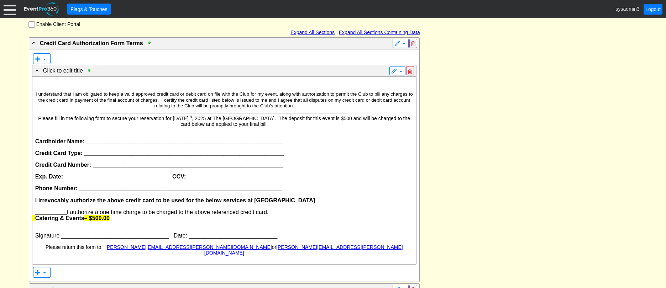
drag, startPoint x: 495, startPoint y: 128, endPoint x: 467, endPoint y: 126, distance: 27.5
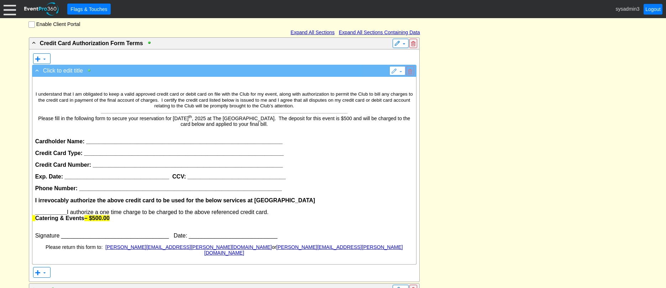
click at [89, 71] on div at bounding box center [91, 70] width 8 height 5
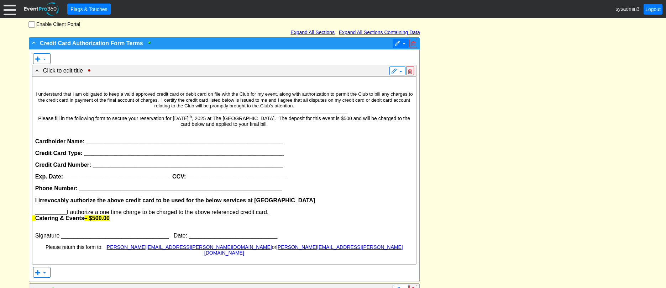
click at [399, 45] on span at bounding box center [398, 44] width 6 height 6
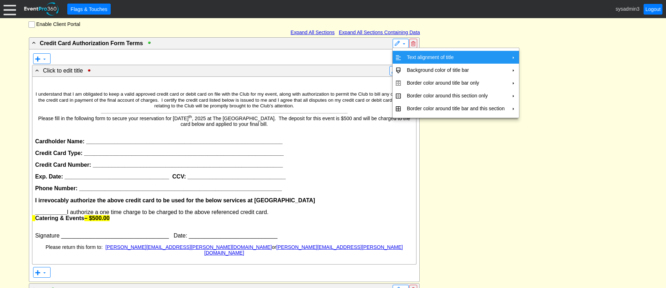
drag, startPoint x: 417, startPoint y: 57, endPoint x: 442, endPoint y: 57, distance: 24.6
click at [421, 57] on td "Text alignment of title" at bounding box center [456, 57] width 104 height 13
click at [545, 75] on td "Center" at bounding box center [541, 73] width 21 height 13
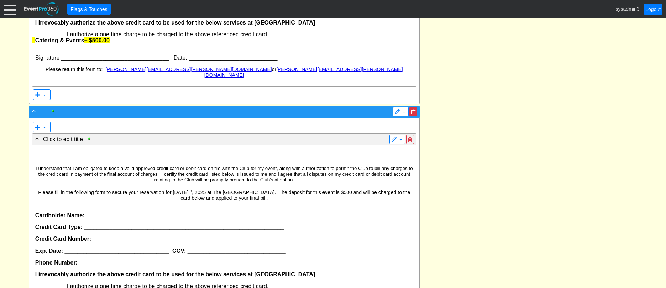
click at [415, 110] on span at bounding box center [413, 112] width 4 height 5
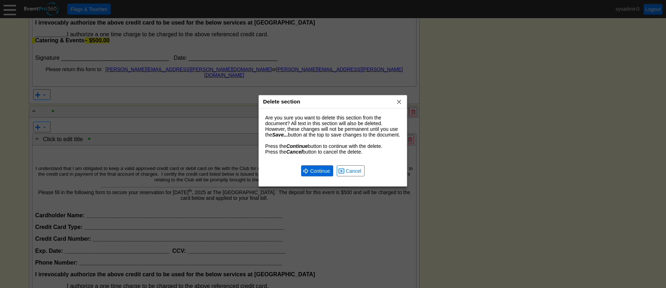
click at [316, 175] on span "Continue" at bounding box center [320, 171] width 23 height 7
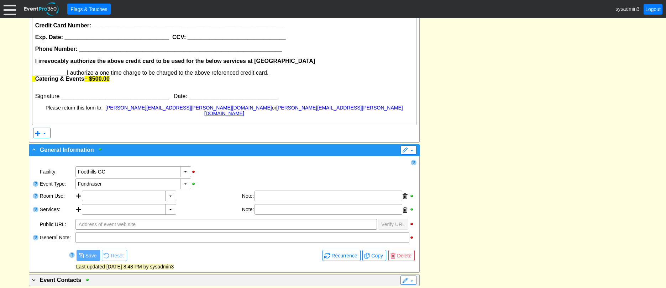
click at [366, 146] on div "- General Information" at bounding box center [210, 150] width 358 height 9
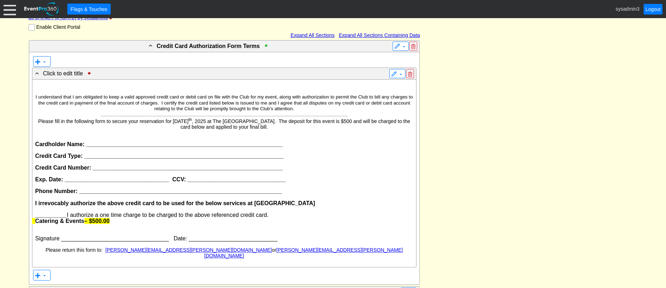
click at [220, 88] on p at bounding box center [224, 86] width 378 height 6
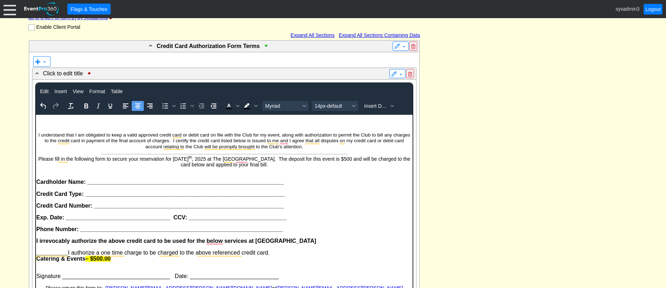
click at [230, 126] on p "To enrich screen reader interactions, please activate Accessibility in Grammarl…" at bounding box center [224, 124] width 376 height 6
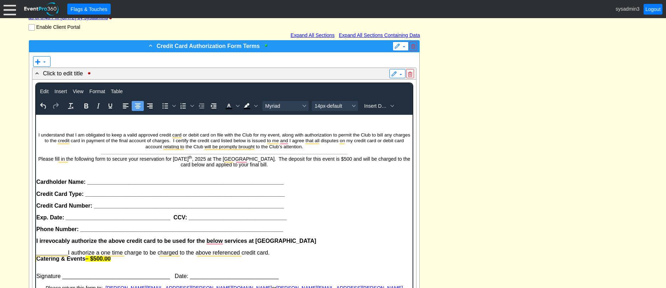
click at [210, 45] on span "Credit Card Authorization Form Terms" at bounding box center [208, 46] width 103 height 6
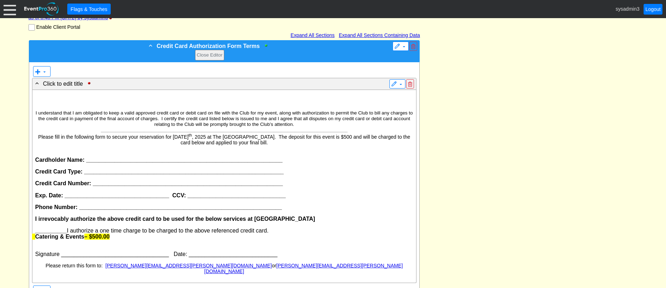
click at [223, 43] on div "- Credit Card Authorization Form Terms Close Editor" at bounding box center [210, 51] width 358 height 19
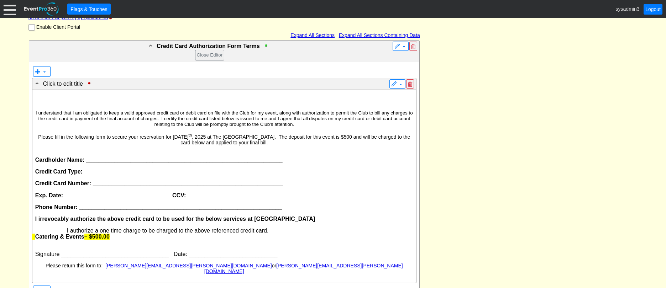
click at [520, 64] on div "- Credit Card Authorization Form Terms Close Editor ▼ ▼ - Click to edit title ▼…" at bounding box center [333, 260] width 613 height 440
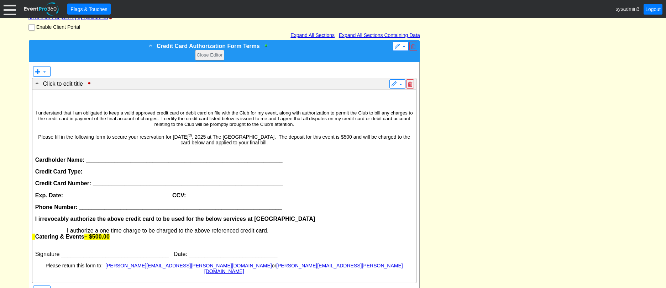
click at [149, 46] on span at bounding box center [150, 45] width 6 height 6
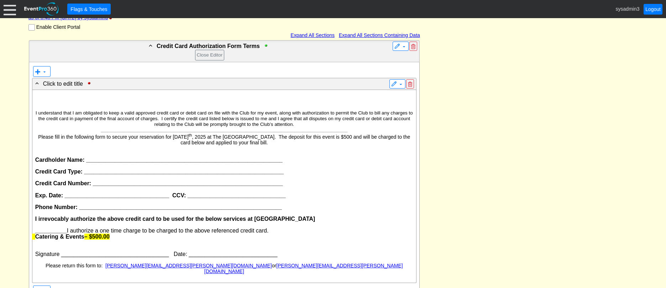
click at [167, 45] on span "Credit Card Authorization Form Terms" at bounding box center [208, 46] width 103 height 6
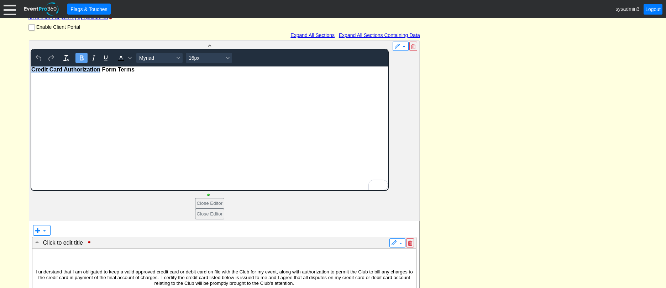
drag, startPoint x: 100, startPoint y: 71, endPoint x: 61, endPoint y: 134, distance: 74.7
click at [31, 67] on html "Credit Card Authorization Form Terms" at bounding box center [209, 129] width 357 height 124
drag, startPoint x: 116, startPoint y: 68, endPoint x: 30, endPoint y: 69, distance: 86.6
click at [31, 69] on html "Credit Card Authorization Form Terms" at bounding box center [209, 129] width 357 height 124
copy span "Credit Card Authorization Form"
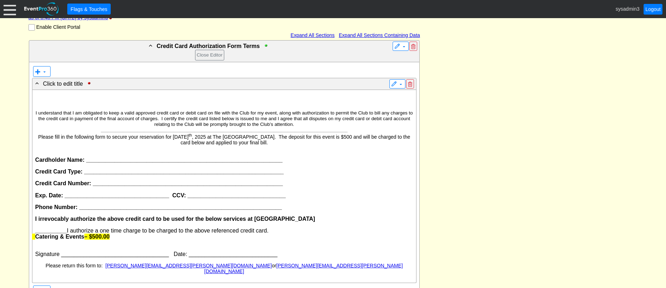
click at [521, 90] on div "- Credit Card Authorization Form Terms Close Editor ▼ ▼ - Click to edit title ▼…" at bounding box center [333, 260] width 613 height 440
click at [199, 102] on p at bounding box center [224, 102] width 378 height 6
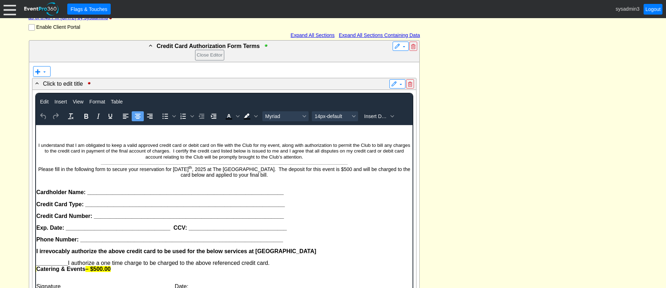
click at [213, 135] on p "To enrich screen reader interactions, please activate Accessibility in Grammarl…" at bounding box center [224, 134] width 376 height 6
paste body "To enrich screen reader interactions, please activate Accessibility in Grammarl…"
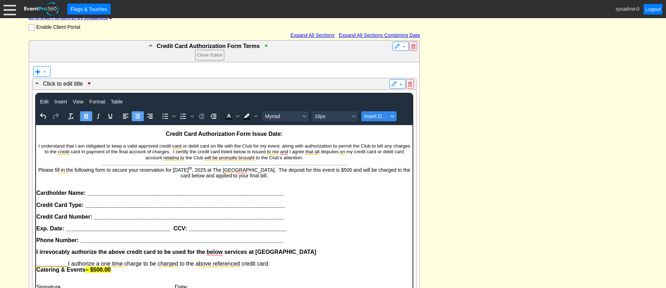
click at [370, 114] on span "Insert Data" at bounding box center [376, 117] width 24 height 6
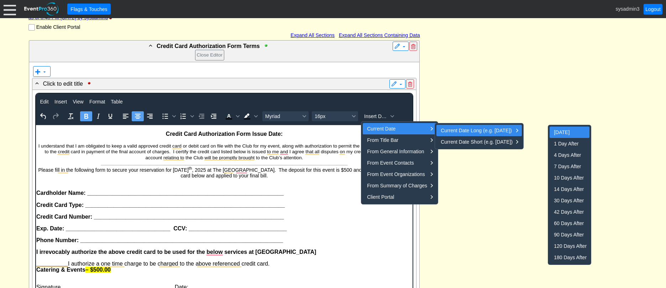
click at [569, 131] on div "Today" at bounding box center [570, 132] width 33 height 9
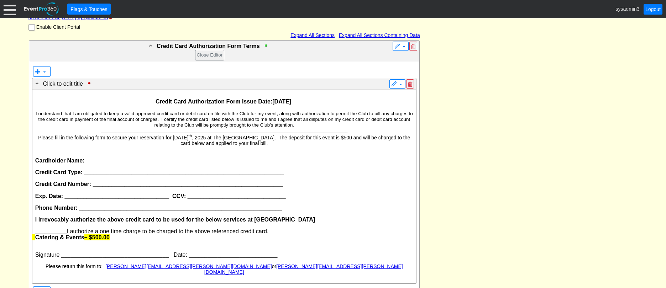
click at [504, 138] on div "- Credit Card Authorization Form Terms Close Editor ▼ ▼ - Click to edit title ▼…" at bounding box center [333, 260] width 613 height 441
click at [289, 144] on p "Please fill in the following form to secure your reservation for Saturday, Sept…" at bounding box center [224, 140] width 378 height 13
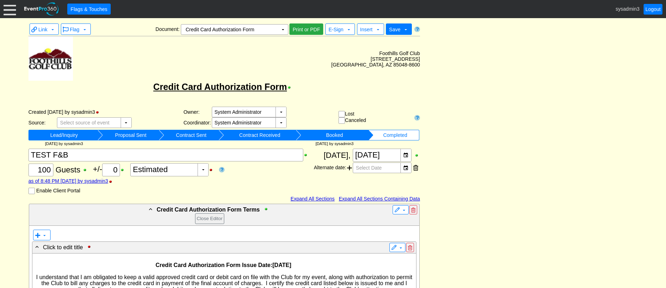
scroll to position [235, 0]
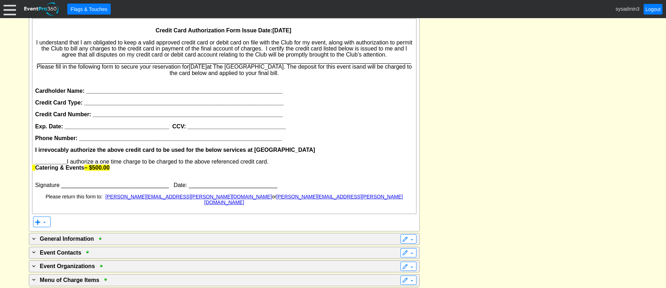
click at [309, 151] on p "I irrevocably authorize the above credit card to be used for the below services…" at bounding box center [224, 150] width 378 height 6
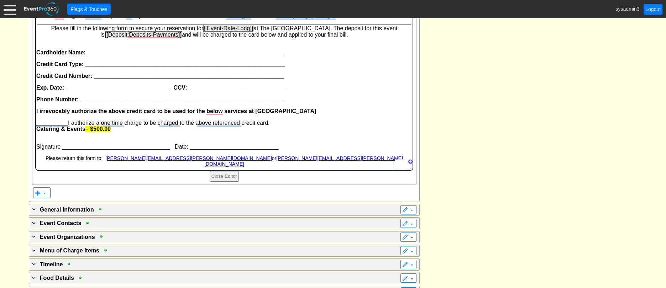
scroll to position [306, 0]
click at [132, 134] on p "To enrich screen reader interactions, please activate Accessibility in Grammarl…" at bounding box center [224, 135] width 376 height 6
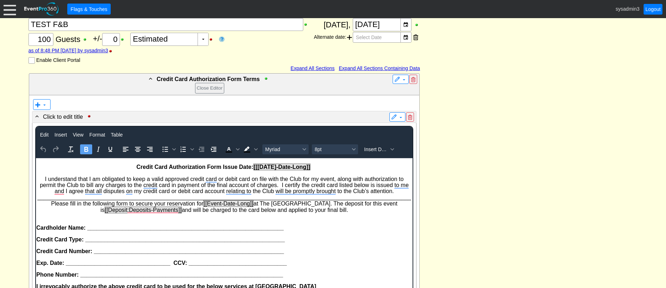
scroll to position [128, 0]
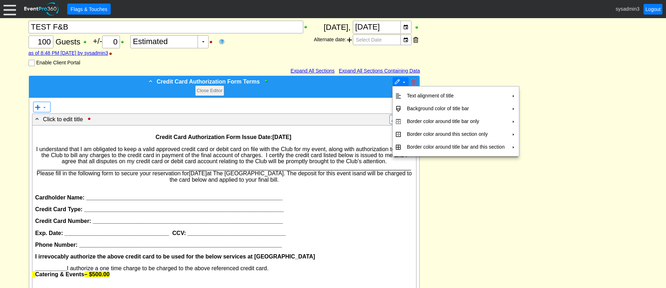
click at [400, 79] on span "▼" at bounding box center [401, 81] width 12 height 7
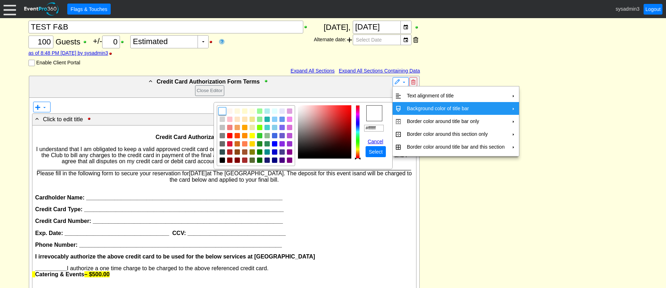
click at [417, 108] on td "Background color of title bar" at bounding box center [456, 108] width 104 height 13
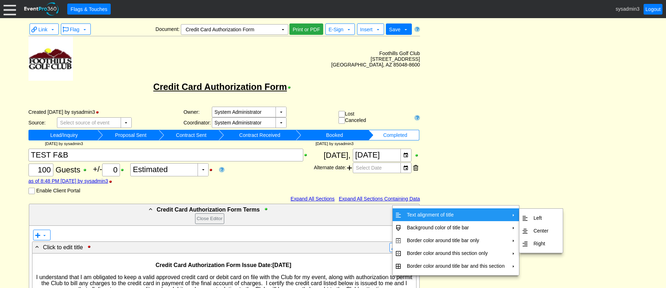
scroll to position [0, 0]
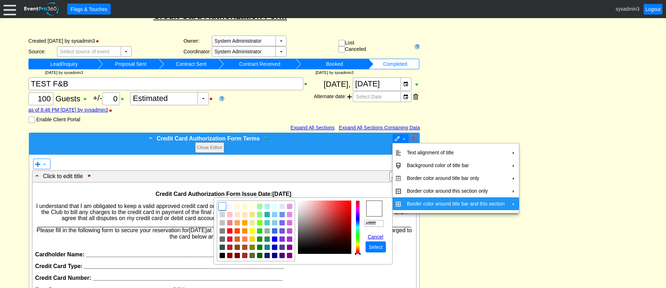
click at [399, 136] on span "▼" at bounding box center [401, 138] width 12 height 7
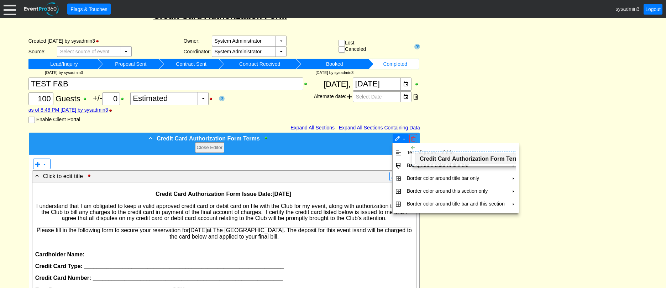
click at [404, 139] on span at bounding box center [404, 139] width 6 height 6
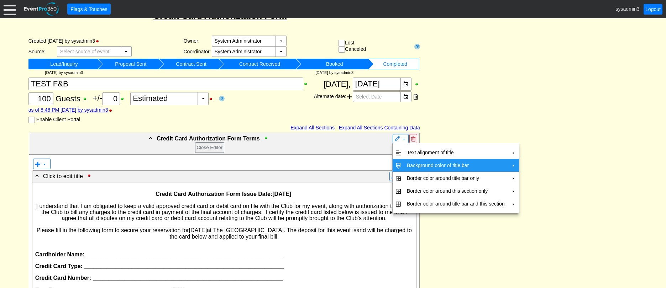
click at [409, 163] on td "Background color of title bar" at bounding box center [456, 165] width 104 height 13
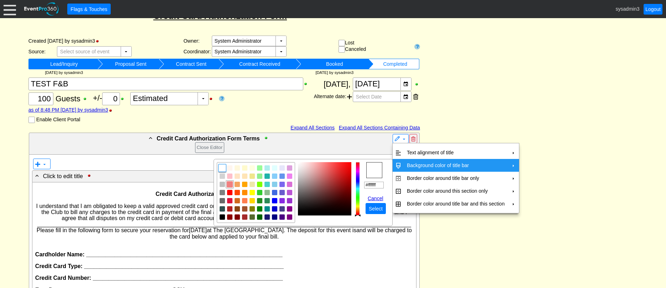
click at [230, 184] on img "focusNode" at bounding box center [230, 185] width 6 height 6
type input "#eed5d5"
click at [303, 166] on img "focusNode" at bounding box center [304, 166] width 4 height 4
drag, startPoint x: 364, startPoint y: 185, endPoint x: 392, endPoint y: 184, distance: 28.2
click at [392, 184] on table "r g b h ° s % v % hex #eed5d5 Cancel ● Select" at bounding box center [303, 192] width 179 height 67
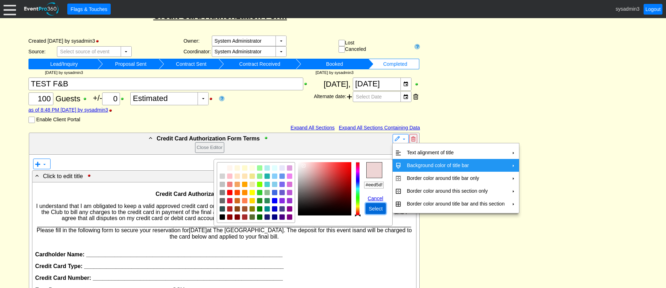
click at [377, 208] on span "Select" at bounding box center [376, 209] width 17 height 7
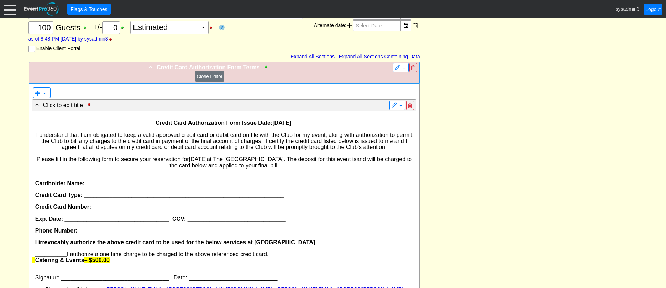
click at [222, 75] on button "Close Editor" at bounding box center [210, 76] width 30 height 11
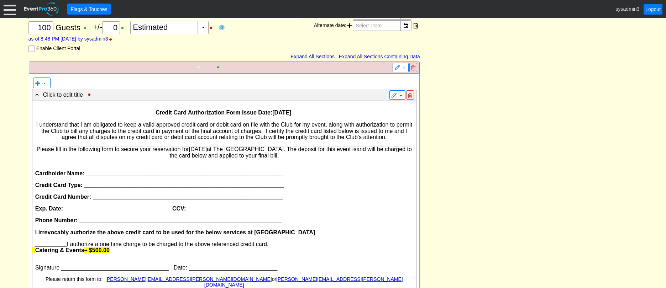
click at [198, 67] on span at bounding box center [199, 67] width 6 height 6
click at [198, 66] on span at bounding box center [199, 67] width 6 height 6
click at [199, 67] on span at bounding box center [199, 67] width 6 height 6
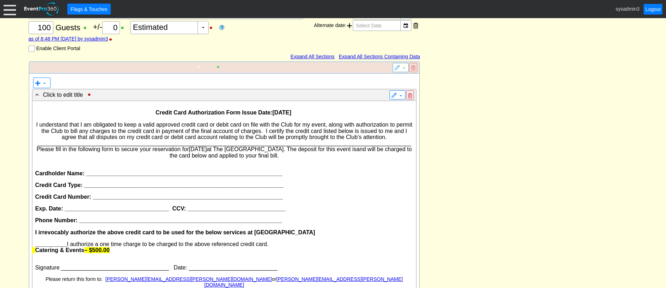
click at [223, 68] on div at bounding box center [220, 66] width 8 height 5
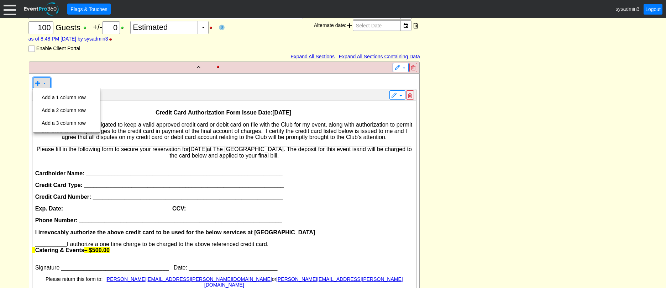
click at [37, 82] on span at bounding box center [38, 83] width 6 height 6
click at [65, 96] on td "Add a 1 column row" at bounding box center [64, 97] width 50 height 13
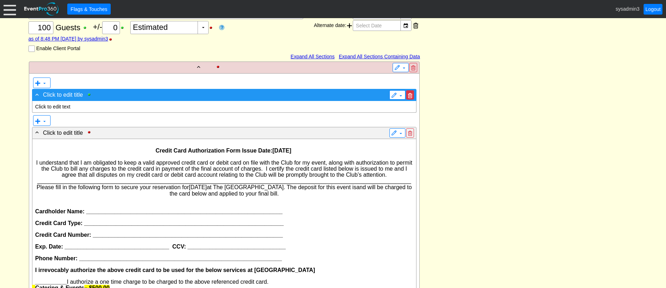
click at [410, 95] on span at bounding box center [410, 95] width 4 height 5
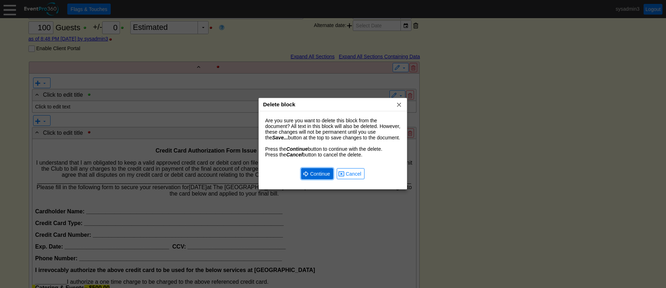
click at [313, 173] on span "Continue" at bounding box center [320, 174] width 23 height 7
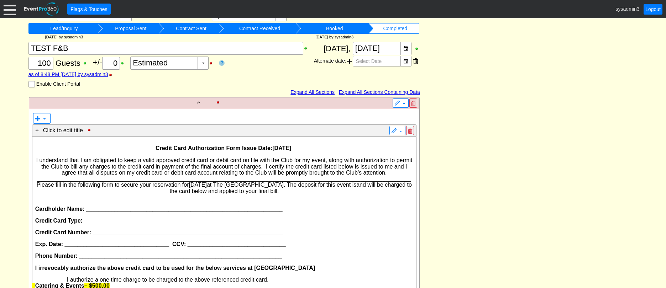
scroll to position [51, 0]
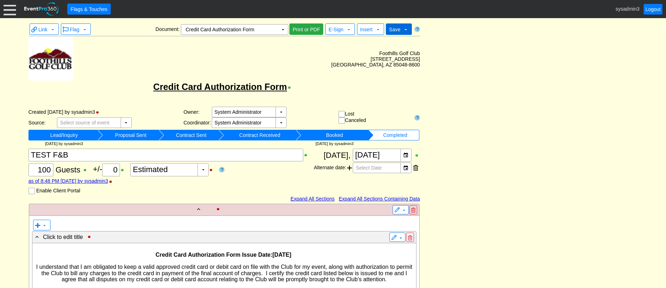
click at [400, 31] on span "Save" at bounding box center [394, 30] width 11 height 6
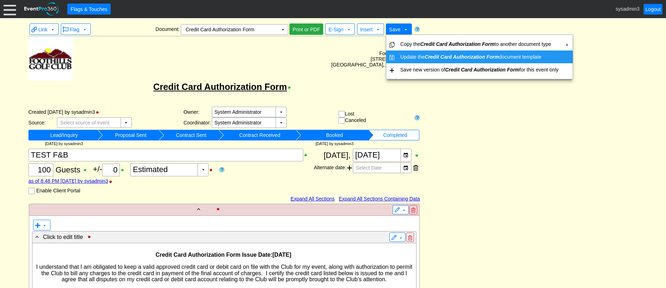
click at [407, 54] on td "Update the Credit Card Authorization Form document template" at bounding box center [480, 57] width 164 height 13
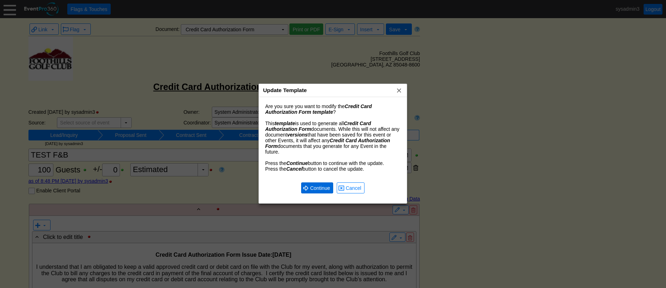
click at [314, 184] on span "● Continue" at bounding box center [317, 187] width 28 height 7
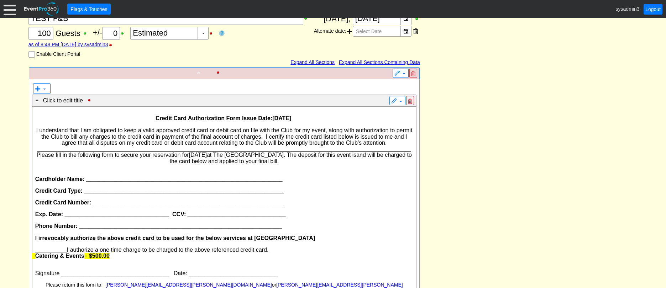
scroll to position [137, 0]
click at [220, 73] on div at bounding box center [220, 72] width 8 height 5
click at [200, 72] on span at bounding box center [199, 72] width 6 height 6
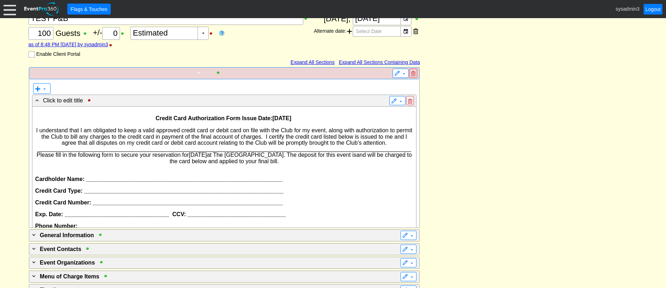
scroll to position [113, 0]
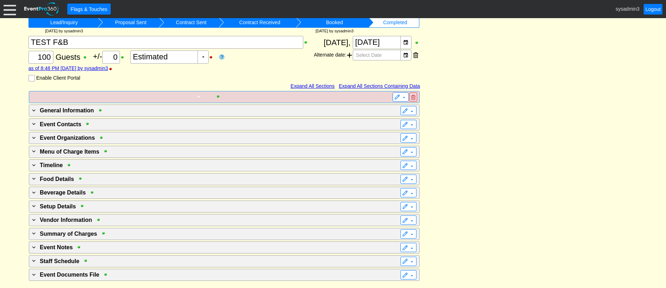
click at [198, 95] on span at bounding box center [199, 96] width 6 height 6
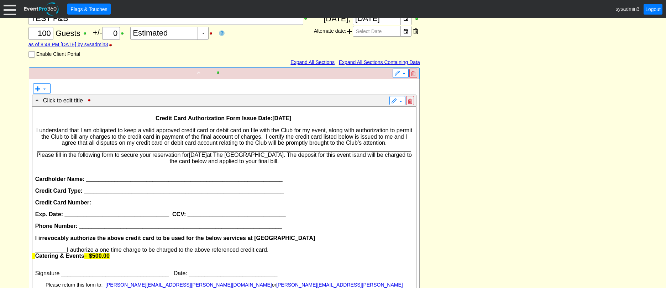
click at [69, 71] on div "-" at bounding box center [210, 73] width 358 height 8
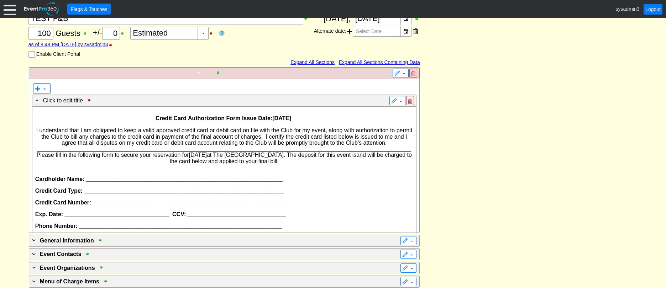
scroll to position [113, 0]
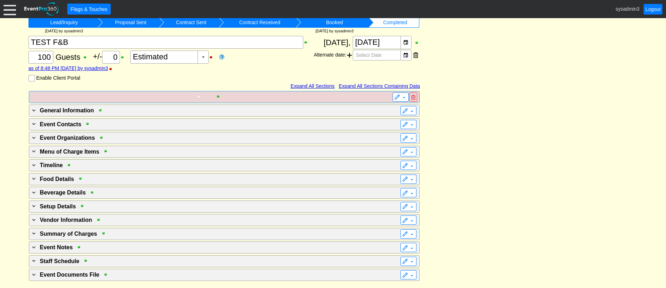
click at [74, 95] on div "+" at bounding box center [210, 97] width 358 height 8
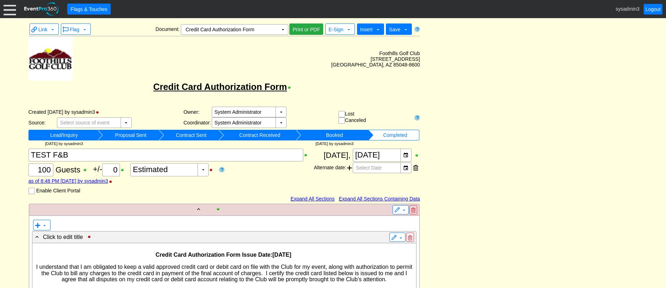
click at [370, 30] on span "Insert" at bounding box center [366, 30] width 12 height 6
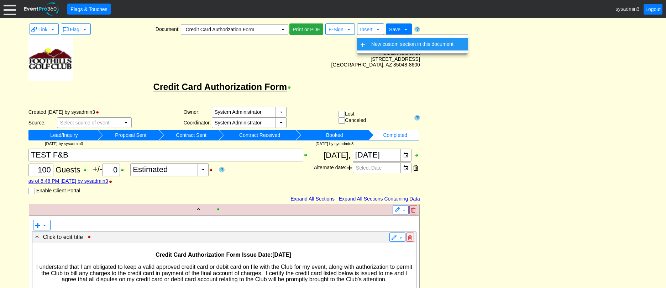
click at [374, 46] on td "New custom section in this document" at bounding box center [413, 44] width 88 height 13
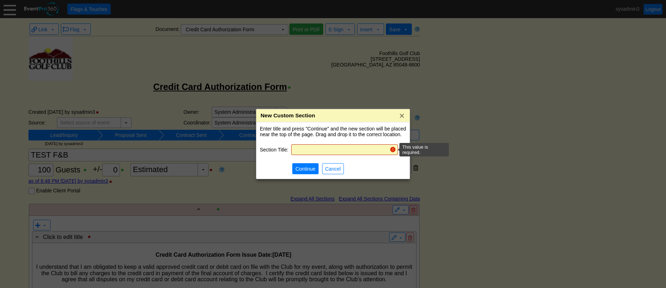
paste input "#eed5d5"
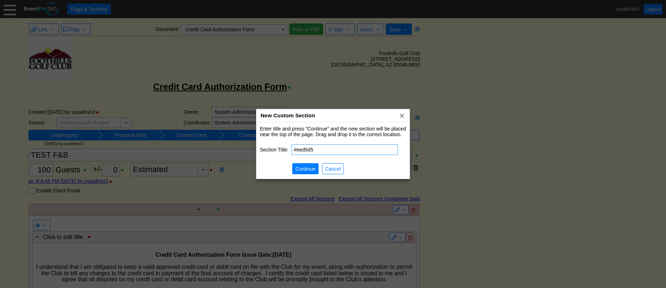
drag, startPoint x: 323, startPoint y: 151, endPoint x: 261, endPoint y: 142, distance: 62.6
click at [261, 142] on tbody "Enter title and press "Continue" and the new section will be placed near the to…" at bounding box center [333, 151] width 146 height 50
type input "Credit Card Autorization Form Terms"
click at [305, 170] on span "Continue" at bounding box center [305, 169] width 23 height 7
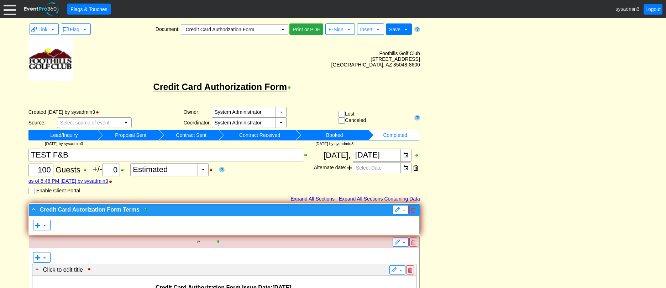
drag, startPoint x: 337, startPoint y: 209, endPoint x: 333, endPoint y: 206, distance: 5.1
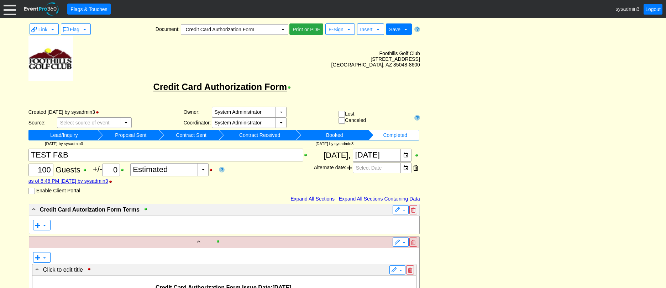
drag, startPoint x: 333, startPoint y: 206, endPoint x: 565, endPoint y: 92, distance: 258.0
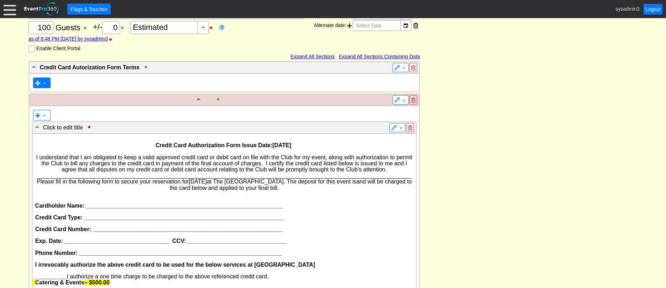
click at [38, 82] on span at bounding box center [38, 83] width 6 height 6
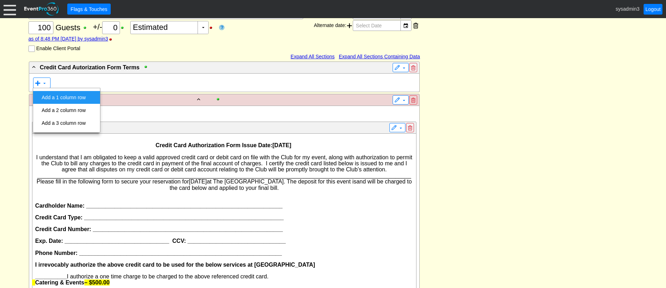
click at [67, 97] on td "Add a 1 column row" at bounding box center [64, 97] width 50 height 13
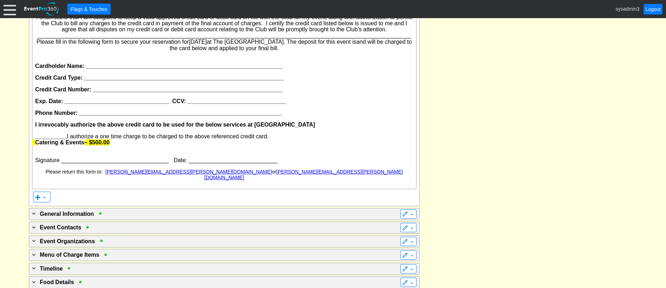
click at [294, 181] on p at bounding box center [224, 184] width 378 height 6
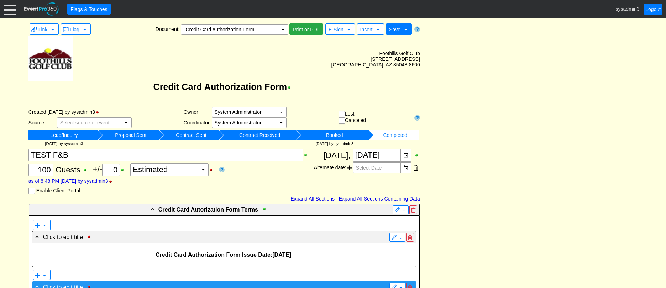
scroll to position [210, 0]
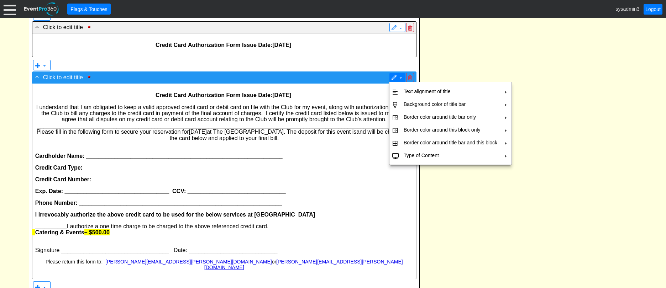
click at [392, 78] on span at bounding box center [394, 78] width 6 height 6
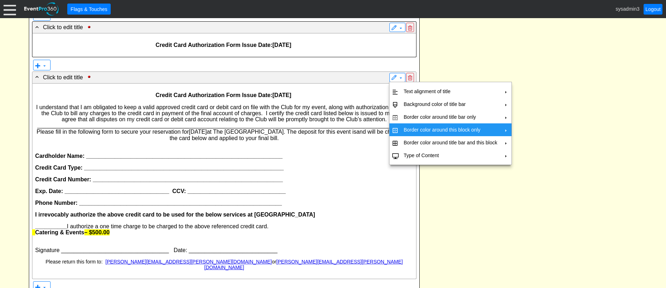
click at [410, 126] on td "Border color around this block only" at bounding box center [450, 130] width 99 height 13
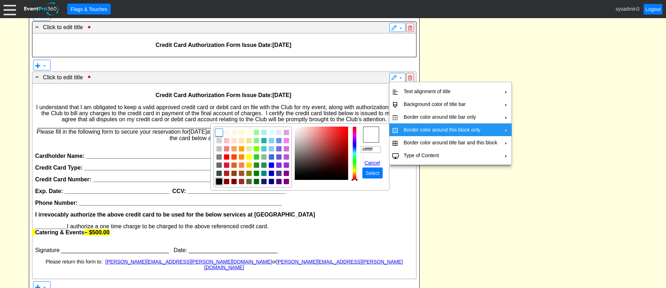
click at [218, 183] on img "focusNode" at bounding box center [219, 182] width 6 height 6
type input "#000000"
click at [378, 170] on span "Select" at bounding box center [372, 173] width 17 height 7
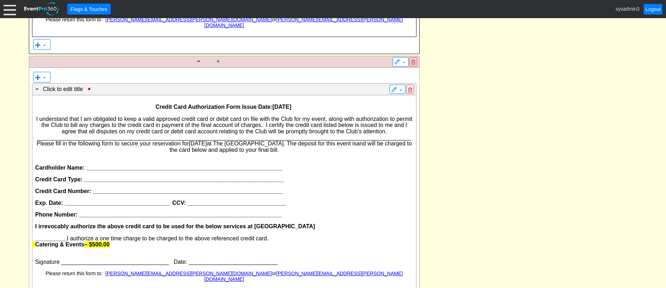
scroll to position [459, 0]
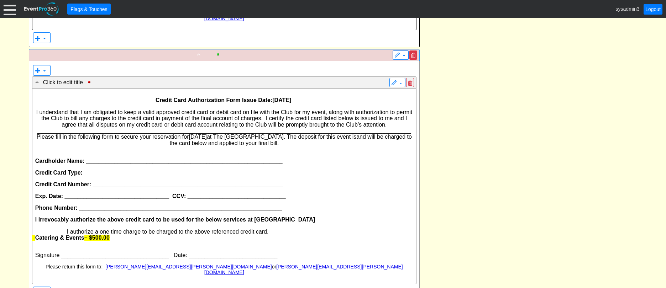
click at [414, 53] on span at bounding box center [413, 55] width 4 height 5
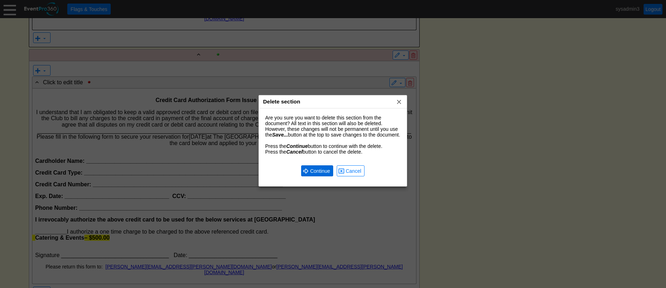
click at [323, 175] on span "Continue" at bounding box center [320, 171] width 23 height 7
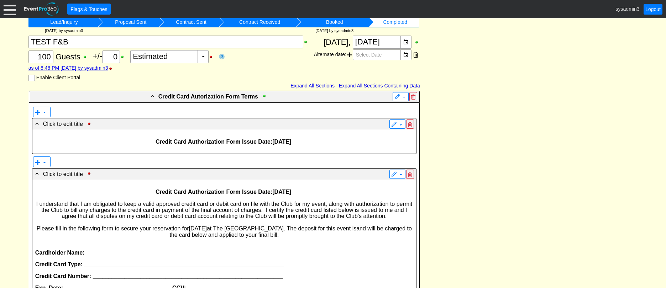
scroll to position [0, 0]
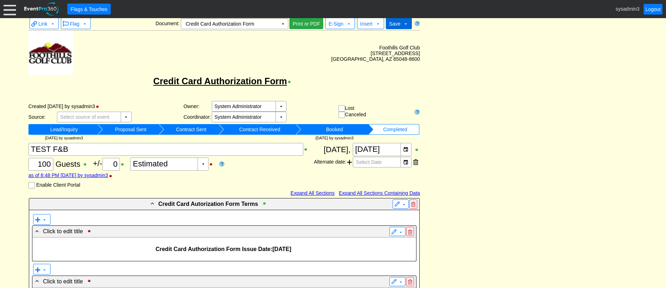
click at [397, 25] on span "Save" at bounding box center [394, 24] width 11 height 6
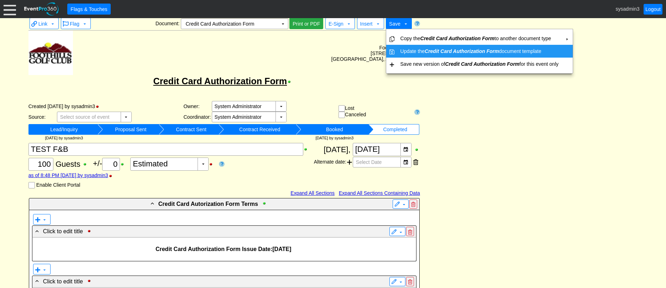
click at [405, 51] on td "Update the Credit Card Authorization Form document template" at bounding box center [480, 51] width 164 height 13
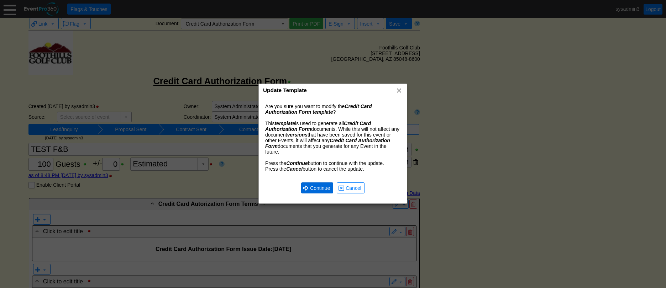
click at [315, 185] on span "Continue" at bounding box center [320, 188] width 23 height 7
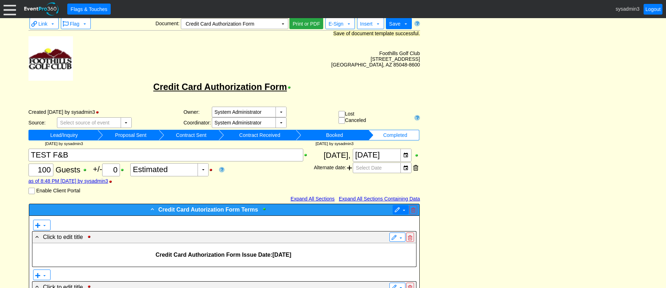
click at [398, 209] on span at bounding box center [398, 211] width 6 height 6
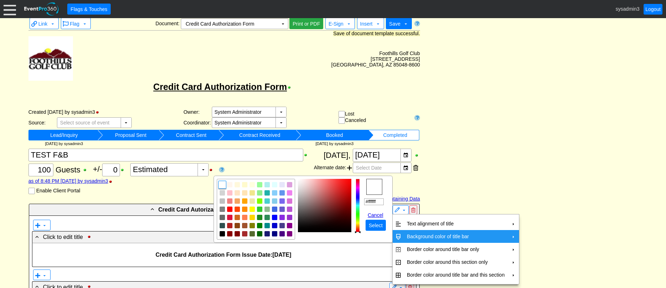
click at [428, 236] on td "Background color of title bar" at bounding box center [456, 236] width 104 height 13
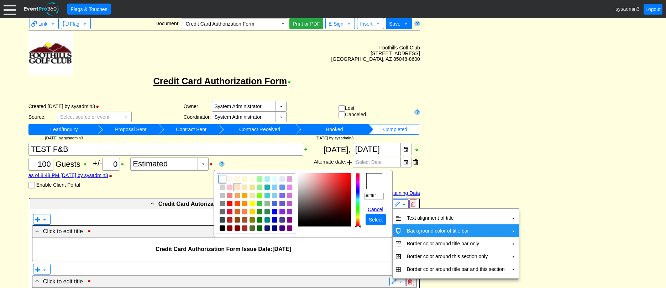
click at [238, 187] on img "focusNode" at bounding box center [237, 187] width 6 height 6
type input "#ffe4c4"
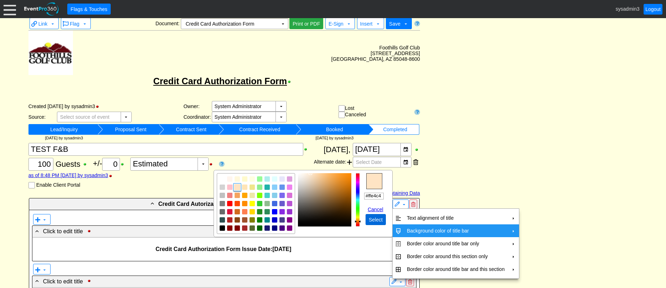
click at [374, 219] on span "Select" at bounding box center [376, 220] width 17 height 7
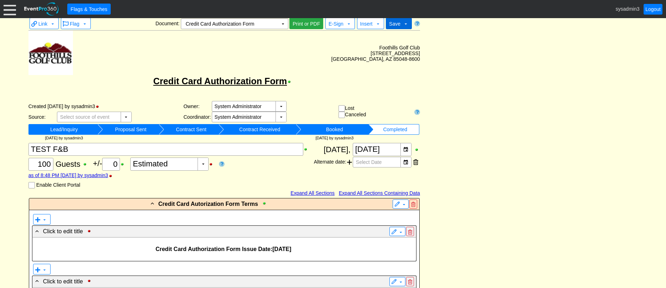
click at [397, 25] on span "Save" at bounding box center [394, 24] width 11 height 6
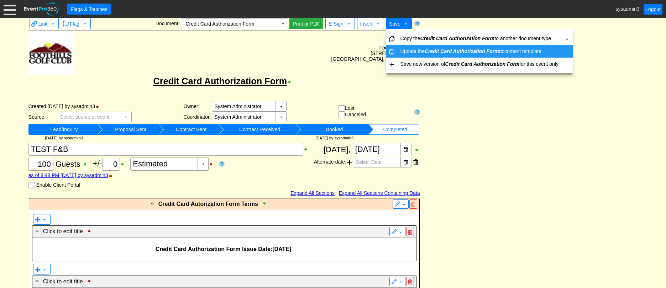
click at [402, 50] on td "Update the Credit Card Authorization Form document template" at bounding box center [480, 51] width 164 height 13
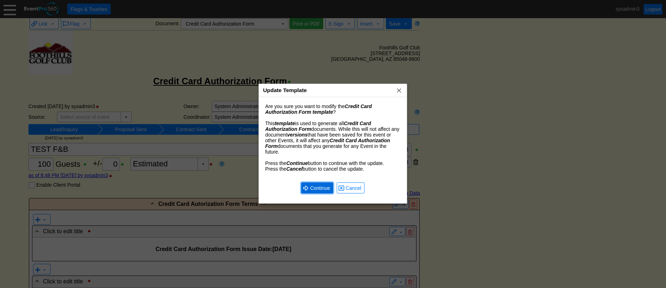
click at [316, 187] on span "Continue" at bounding box center [320, 188] width 23 height 7
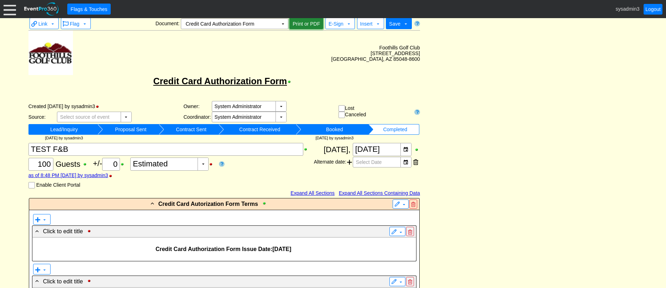
click at [305, 21] on span "Print or PDF" at bounding box center [306, 23] width 30 height 7
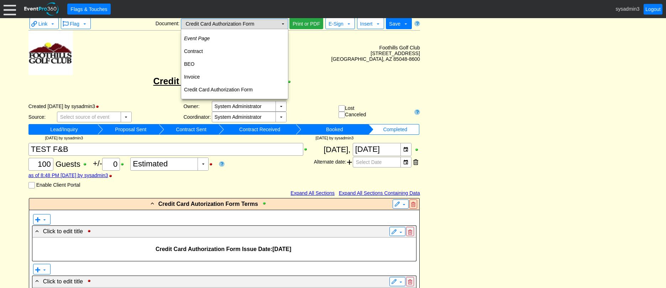
click at [276, 25] on td "Credit Card Authorization Form Χ" at bounding box center [229, 24] width 97 height 10
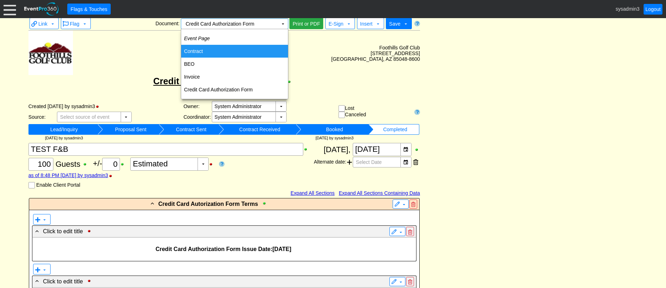
click at [209, 52] on td "Contract" at bounding box center [234, 51] width 107 height 13
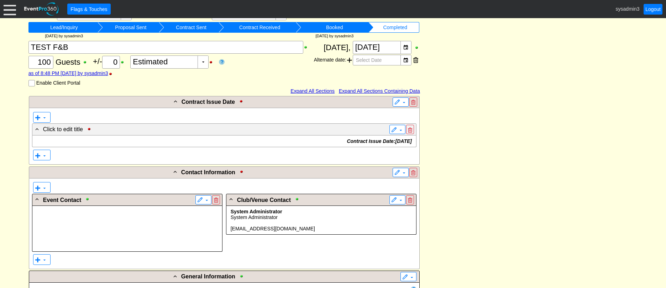
scroll to position [113, 0]
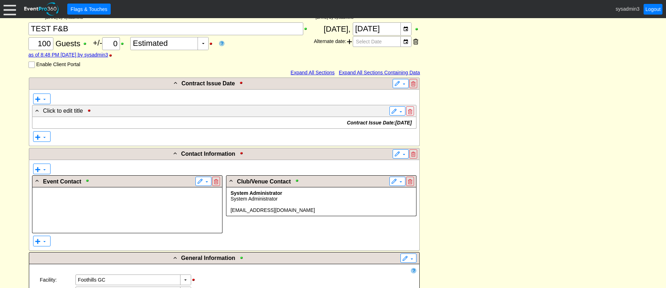
click at [181, 196] on p at bounding box center [127, 194] width 184 height 6
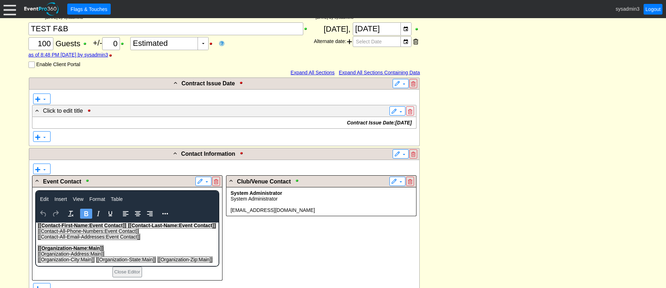
scroll to position [0, 0]
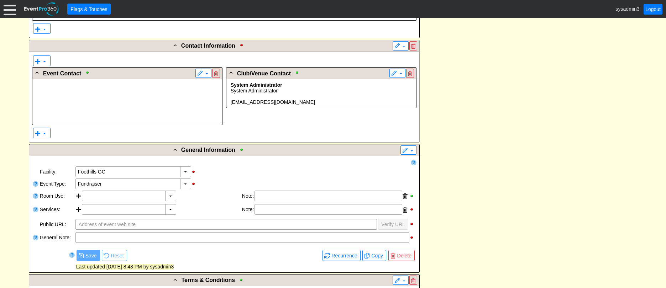
scroll to position [184, 0]
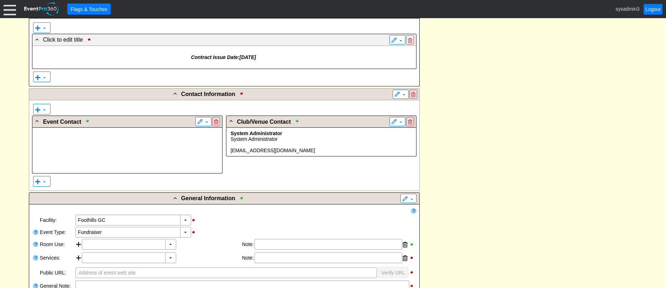
click at [146, 152] on p at bounding box center [127, 151] width 184 height 6
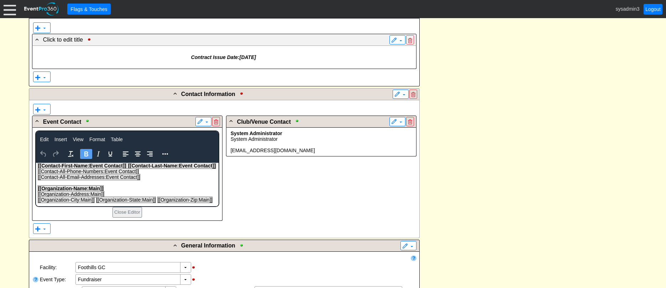
scroll to position [0, 0]
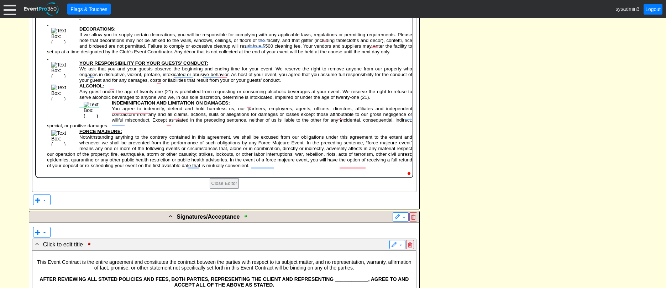
scroll to position [836, 0]
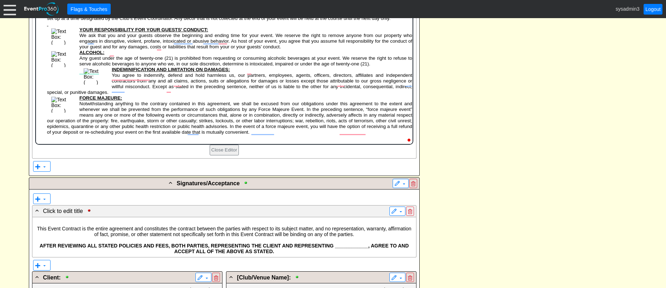
click at [205, 132] on span "Notwithstanding anything to the contrary contained in this agreement, we shall …" at bounding box center [229, 119] width 365 height 34
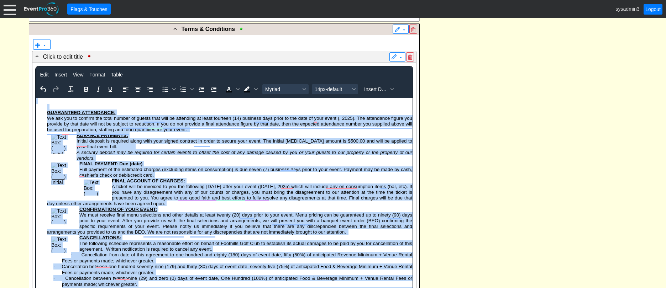
scroll to position [467, 0]
drag, startPoint x: 145, startPoint y: 510, endPoint x: 44, endPoint y: 109, distance: 413.5
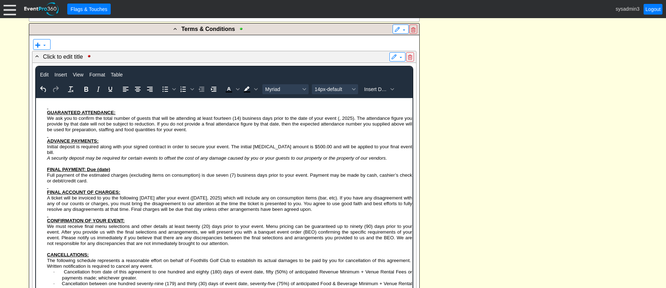
scroll to position [1099, 0]
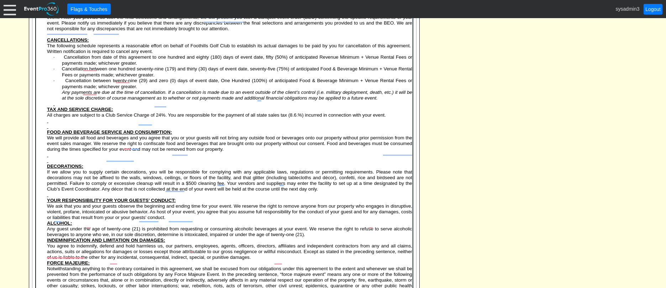
click at [55, 198] on p "To enrich screen reader interactions, please activate Accessibility in Grammarl…" at bounding box center [229, 195] width 365 height 6
click at [53, 164] on p "To enrich screen reader interactions, please activate Accessibility in Grammarl…" at bounding box center [229, 161] width 365 height 6
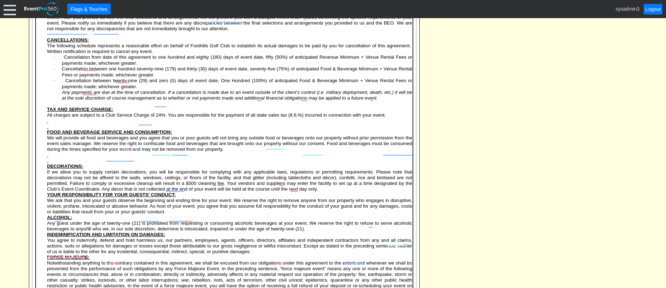
scroll to position [1093, 0]
click at [50, 164] on p "To enrich screen reader interactions, please activate Accessibility in Grammarl…" at bounding box center [229, 161] width 365 height 6
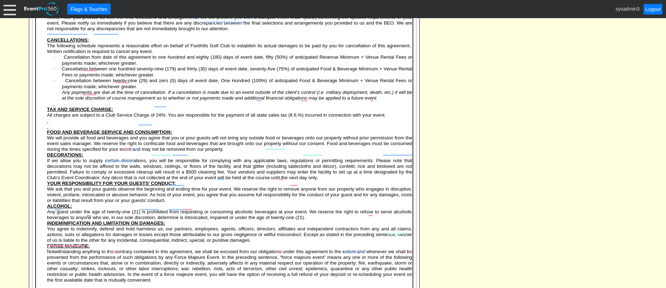
scroll to position [1081, 0]
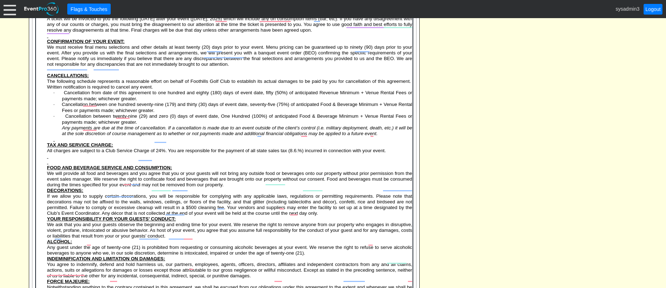
click at [51, 165] on p "To enrich screen reader interactions, please activate Accessibility in Grammarl…" at bounding box center [229, 163] width 365 height 6
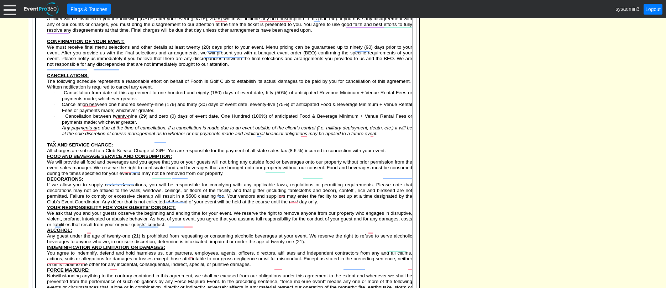
click at [57, 142] on p "To enrich screen reader interactions, please activate Accessibility in Grammarl…" at bounding box center [232, 140] width 359 height 6
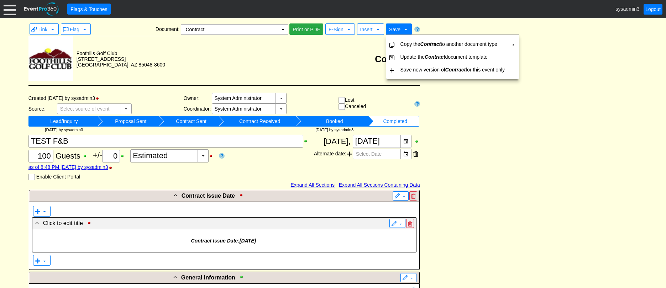
click at [406, 58] on td "Update the Contract document template" at bounding box center [453, 57] width 110 height 13
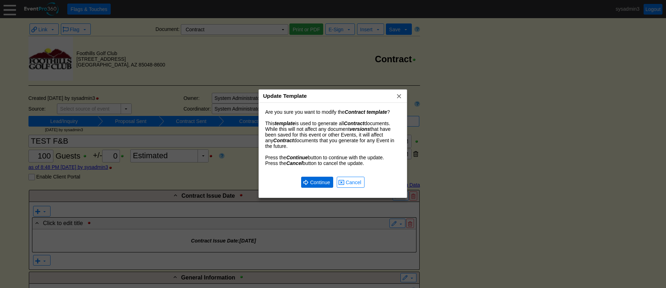
click at [323, 181] on span "Continue" at bounding box center [320, 182] width 23 height 7
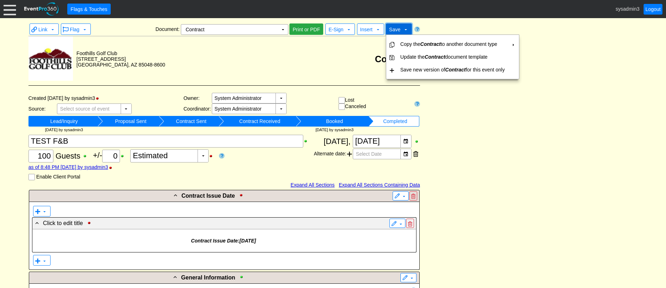
click at [396, 32] on span "Save" at bounding box center [394, 30] width 11 height 6
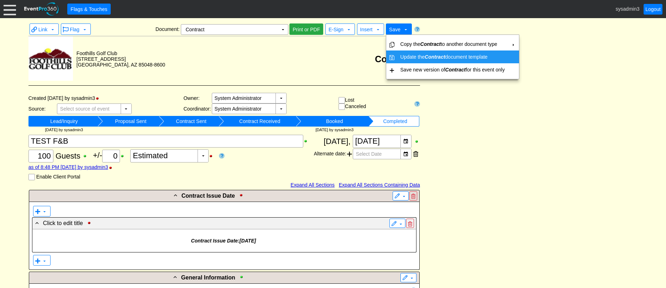
click at [404, 55] on td "Update the Contract document template" at bounding box center [453, 57] width 110 height 13
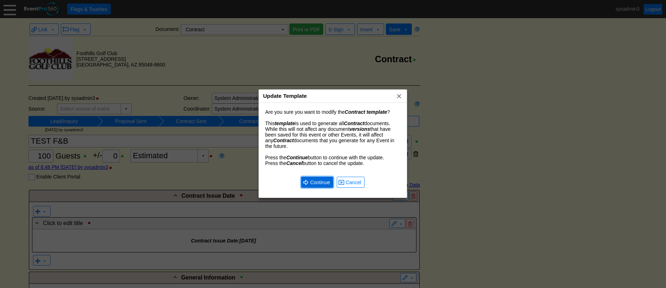
click at [321, 184] on span "Continue" at bounding box center [320, 182] width 23 height 7
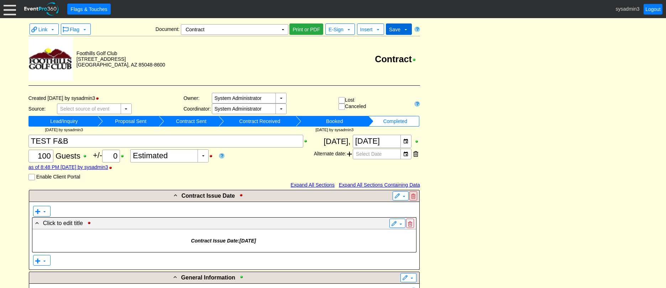
click at [395, 29] on span "Save" at bounding box center [394, 30] width 11 height 6
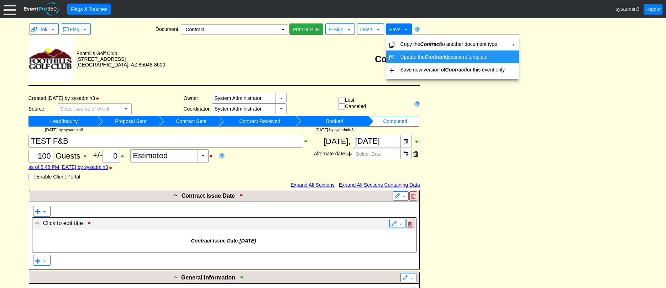
click at [410, 57] on td "Update the Contract document template" at bounding box center [453, 57] width 110 height 13
